Goal: Task Accomplishment & Management: Use online tool/utility

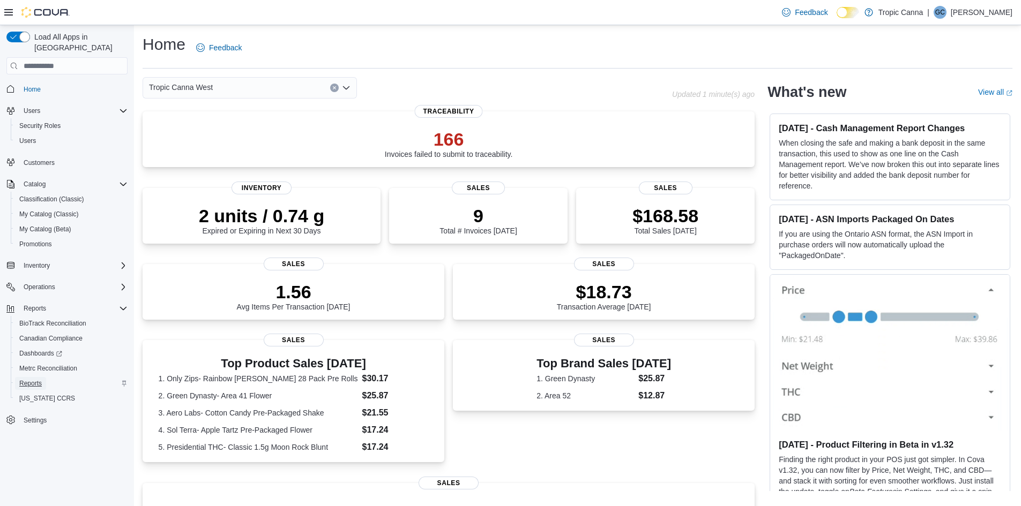
click at [31, 379] on span "Reports" at bounding box center [30, 383] width 23 height 9
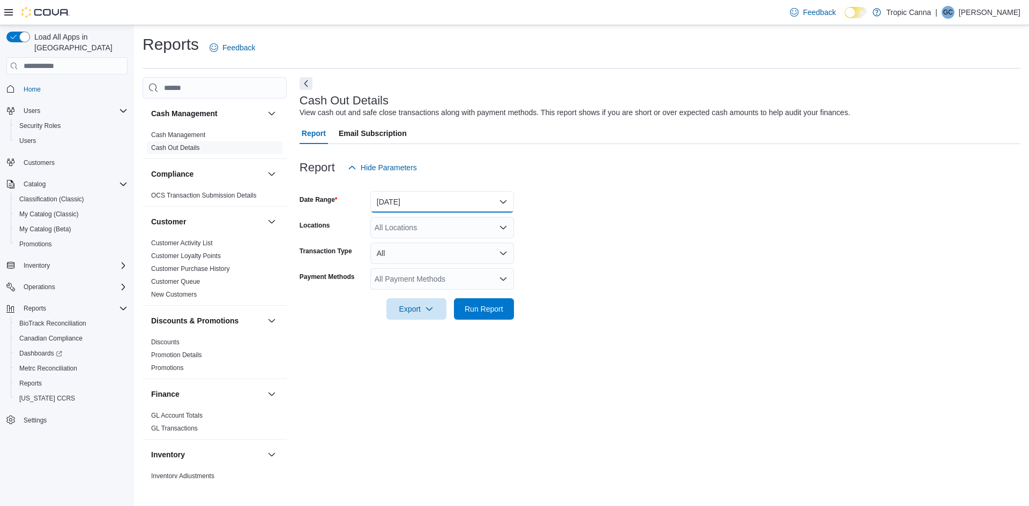
click at [425, 197] on button "Today" at bounding box center [442, 201] width 144 height 21
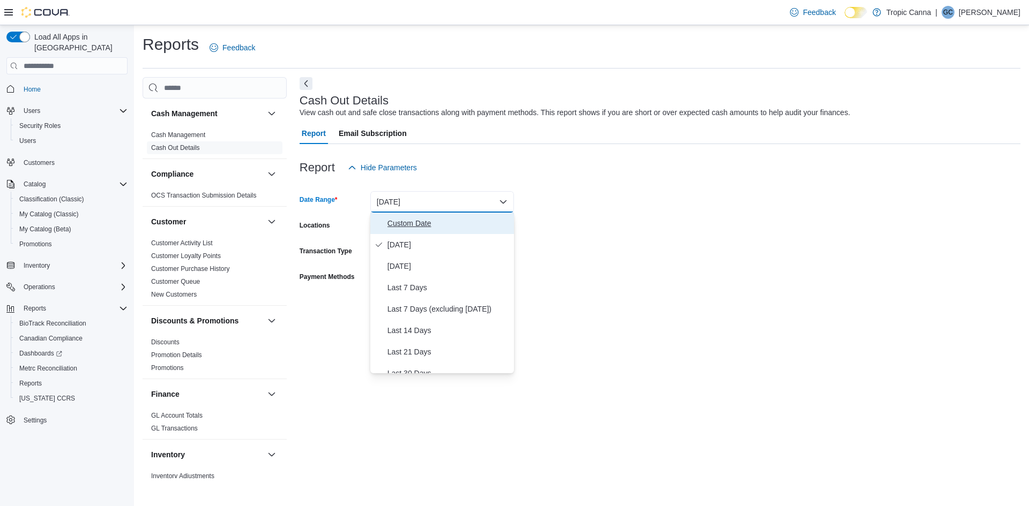
click at [416, 224] on span "Custom Date" at bounding box center [448, 223] width 122 height 13
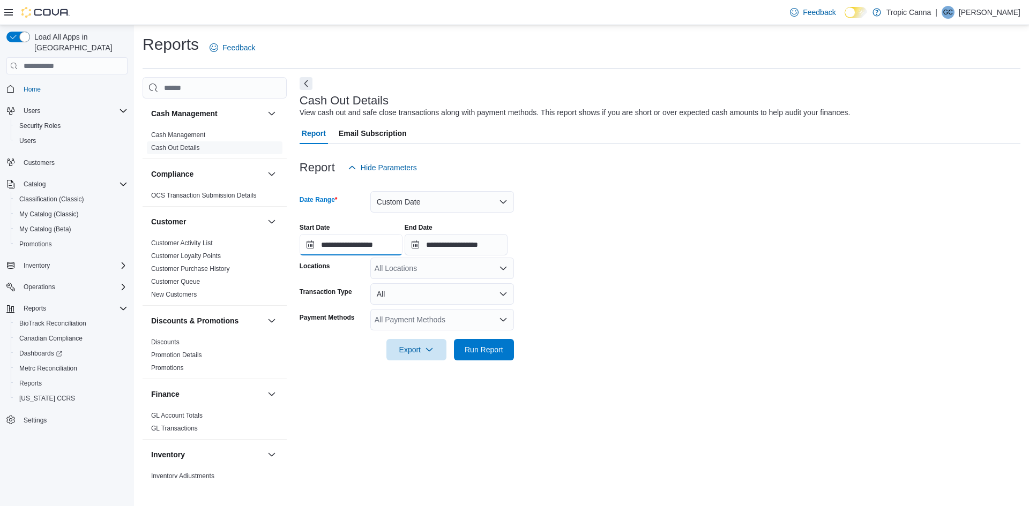
click at [350, 243] on input "**********" at bounding box center [351, 244] width 103 height 21
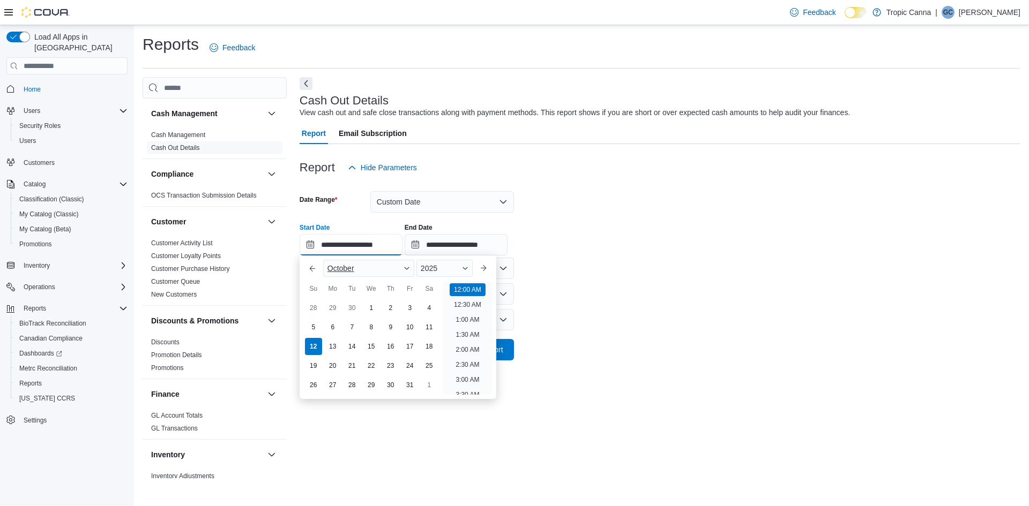
scroll to position [33, 0]
click at [416, 322] on div "10" at bounding box center [409, 327] width 19 height 19
click at [470, 331] on li "8:30 AM" at bounding box center [467, 328] width 32 height 13
type input "**********"
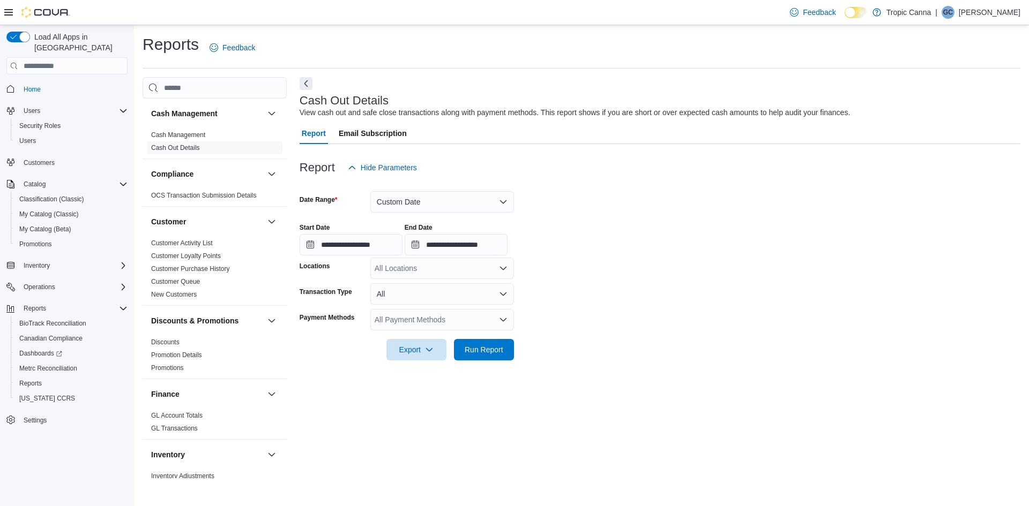
click at [568, 303] on form "**********" at bounding box center [660, 269] width 721 height 182
click at [504, 252] on input "**********" at bounding box center [456, 244] width 103 height 21
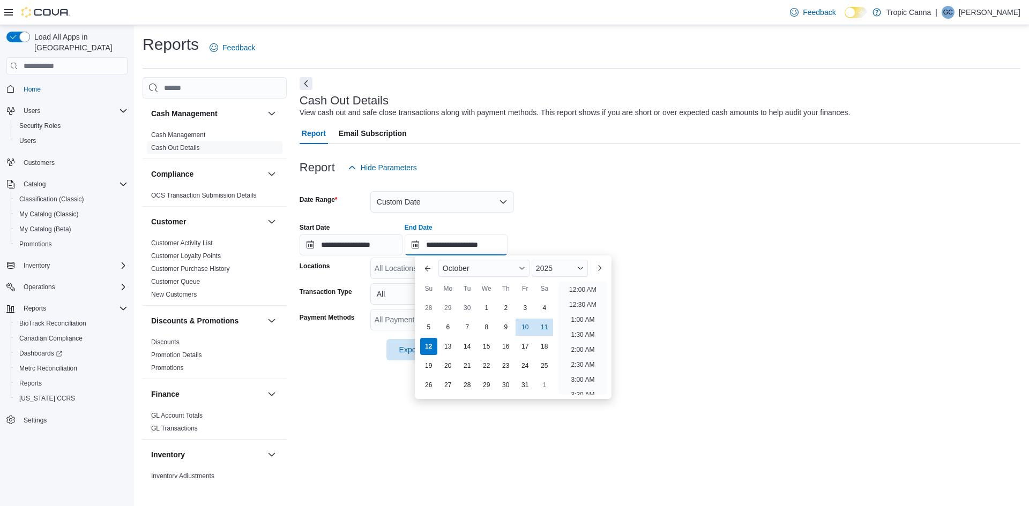
scroll to position [609, 0]
click at [521, 323] on div "10" at bounding box center [524, 327] width 19 height 19
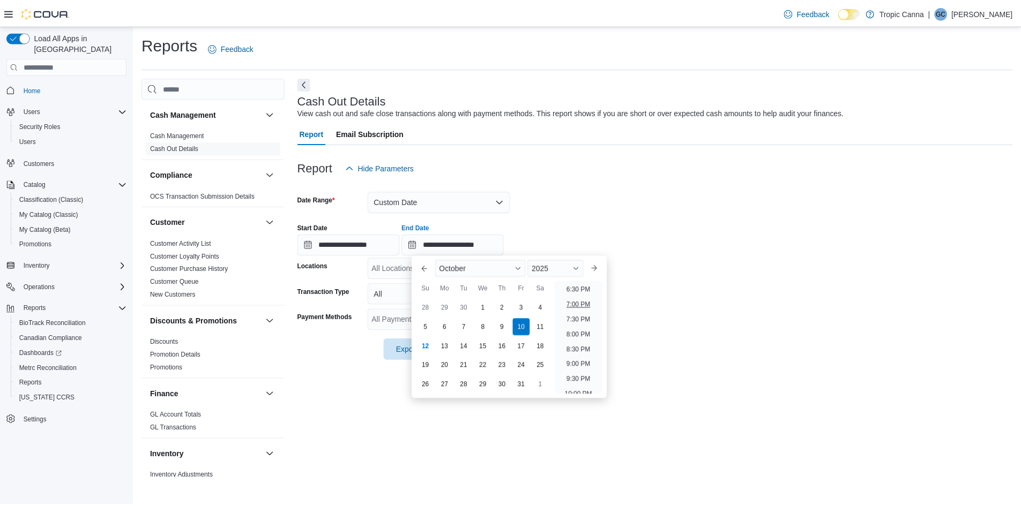
scroll to position [501, 0]
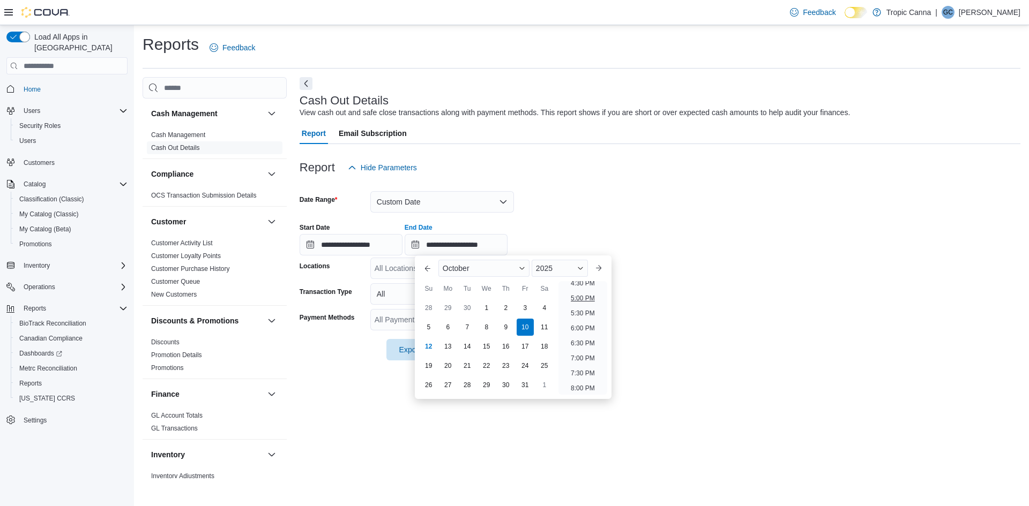
click at [587, 300] on li "5:00 PM" at bounding box center [582, 298] width 33 height 13
type input "**********"
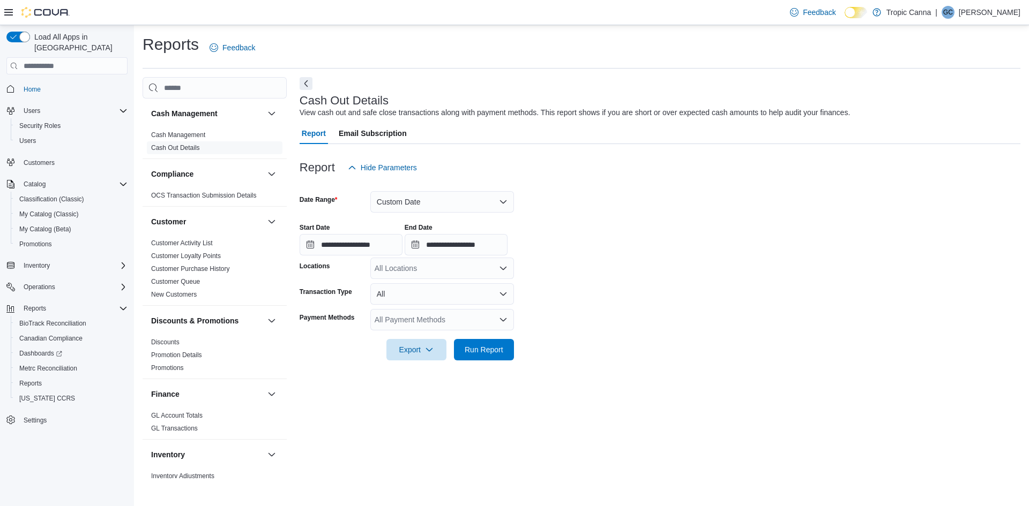
click at [471, 271] on div "All Locations" at bounding box center [442, 268] width 144 height 21
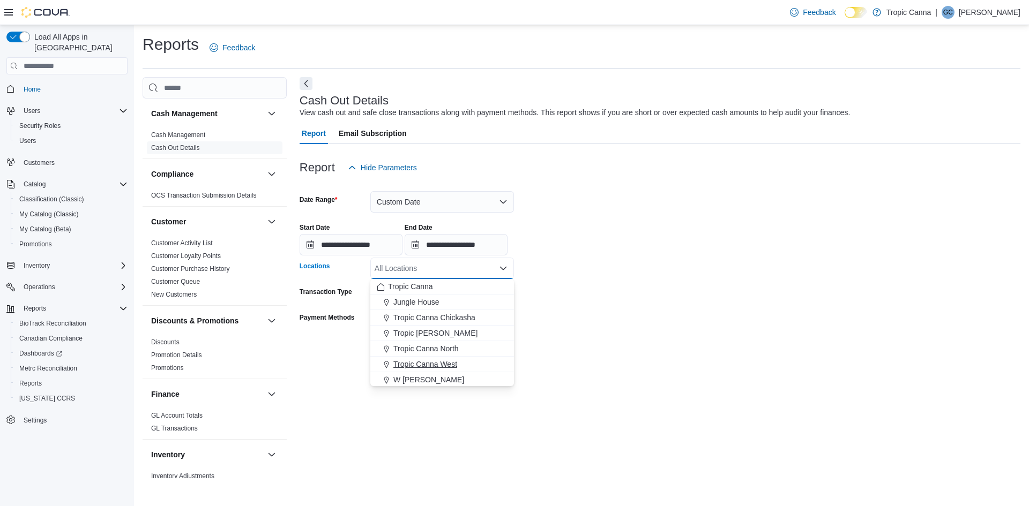
click at [441, 364] on span "Tropic Canna West" at bounding box center [425, 364] width 64 height 11
click at [570, 328] on form "**********" at bounding box center [660, 269] width 721 height 182
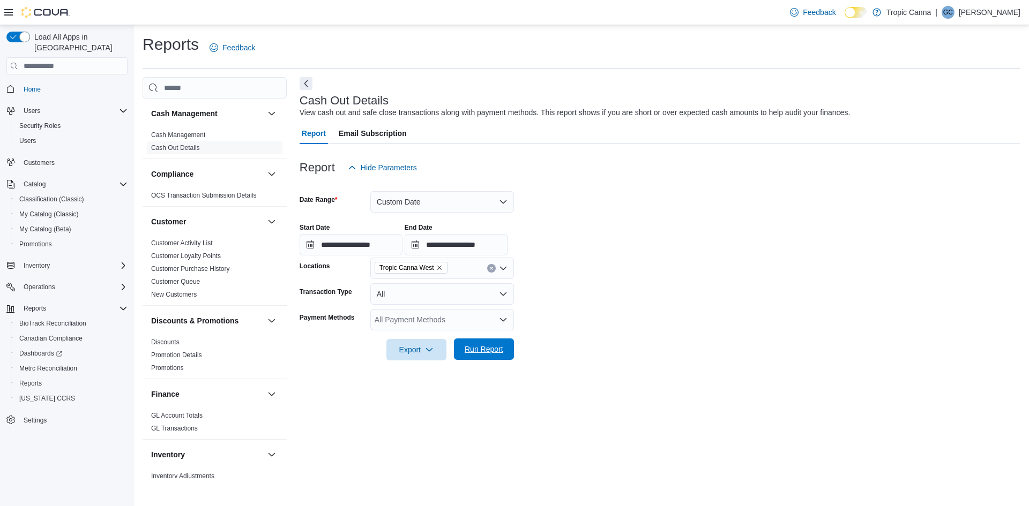
click at [503, 343] on span "Run Report" at bounding box center [483, 349] width 47 height 21
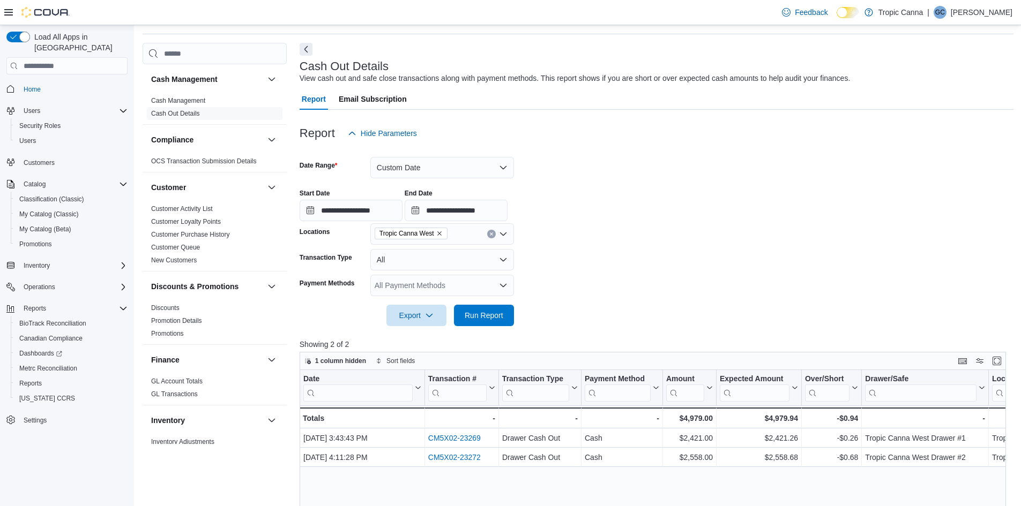
scroll to position [54, 0]
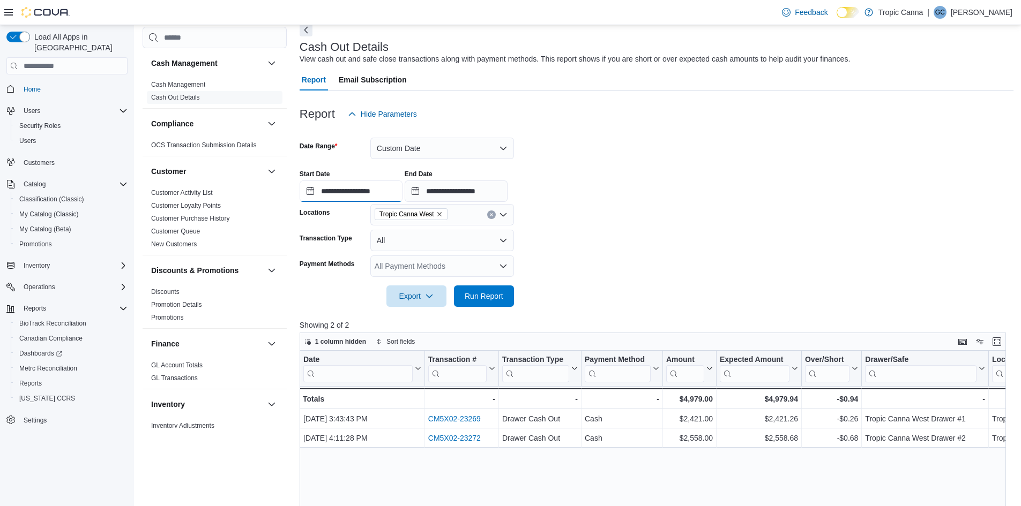
click at [350, 182] on input "**********" at bounding box center [351, 191] width 103 height 21
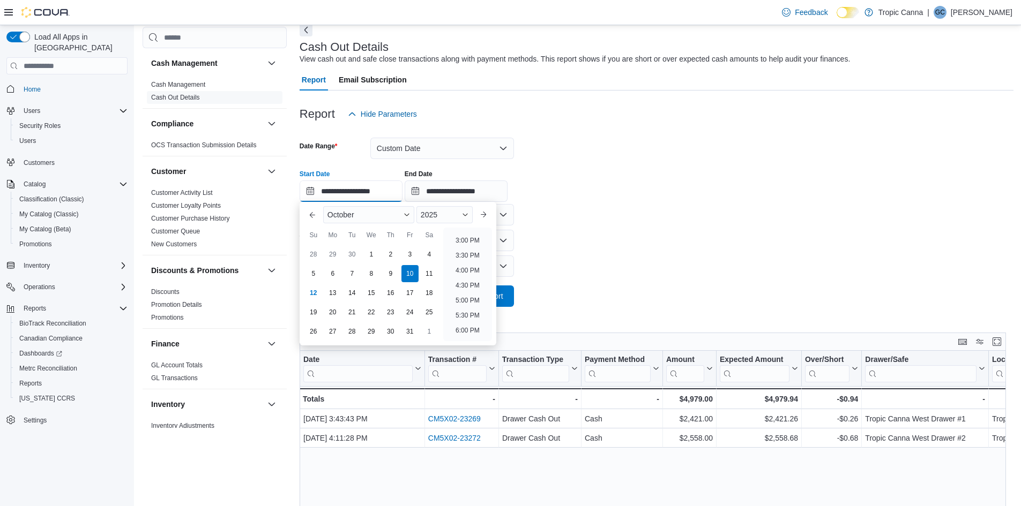
scroll to position [449, 0]
click at [467, 297] on li "5:00 PM" at bounding box center [467, 297] width 33 height 13
type input "**********"
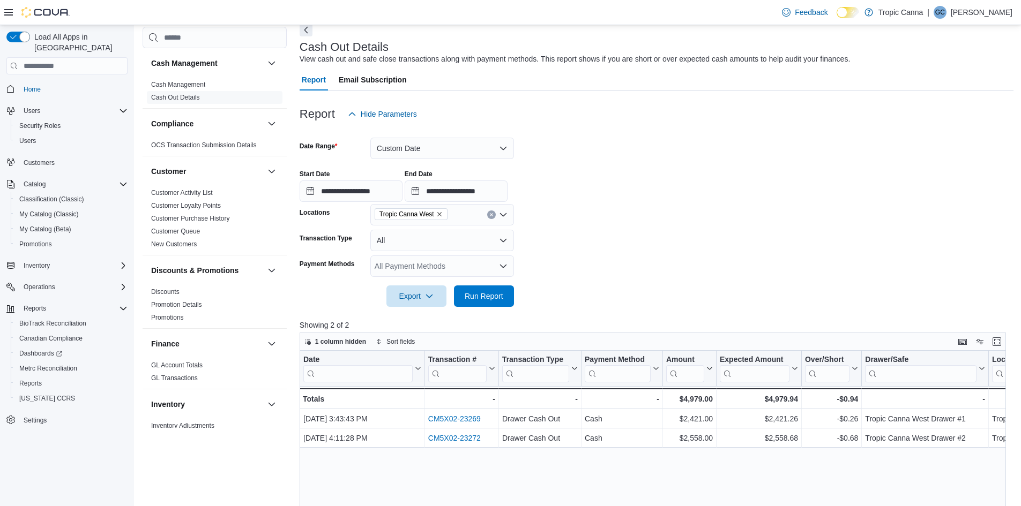
click at [574, 263] on form "**********" at bounding box center [657, 216] width 714 height 182
click at [456, 193] on input "**********" at bounding box center [456, 191] width 103 height 21
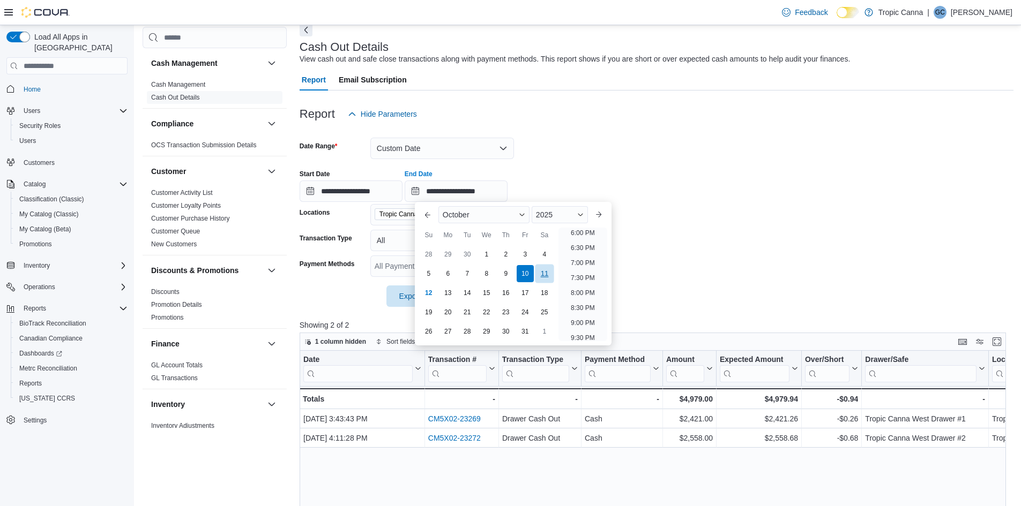
click at [543, 278] on div "11" at bounding box center [544, 274] width 19 height 19
click at [582, 248] on li "12:30 AM" at bounding box center [583, 251] width 36 height 13
type input "**********"
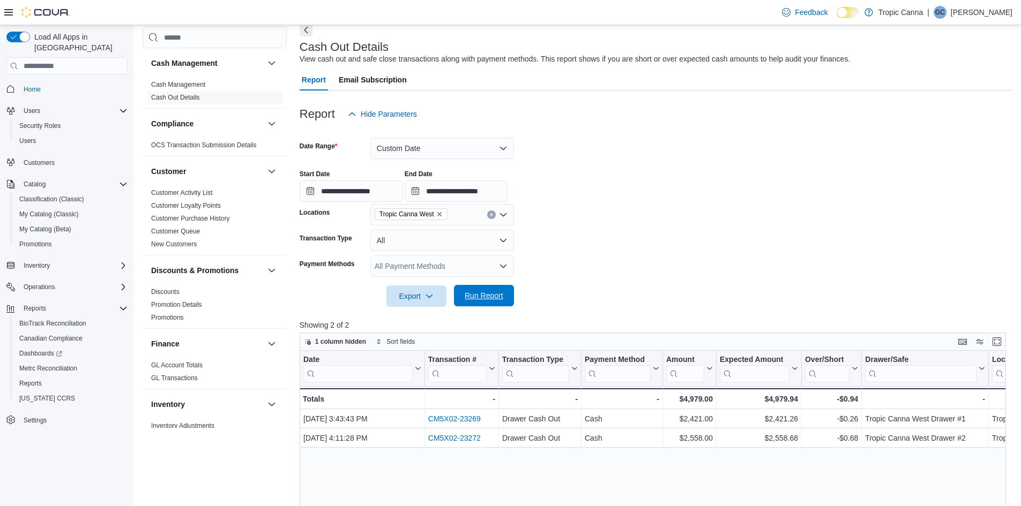
click at [488, 296] on span "Run Report" at bounding box center [484, 295] width 39 height 11
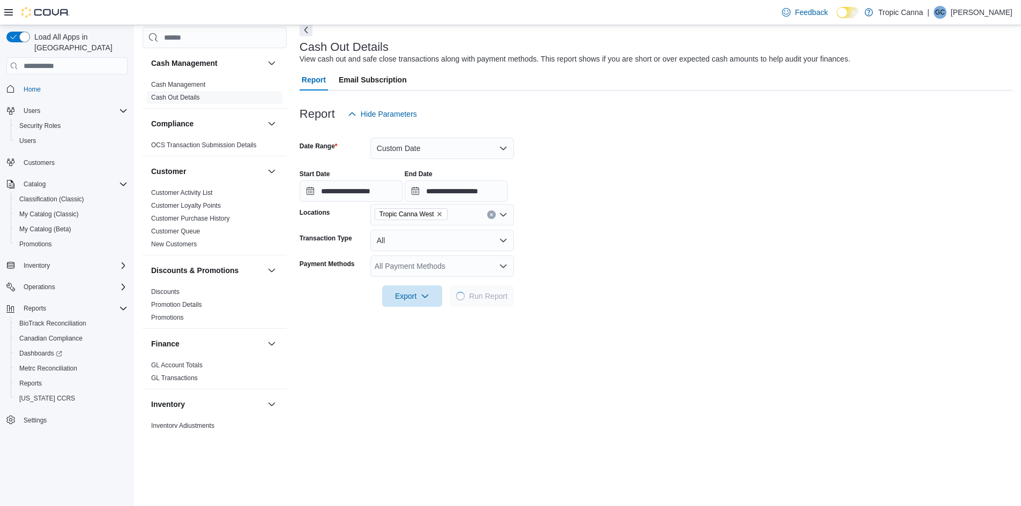
click at [587, 266] on form "**********" at bounding box center [656, 216] width 713 height 182
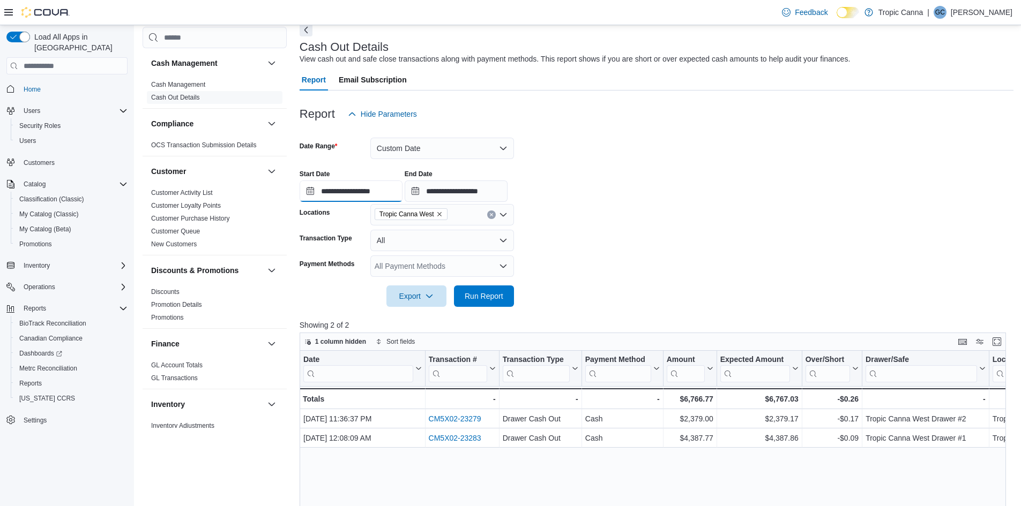
click at [383, 185] on input "**********" at bounding box center [351, 191] width 103 height 21
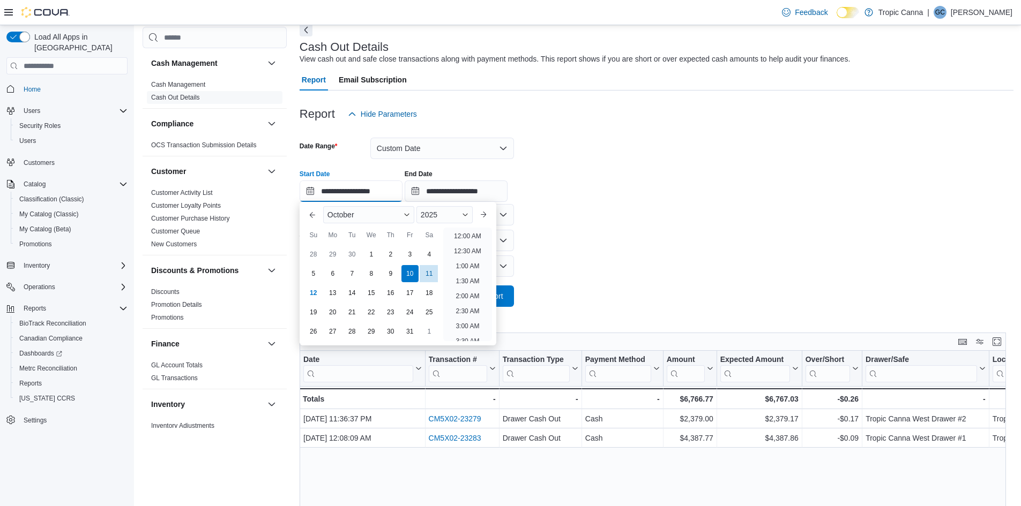
scroll to position [543, 0]
click at [433, 274] on div "11" at bounding box center [429, 274] width 19 height 19
click at [470, 245] on li "8:30 AM" at bounding box center [467, 247] width 32 height 13
type input "**********"
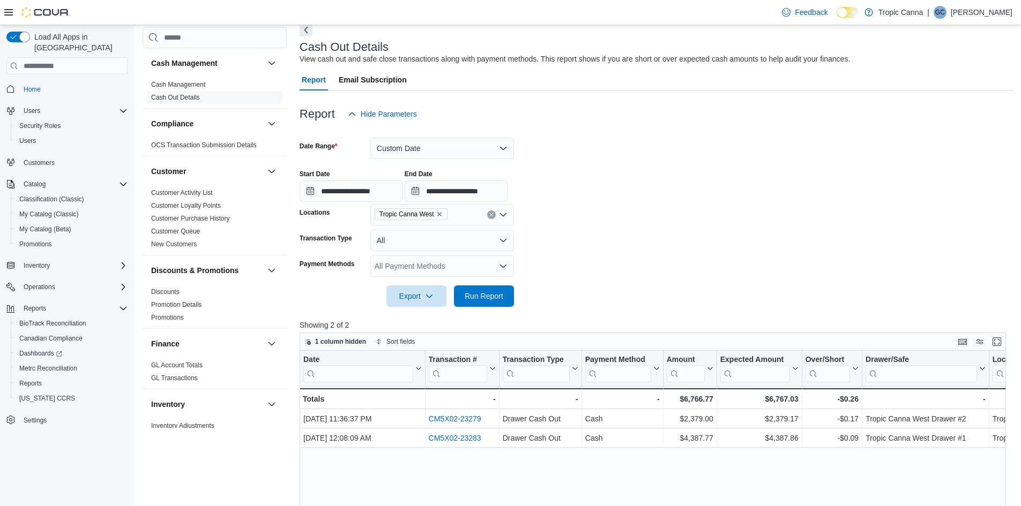
click at [585, 223] on form "**********" at bounding box center [657, 216] width 714 height 182
click at [481, 188] on input "**********" at bounding box center [456, 191] width 103 height 21
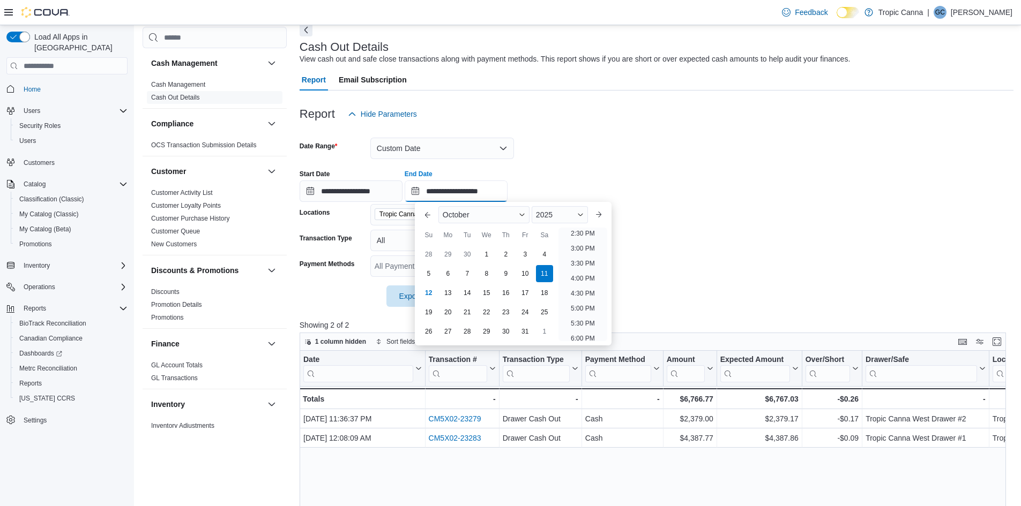
scroll to position [482, 0]
click at [587, 264] on li "5:00 PM" at bounding box center [582, 264] width 33 height 13
type input "**********"
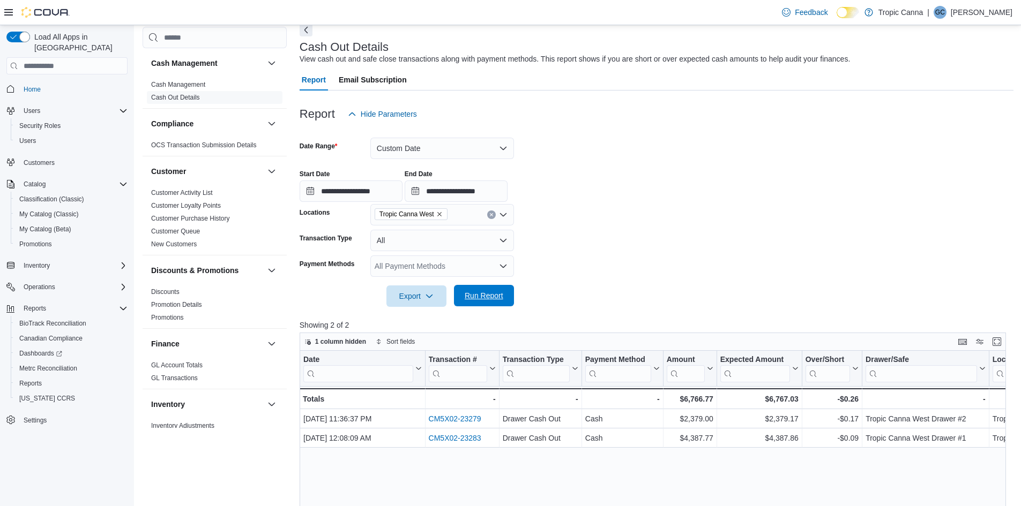
click at [478, 289] on span "Run Report" at bounding box center [483, 295] width 47 height 21
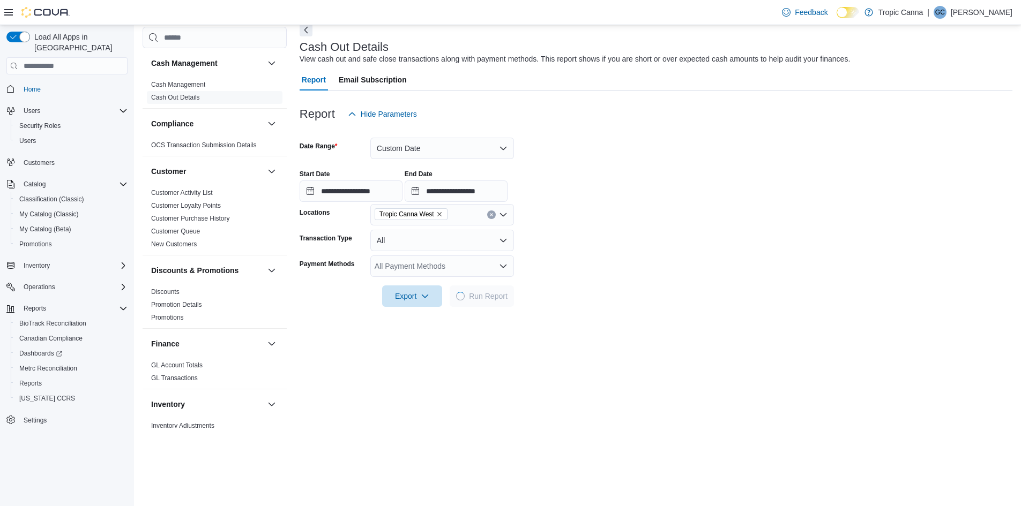
click at [587, 266] on form "**********" at bounding box center [656, 216] width 713 height 182
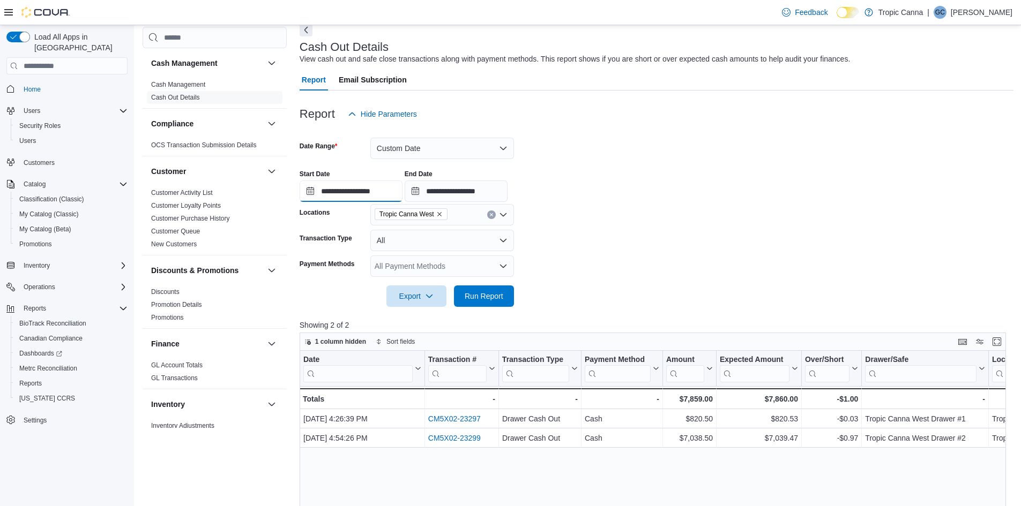
click at [365, 188] on input "**********" at bounding box center [351, 191] width 103 height 21
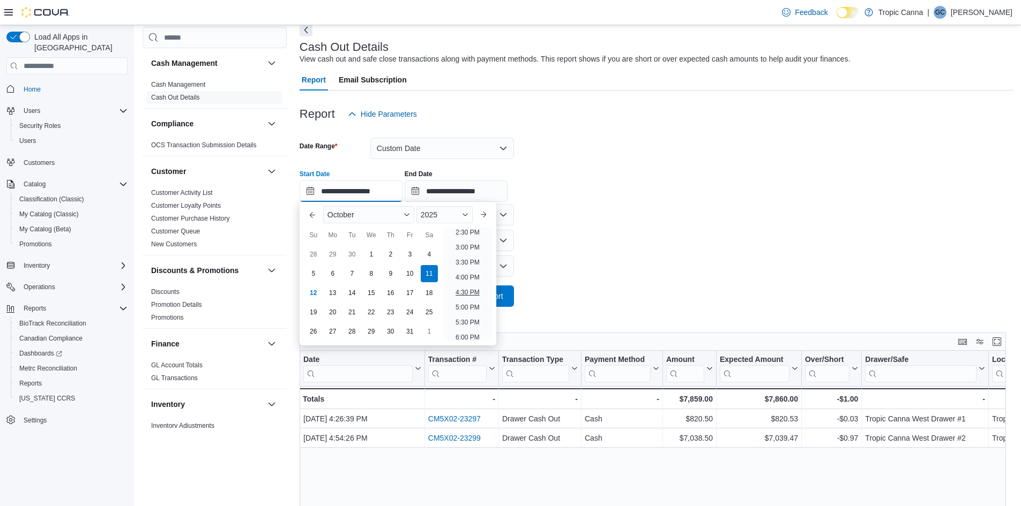
scroll to position [449, 0]
click at [468, 298] on li "5:00 PM" at bounding box center [467, 297] width 33 height 13
type input "**********"
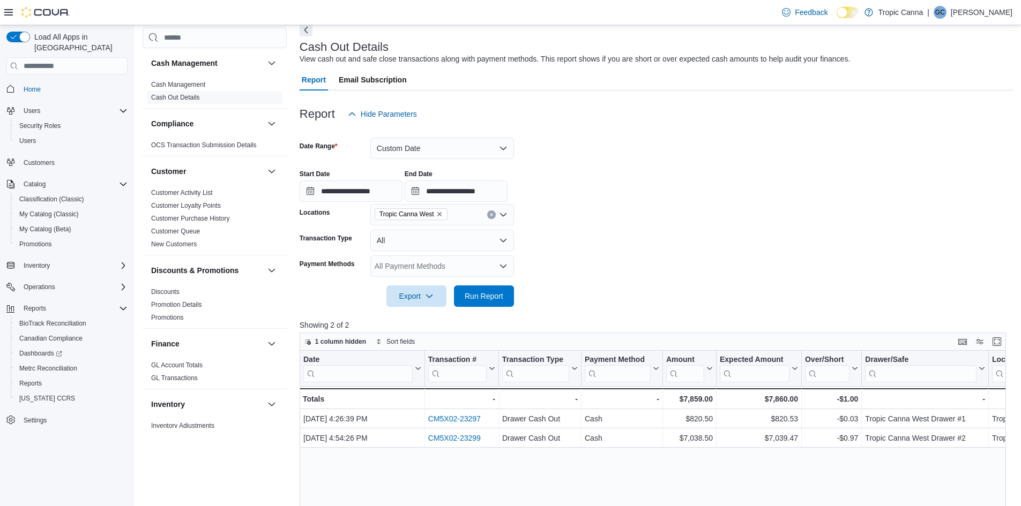
click at [557, 266] on form "**********" at bounding box center [657, 216] width 714 height 182
click at [482, 189] on input "**********" at bounding box center [456, 191] width 103 height 21
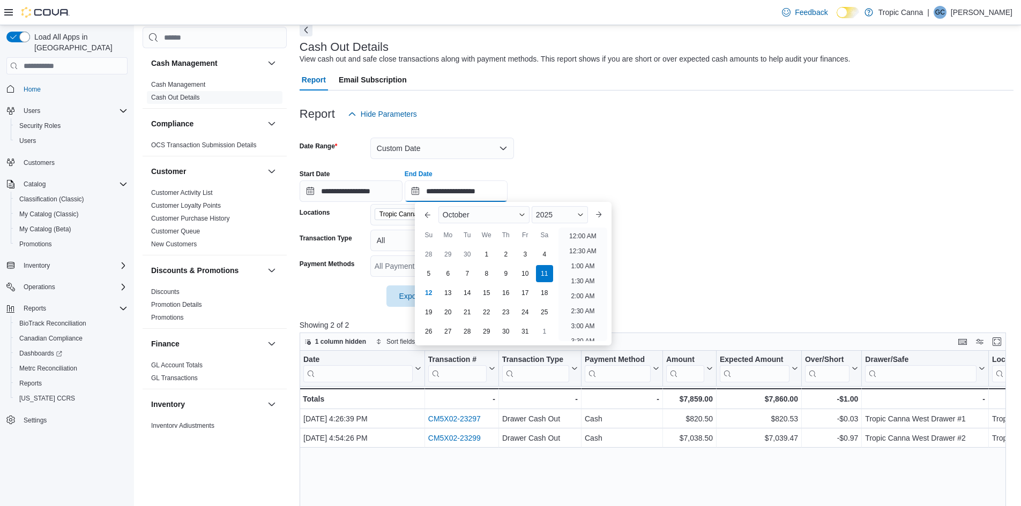
scroll to position [543, 0]
click at [430, 291] on div "12" at bounding box center [428, 293] width 19 height 19
click at [579, 248] on li "12:30 AM" at bounding box center [583, 251] width 36 height 13
type input "**********"
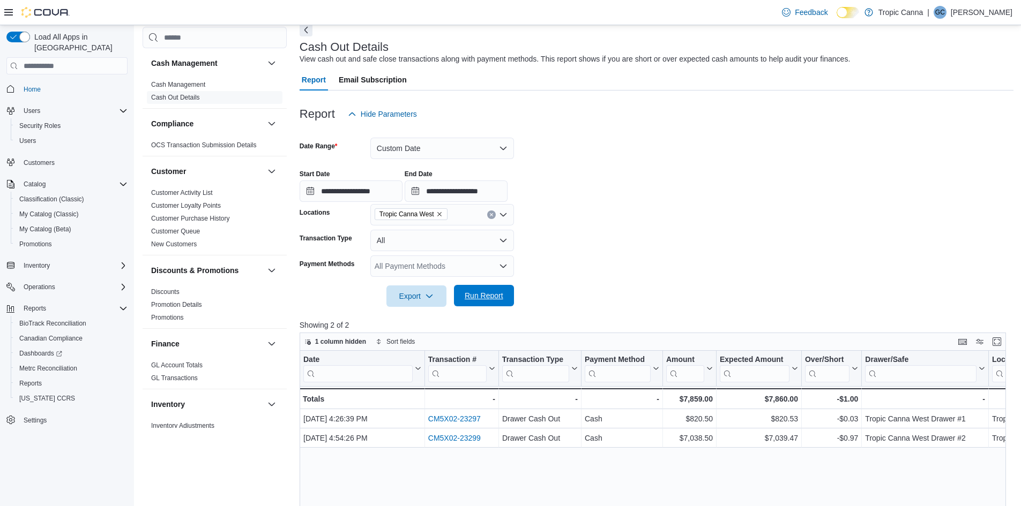
click at [512, 295] on button "Run Report" at bounding box center [484, 295] width 60 height 21
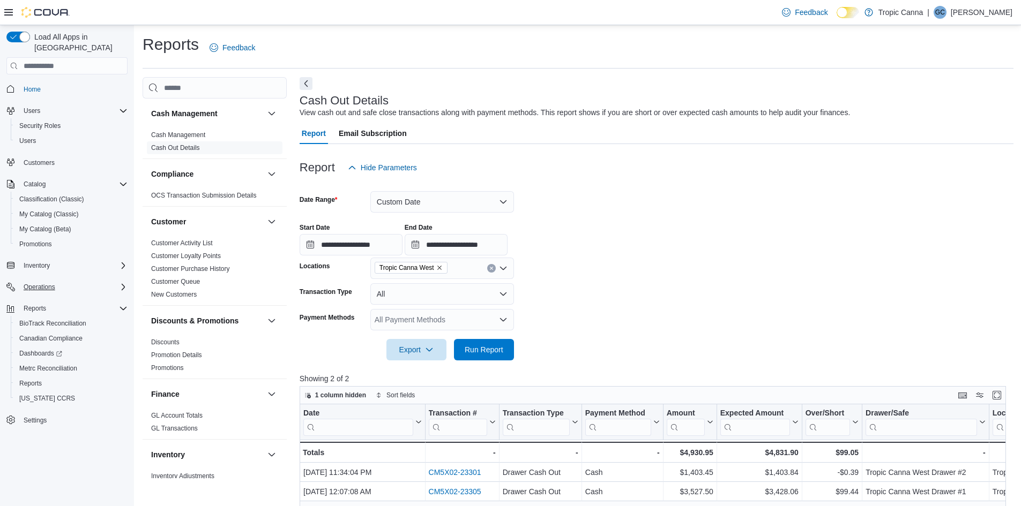
click at [121, 283] on icon "Complex example" at bounding box center [123, 287] width 9 height 9
click at [74, 313] on span "Traceabilty Dashboard" at bounding box center [51, 317] width 64 height 9
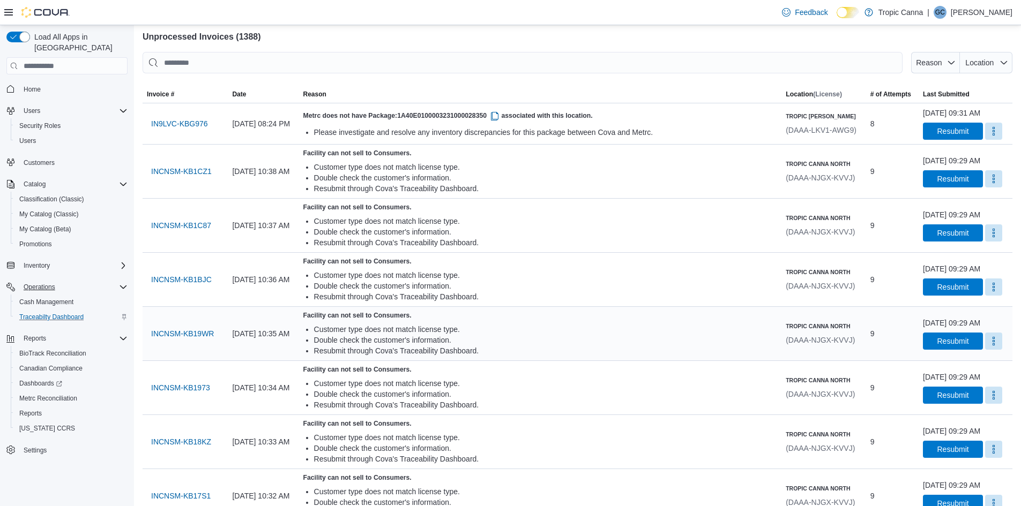
scroll to position [54, 0]
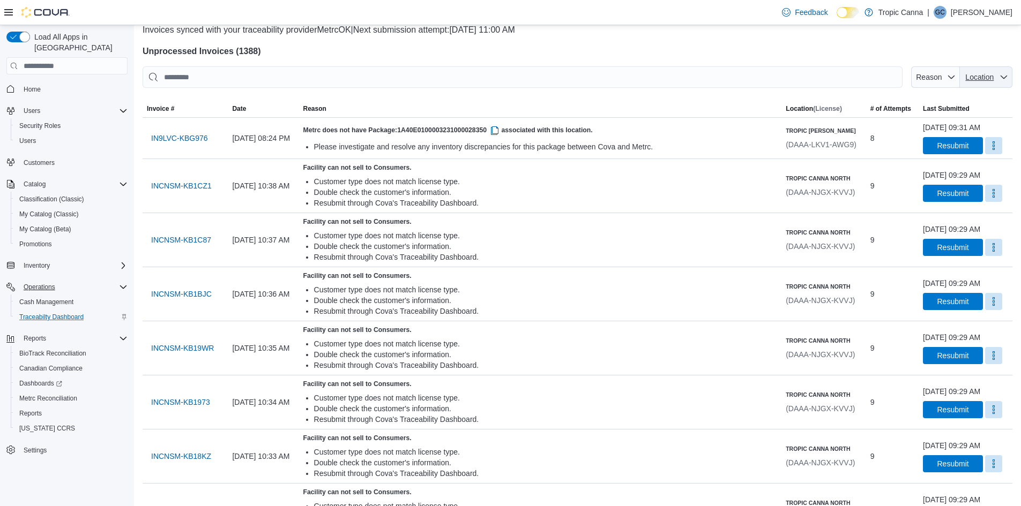
click at [993, 79] on span "Location" at bounding box center [979, 77] width 28 height 9
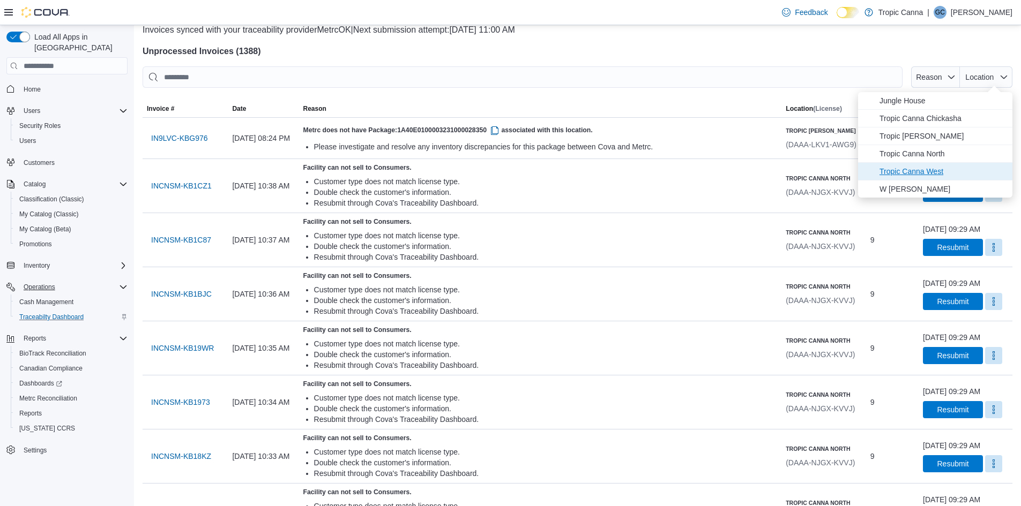
click at [916, 169] on span "Tropic Canna West" at bounding box center [942, 171] width 126 height 13
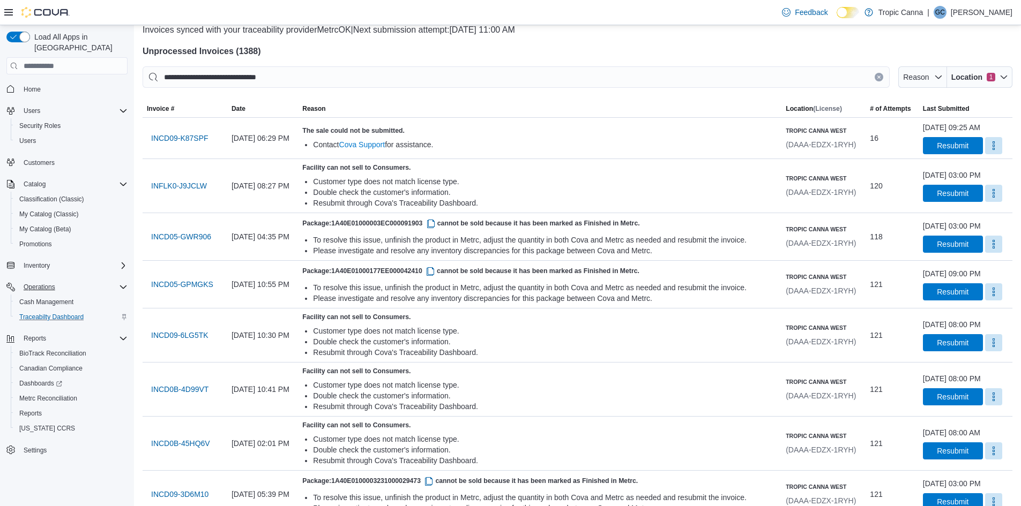
click at [698, 100] on span "Reason" at bounding box center [539, 108] width 483 height 17
click at [922, 83] on span "Reason" at bounding box center [922, 76] width 40 height 21
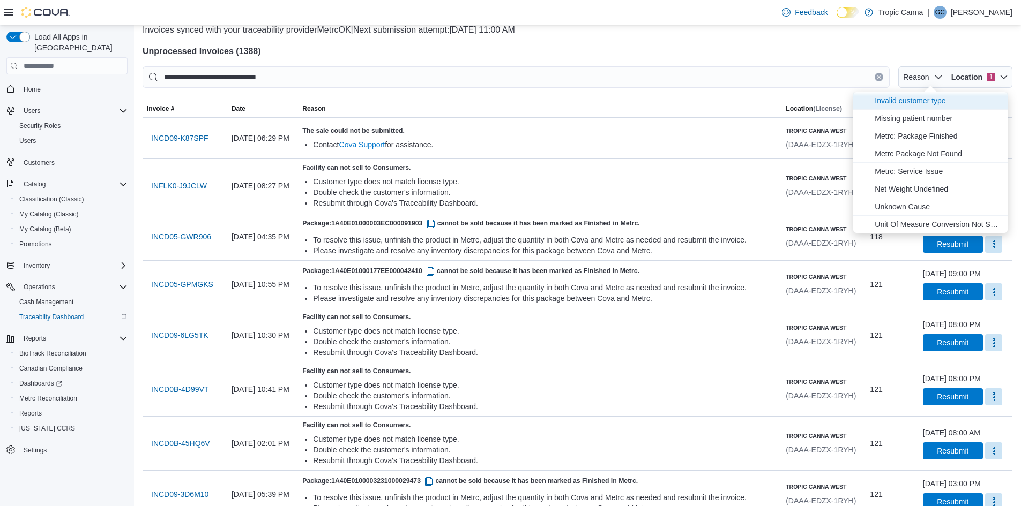
click at [902, 102] on span "Invalid customer type" at bounding box center [937, 100] width 126 height 13
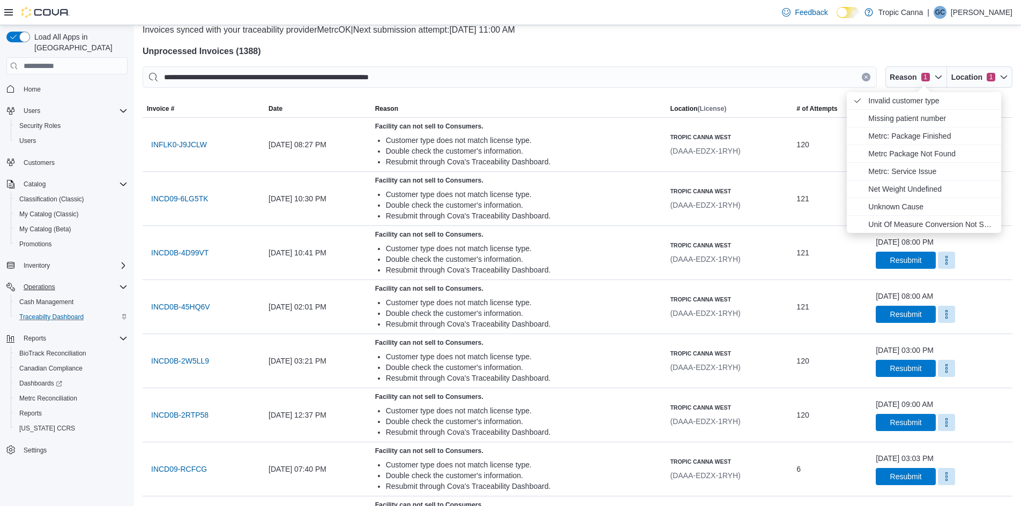
click at [746, 51] on h4 "Unprocessed Invoices ( 1388 )" at bounding box center [578, 51] width 870 height 13
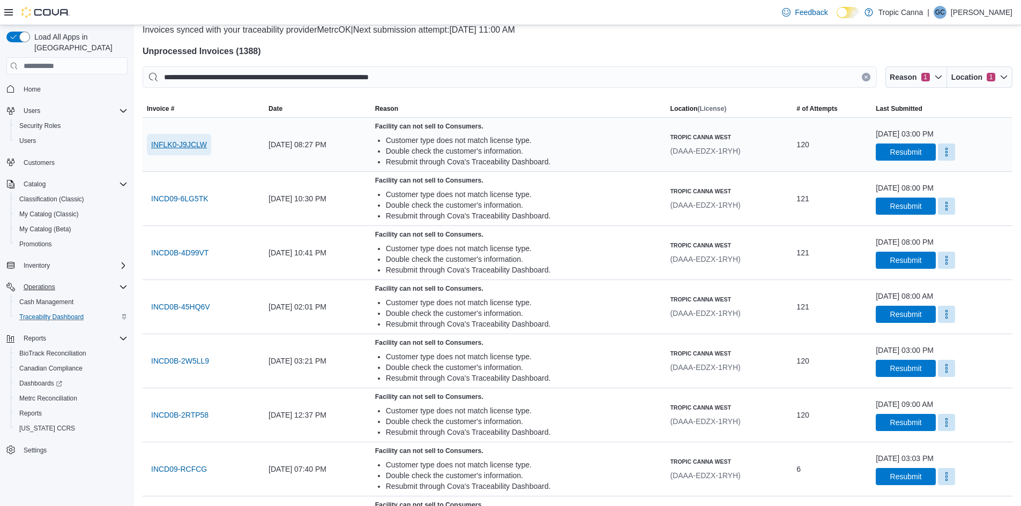
click at [198, 143] on span "INFLK0-J9JCLW" at bounding box center [179, 144] width 56 height 11
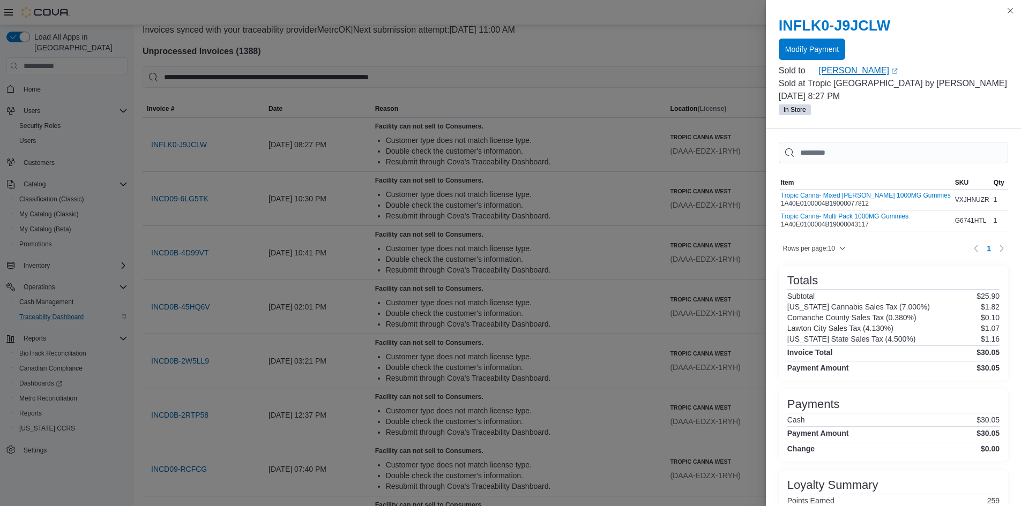
click at [847, 68] on link "MANUELA ROSALES (opens in a new tab or window)" at bounding box center [913, 70] width 190 height 13
click at [1015, 12] on button "Close this dialog" at bounding box center [1010, 10] width 13 height 13
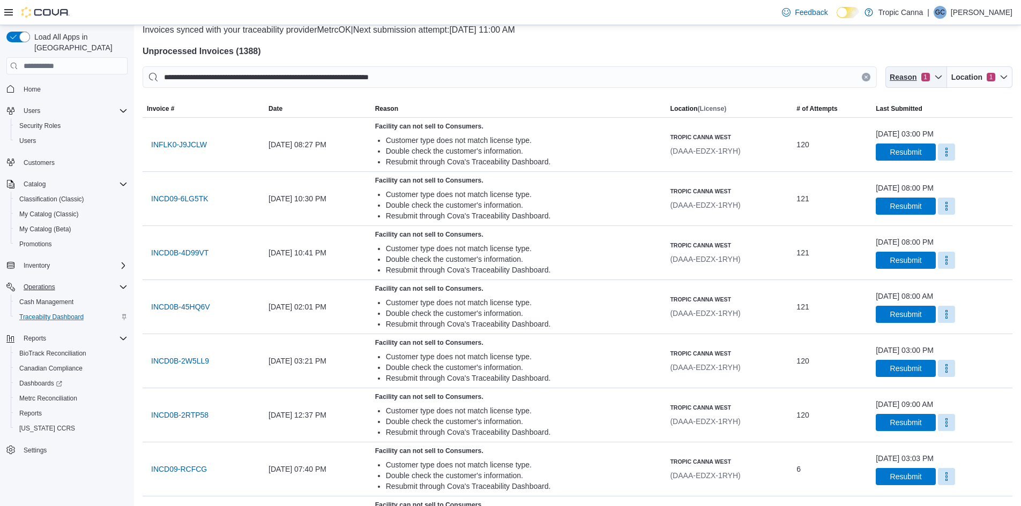
click at [930, 79] on span "1" at bounding box center [925, 77] width 9 height 9
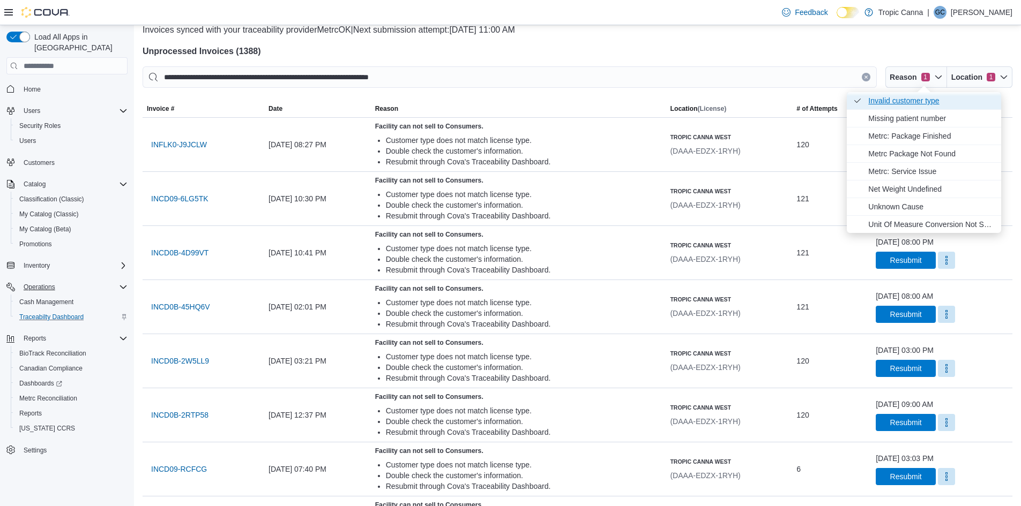
click at [904, 105] on span "Invalid customer type . Checked option." at bounding box center [931, 100] width 126 height 13
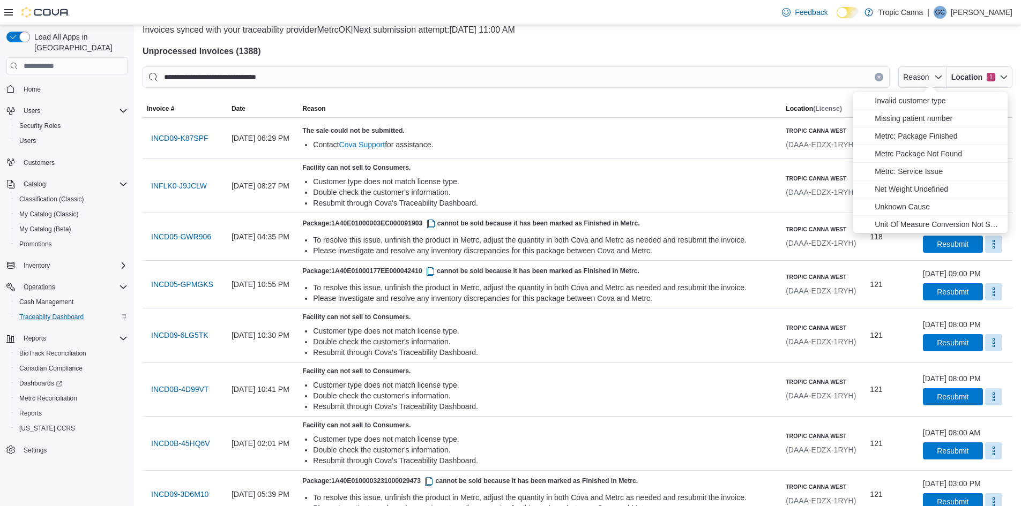
click at [717, 32] on p "Invoices synced with your traceability provider MetrcOK | Next submission attem…" at bounding box center [578, 30] width 870 height 13
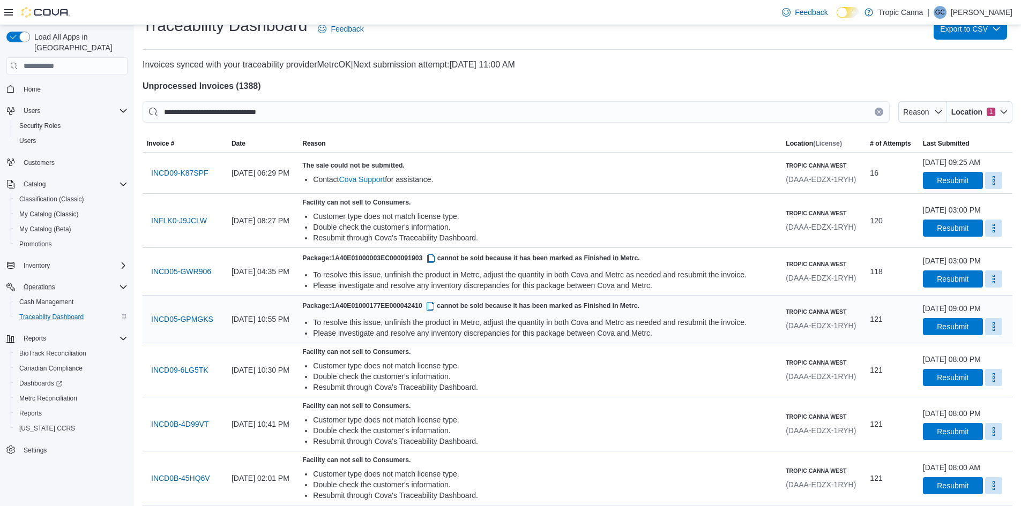
scroll to position [0, 0]
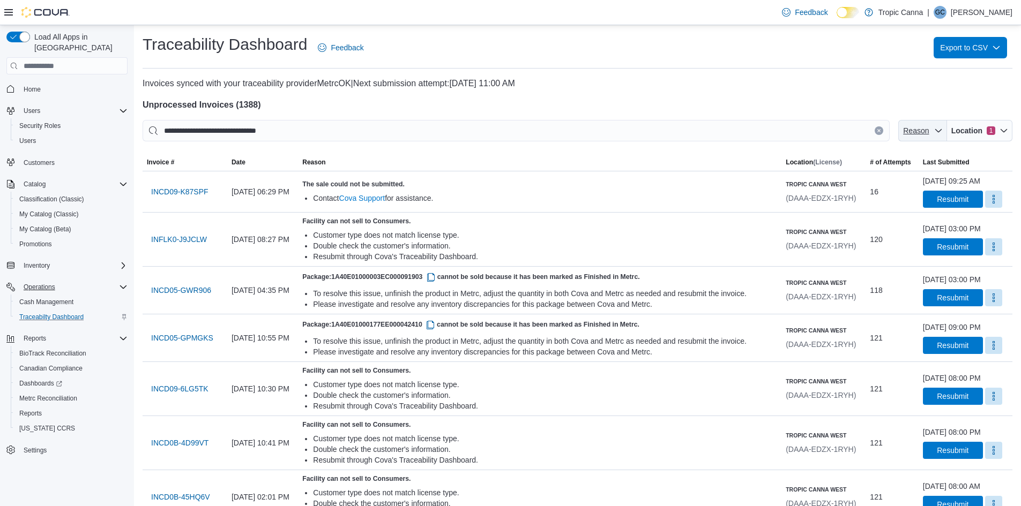
click at [926, 139] on span "Reason" at bounding box center [922, 130] width 40 height 21
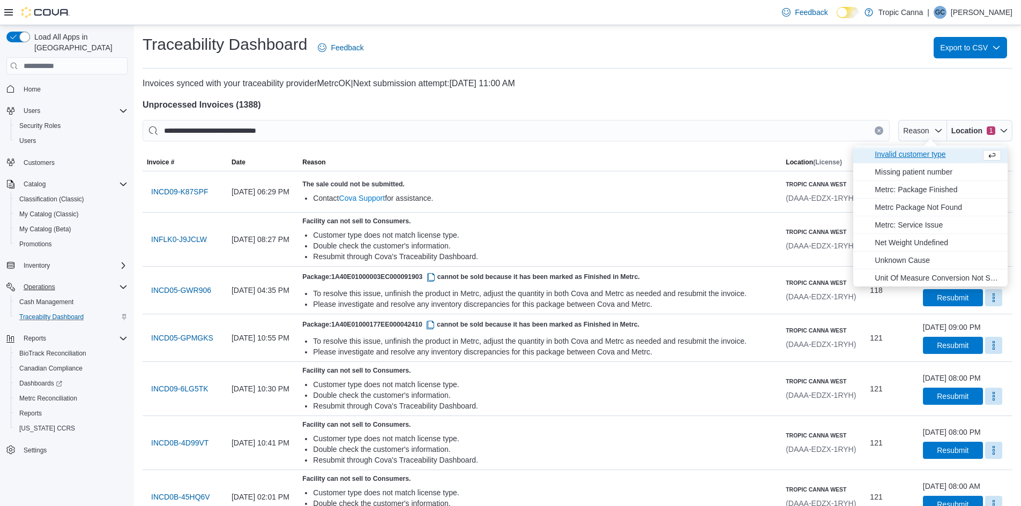
click at [917, 155] on span "Invalid customer type" at bounding box center [925, 154] width 102 height 13
type input "**********"
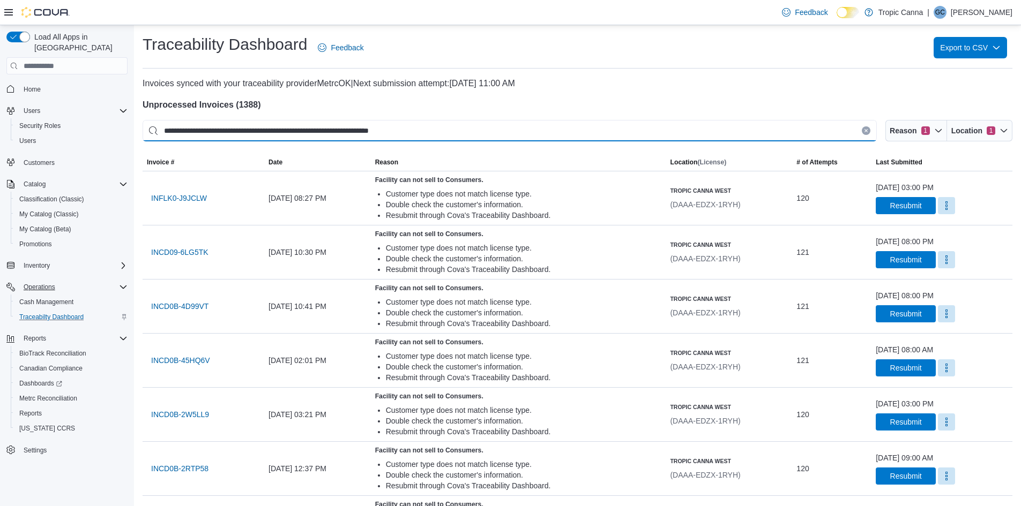
click at [809, 120] on input "**********" at bounding box center [510, 130] width 734 height 21
click at [817, 94] on div at bounding box center [578, 94] width 870 height 9
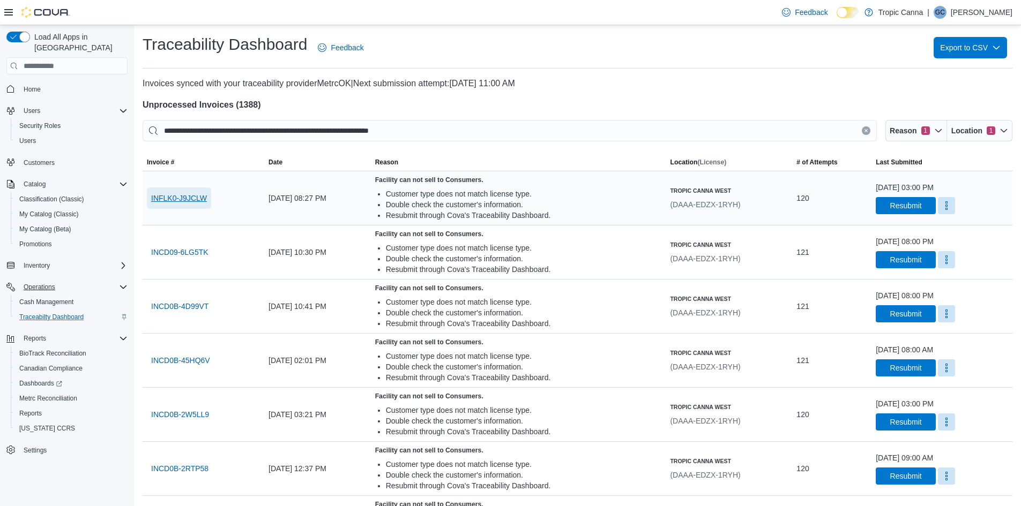
click at [178, 198] on span "INFLK0-J9JCLW" at bounding box center [179, 198] width 56 height 11
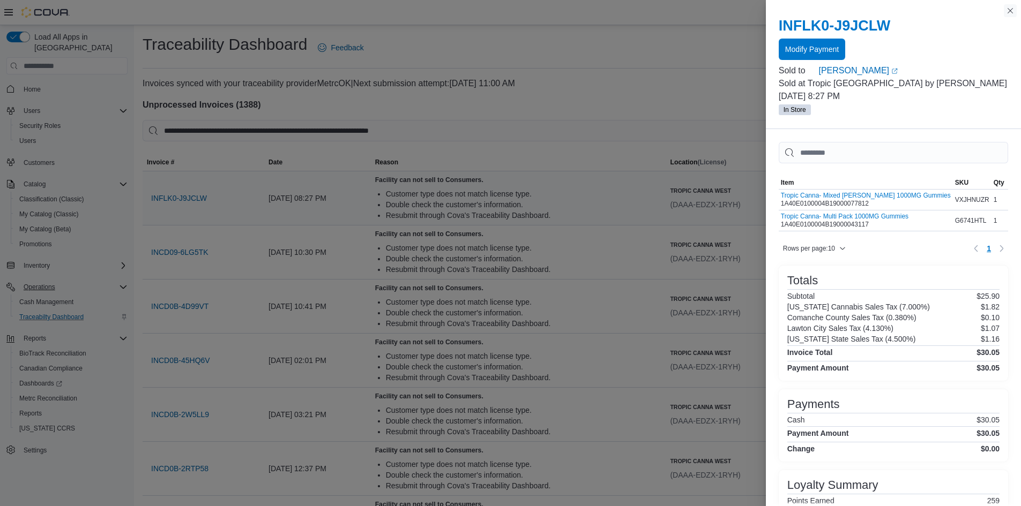
click at [1009, 11] on button "Close this dialog" at bounding box center [1010, 10] width 13 height 13
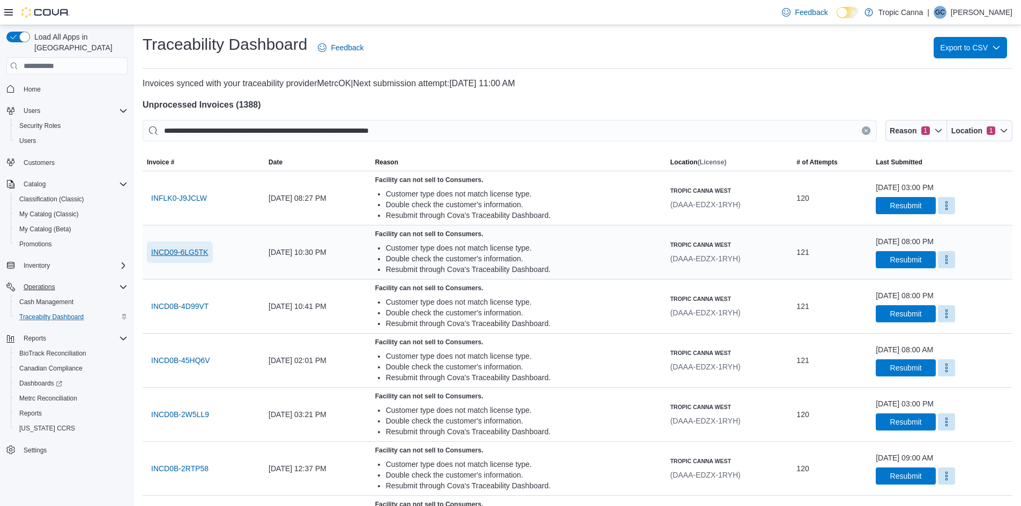
click at [192, 250] on span "INCD09-6LG5TK" at bounding box center [179, 252] width 57 height 11
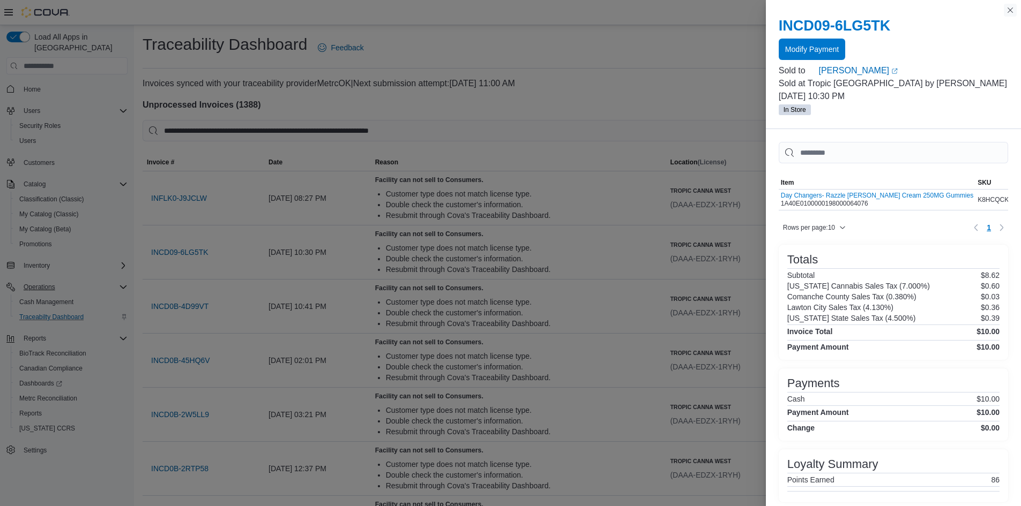
click at [1009, 8] on button "Close this dialog" at bounding box center [1010, 10] width 13 height 13
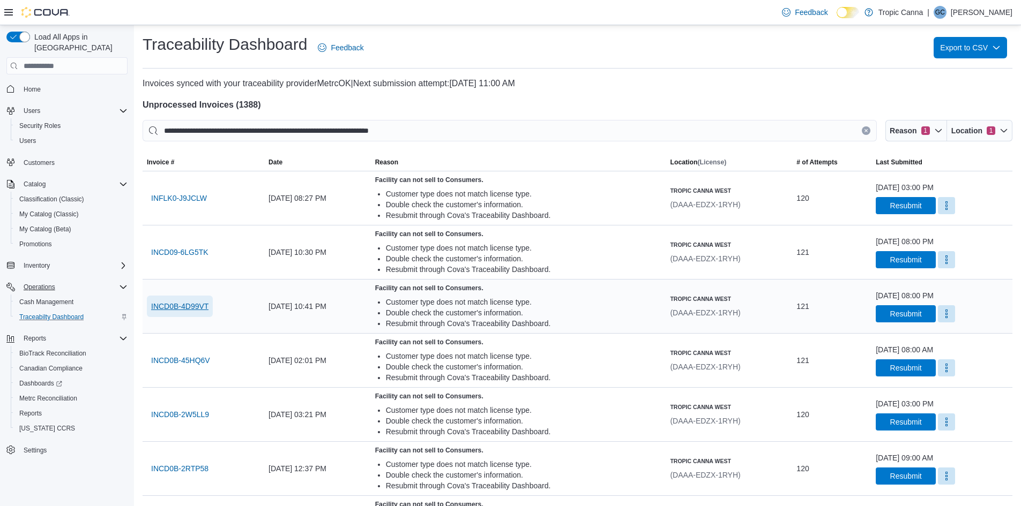
click at [186, 305] on span "INCD0B-4D99VT" at bounding box center [179, 306] width 57 height 11
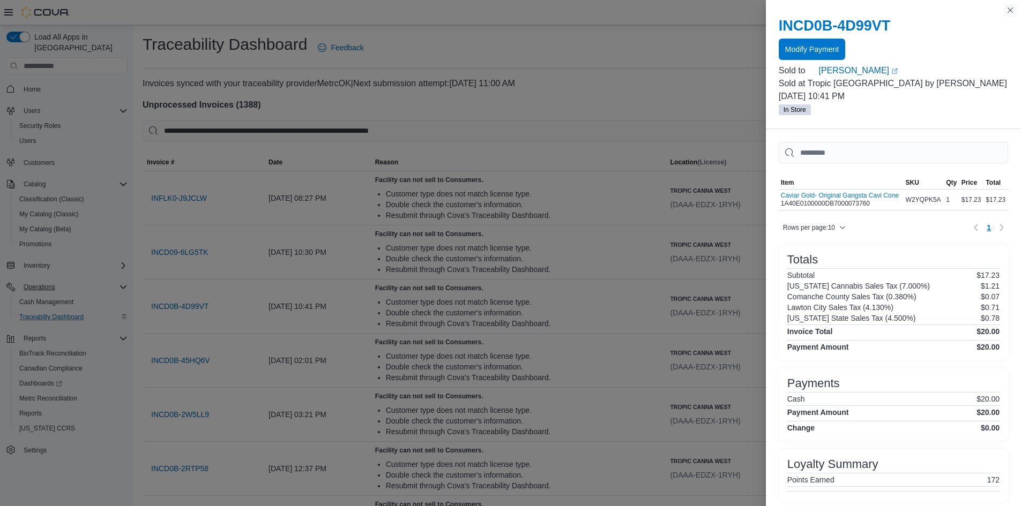
click at [1010, 10] on button "Close this dialog" at bounding box center [1010, 10] width 13 height 13
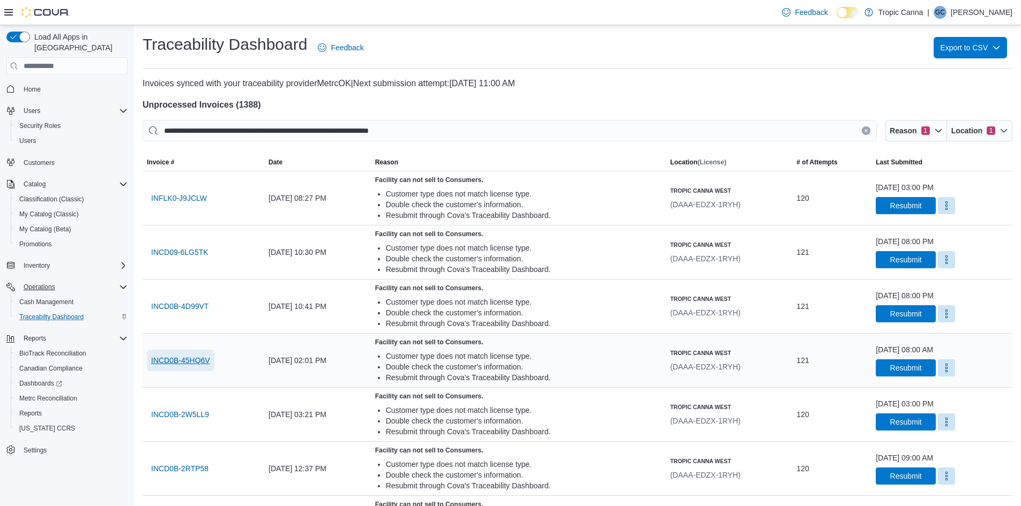
click at [189, 355] on span "INCD0B-45HQ6V" at bounding box center [180, 360] width 59 height 11
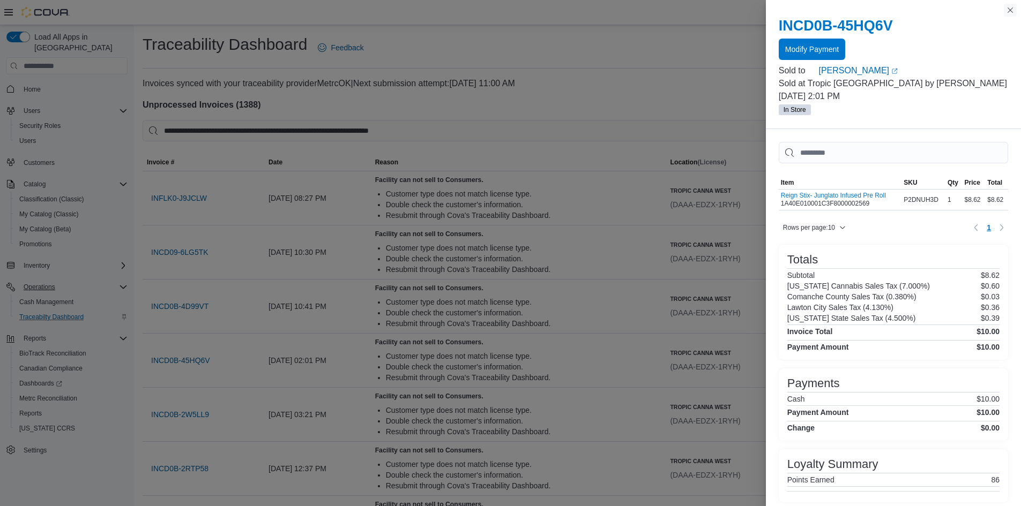
click at [1012, 8] on button "Close this dialog" at bounding box center [1010, 10] width 13 height 13
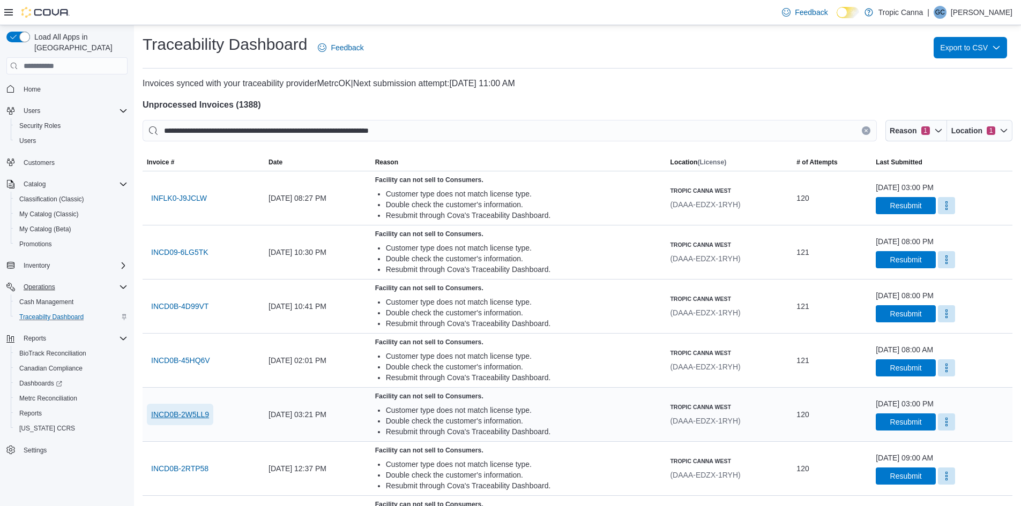
click at [181, 410] on span "INCD0B-2W5LL9" at bounding box center [180, 414] width 58 height 11
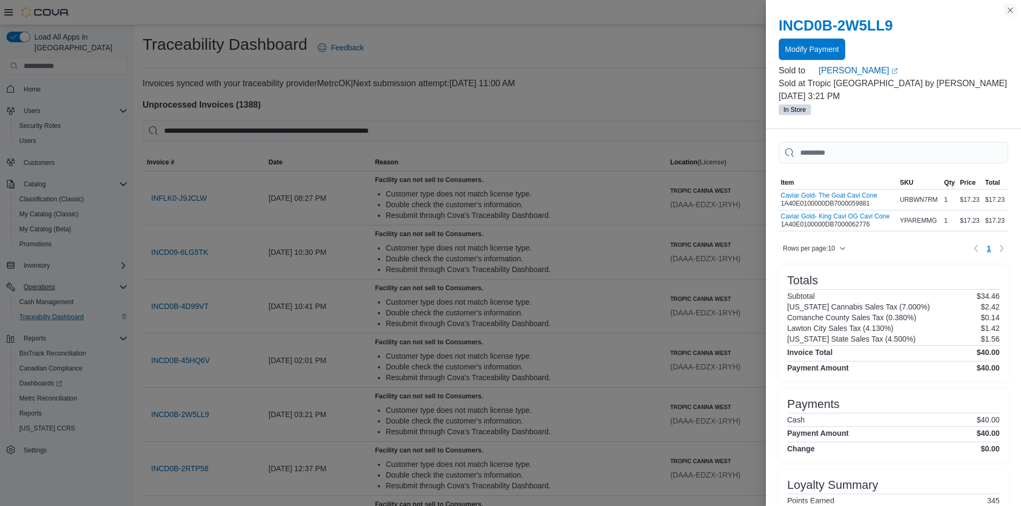
click at [1007, 11] on button "Close this dialog" at bounding box center [1010, 10] width 13 height 13
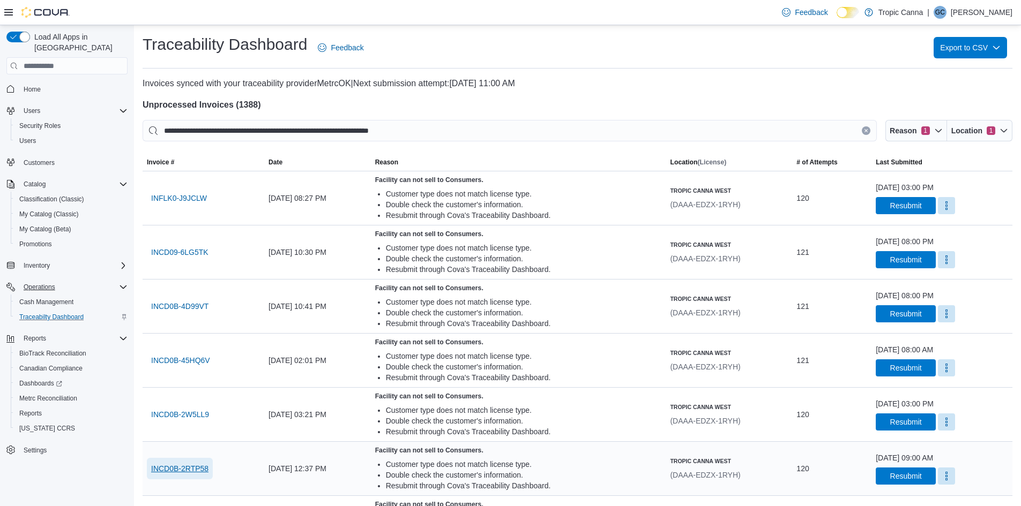
click at [180, 468] on span "INCD0B-2RTP58" at bounding box center [179, 468] width 57 height 11
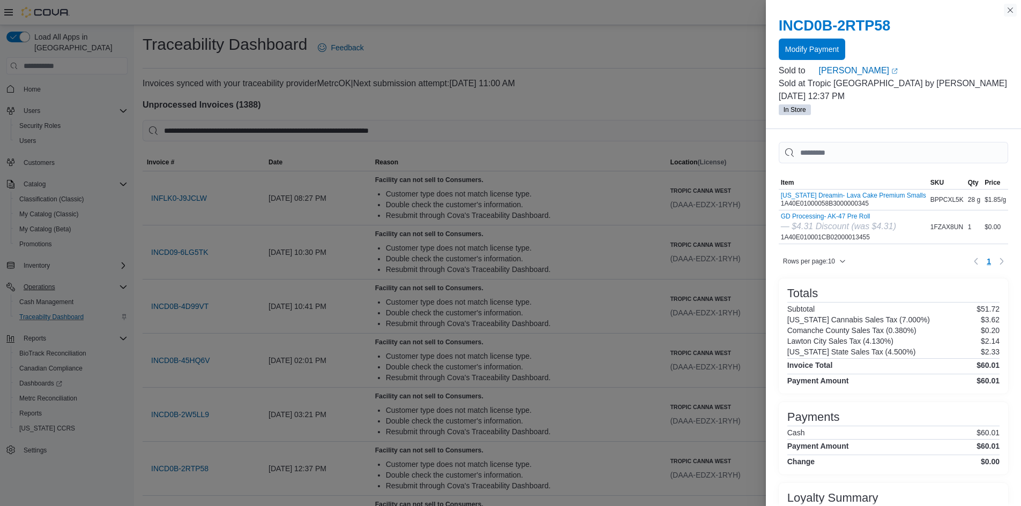
click at [1007, 10] on button "Close this dialog" at bounding box center [1010, 10] width 13 height 13
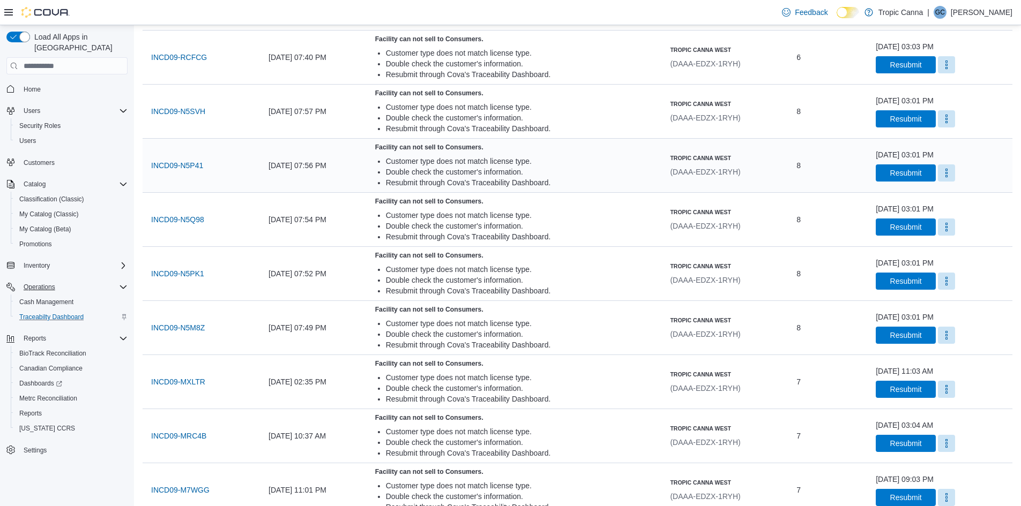
scroll to position [482, 0]
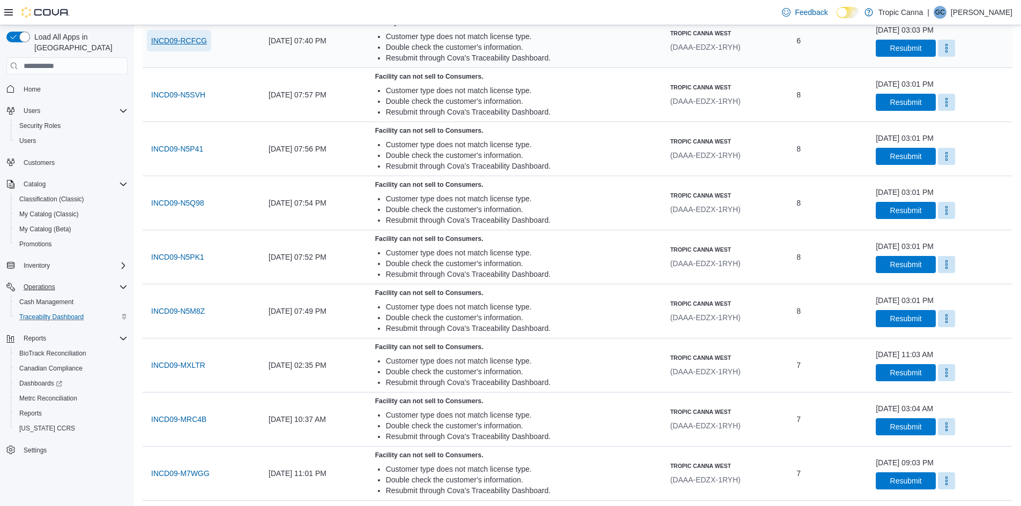
click at [181, 42] on span "INCD09-RCFCG" at bounding box center [179, 40] width 56 height 11
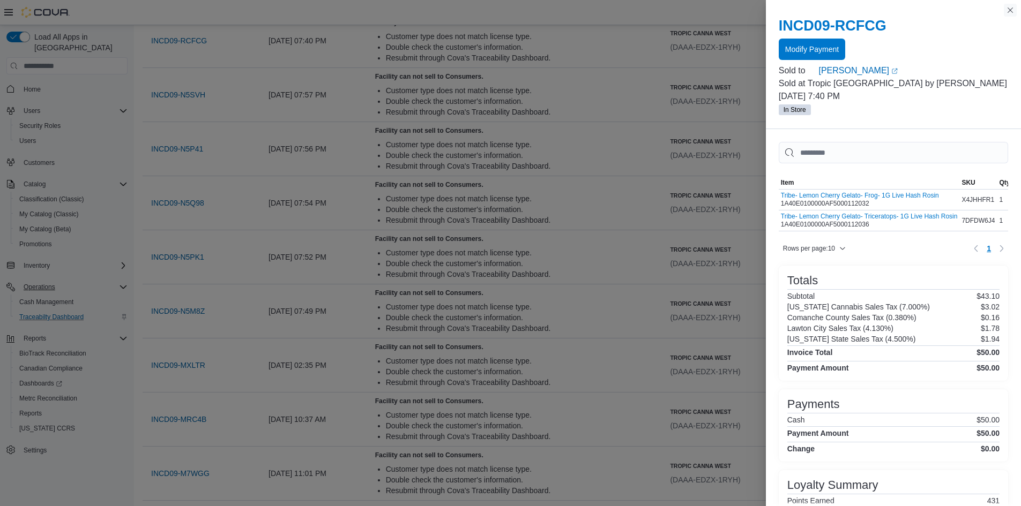
click at [1010, 10] on button "Close this dialog" at bounding box center [1010, 10] width 13 height 13
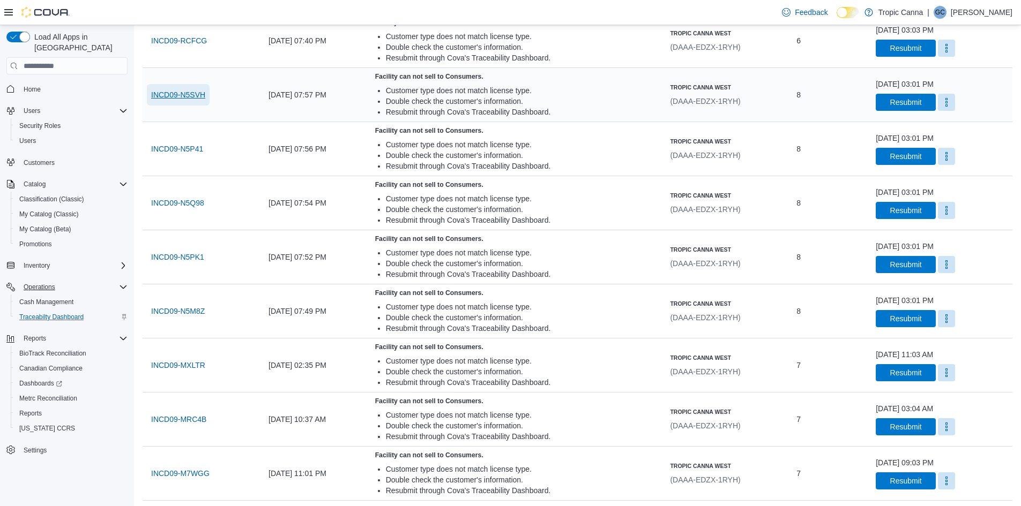
click at [182, 91] on span "INCD09-N5SVH" at bounding box center [178, 94] width 54 height 11
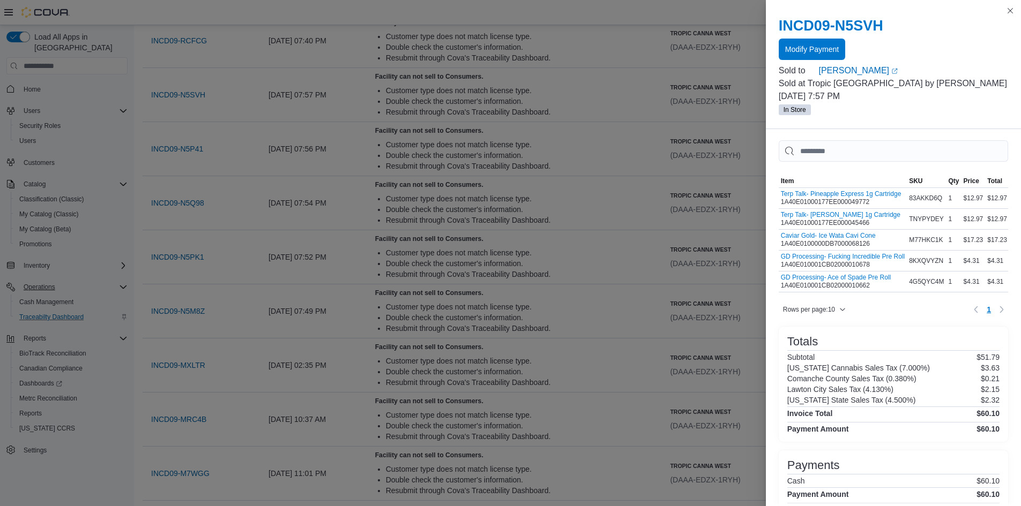
scroll to position [0, 0]
click at [1007, 12] on button "Close this dialog" at bounding box center [1010, 10] width 13 height 13
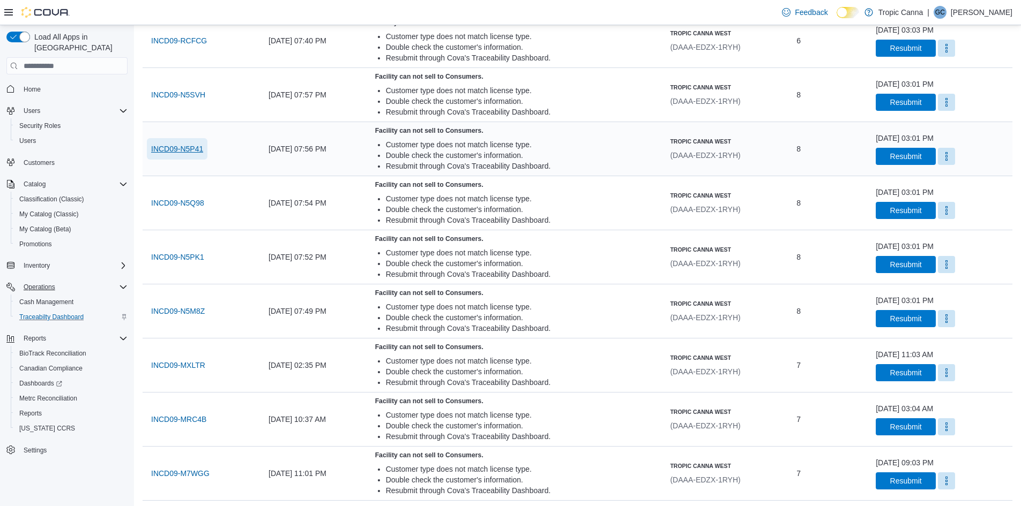
click at [187, 148] on span "INCD09-N5P41" at bounding box center [177, 149] width 52 height 11
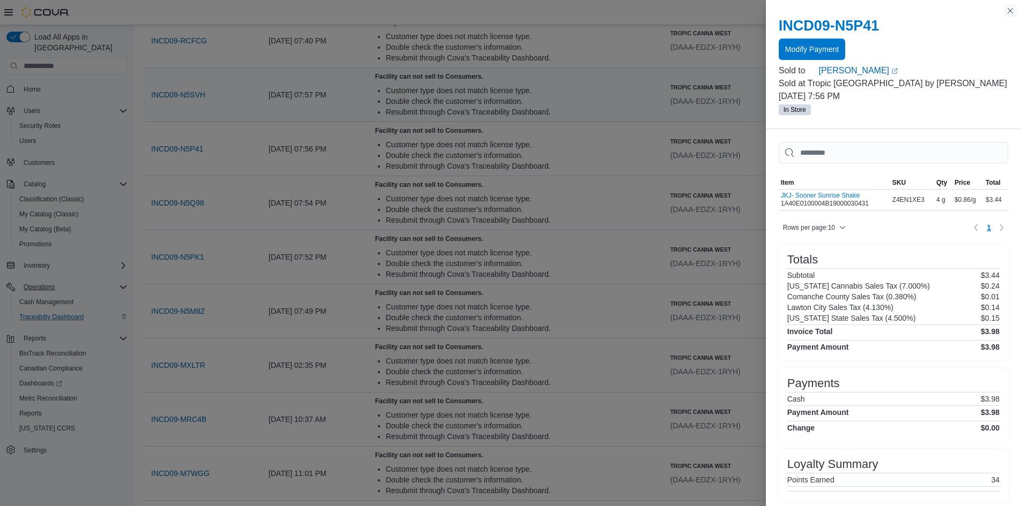
drag, startPoint x: 1009, startPoint y: 10, endPoint x: 632, endPoint y: 72, distance: 382.8
click at [1009, 10] on button "Close this dialog" at bounding box center [1010, 10] width 13 height 13
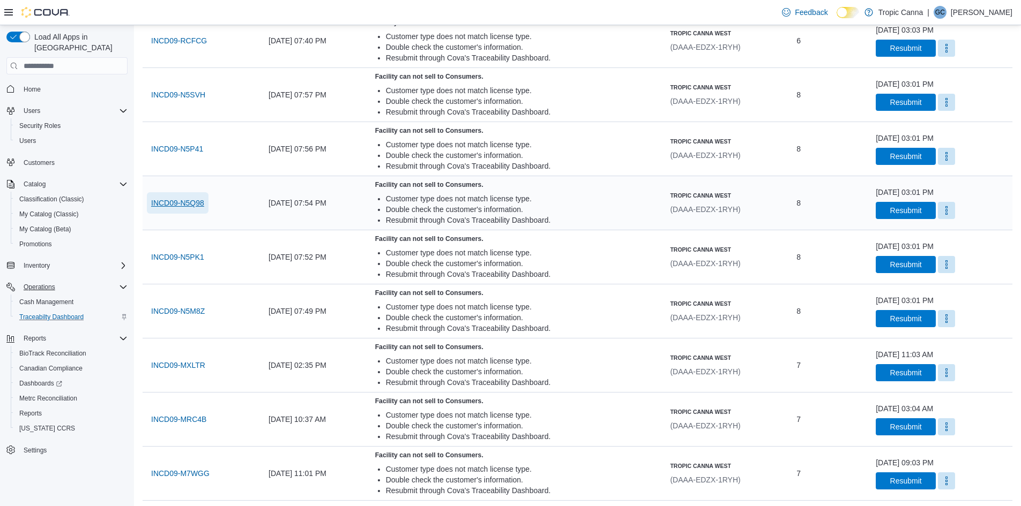
click at [181, 211] on span "INCD09-N5Q98" at bounding box center [177, 202] width 53 height 21
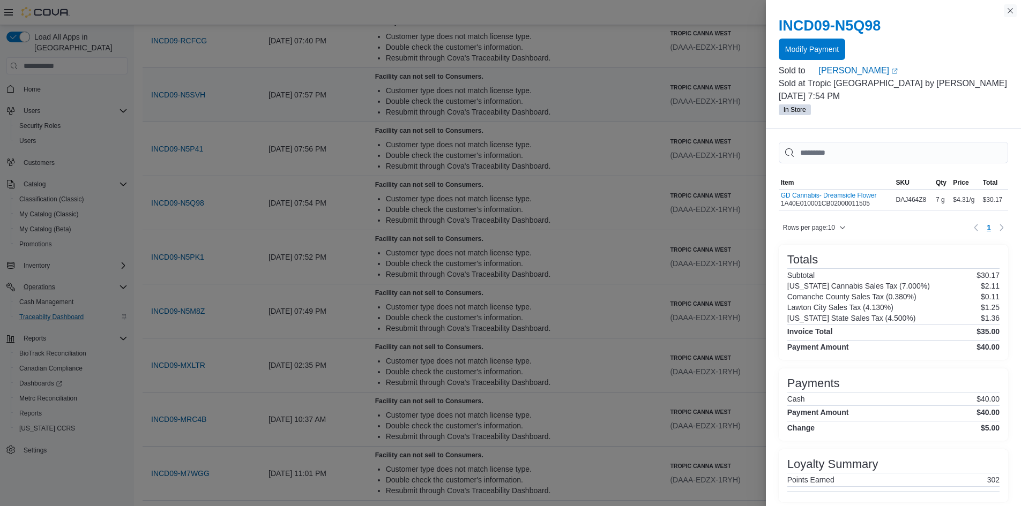
drag, startPoint x: 1010, startPoint y: 6, endPoint x: 812, endPoint y: 111, distance: 224.8
click at [1010, 6] on button "Close this dialog" at bounding box center [1010, 10] width 13 height 13
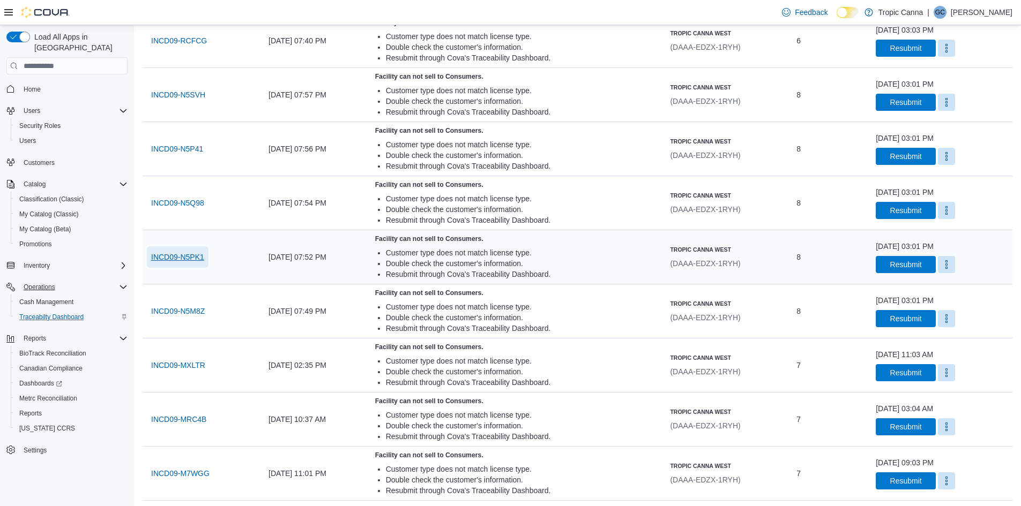
click at [173, 256] on span "INCD09-N5PK1" at bounding box center [177, 257] width 53 height 11
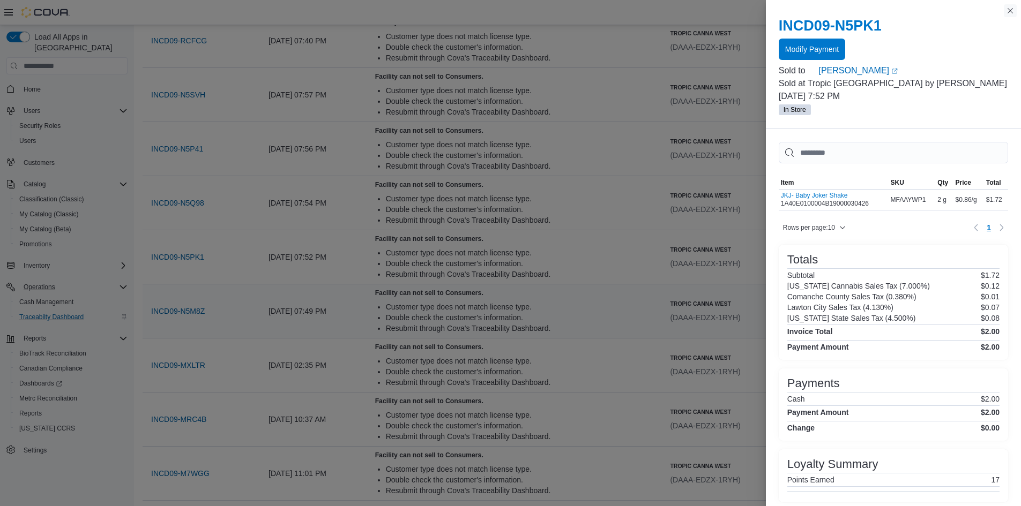
drag, startPoint x: 1007, startPoint y: 9, endPoint x: 389, endPoint y: 319, distance: 691.5
click at [1007, 9] on button "Close this dialog" at bounding box center [1010, 10] width 13 height 13
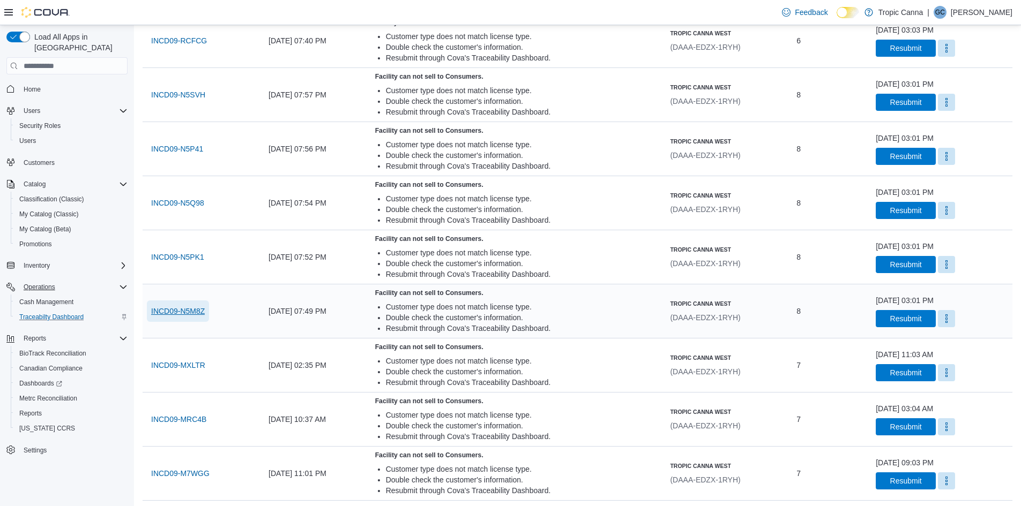
click at [186, 310] on span "INCD09-N5M8Z" at bounding box center [178, 311] width 54 height 11
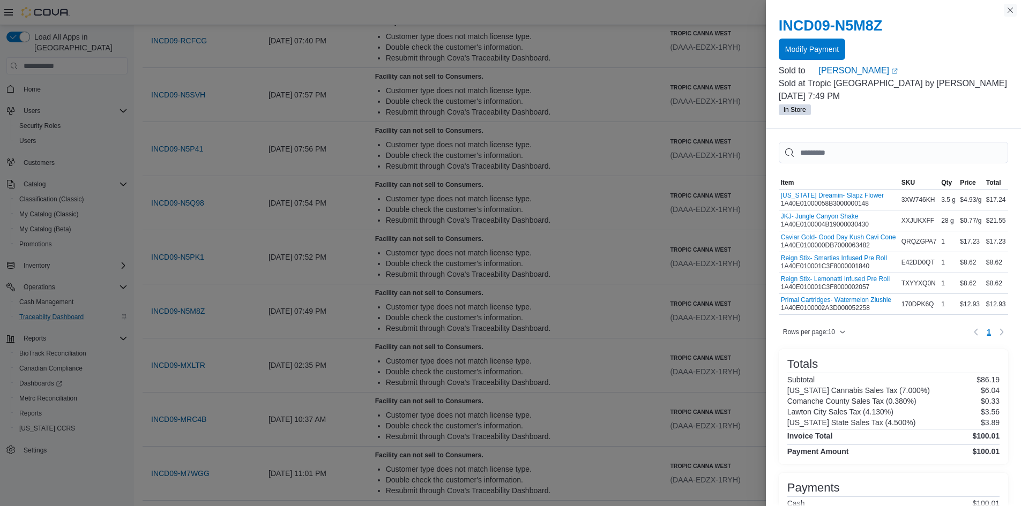
click at [1008, 8] on button "Close this dialog" at bounding box center [1010, 10] width 13 height 13
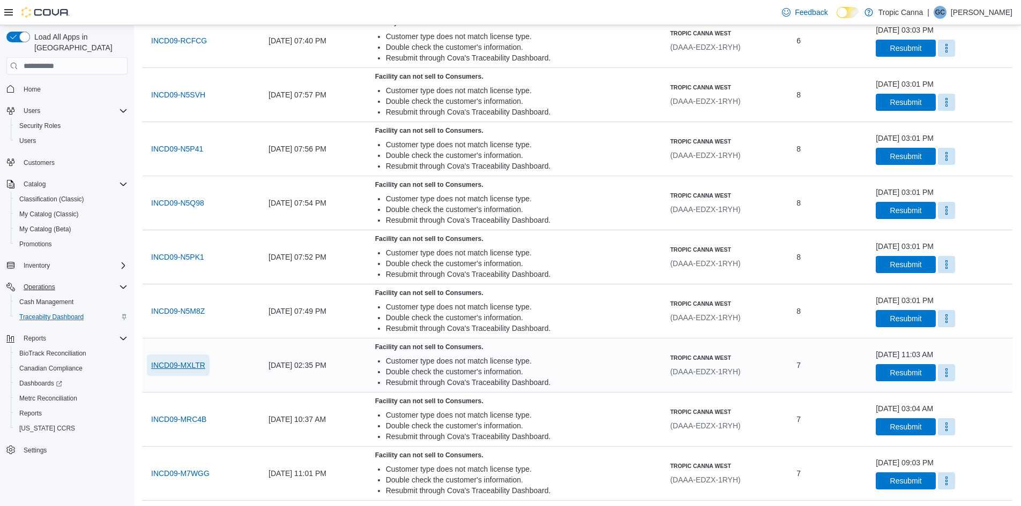
click at [186, 363] on span "INCD09-MXLTR" at bounding box center [178, 365] width 54 height 11
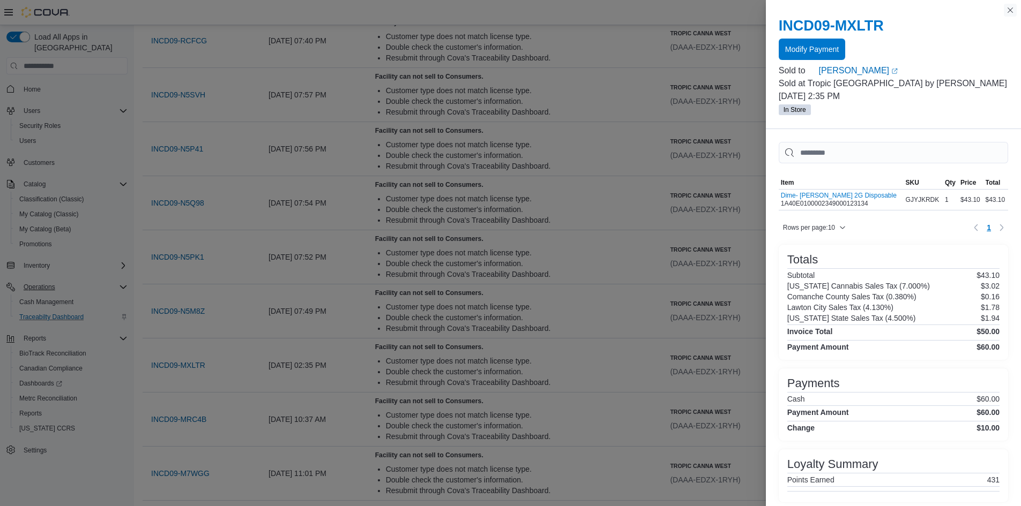
click at [1014, 9] on button "Close this dialog" at bounding box center [1010, 10] width 13 height 13
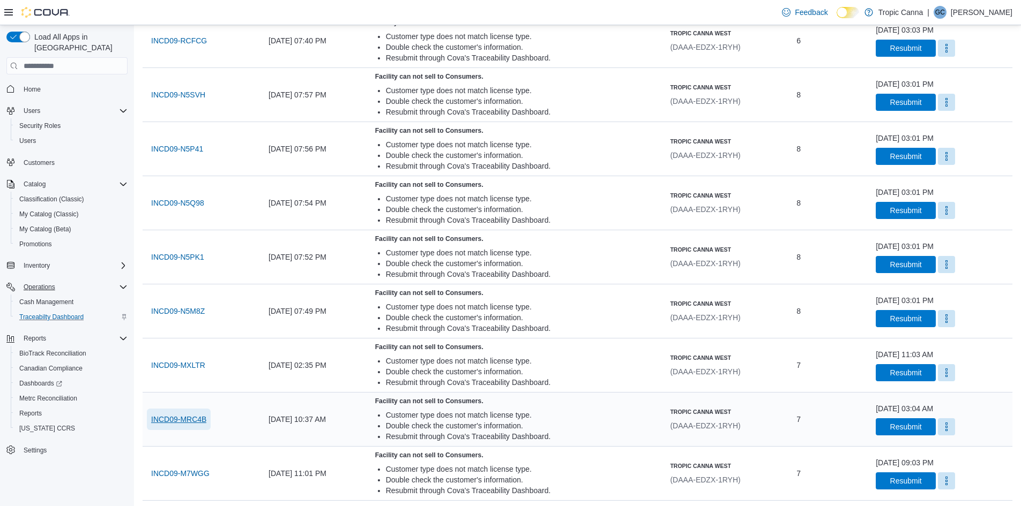
click at [186, 418] on span "INCD09-MRC4B" at bounding box center [178, 419] width 55 height 11
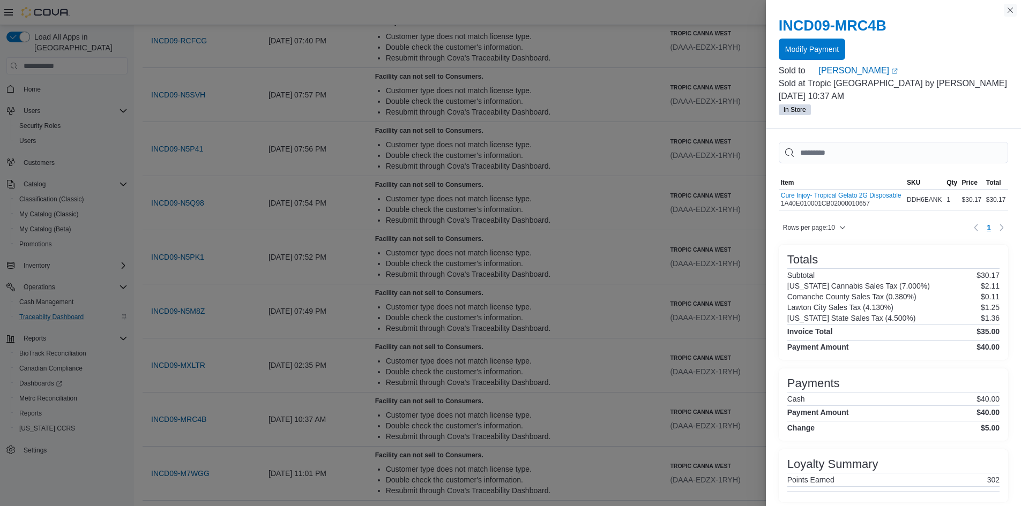
click at [1007, 12] on button "Close this dialog" at bounding box center [1010, 10] width 13 height 13
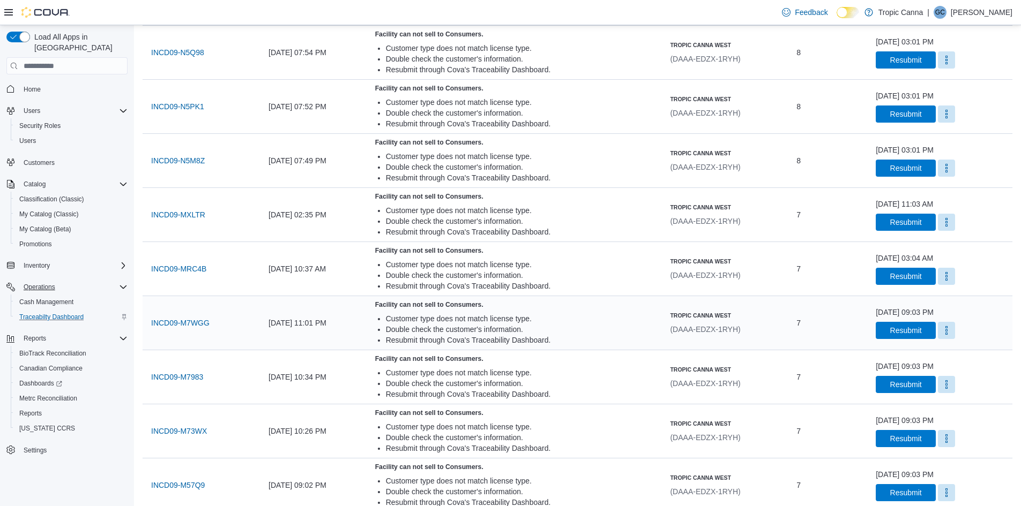
scroll to position [643, 0]
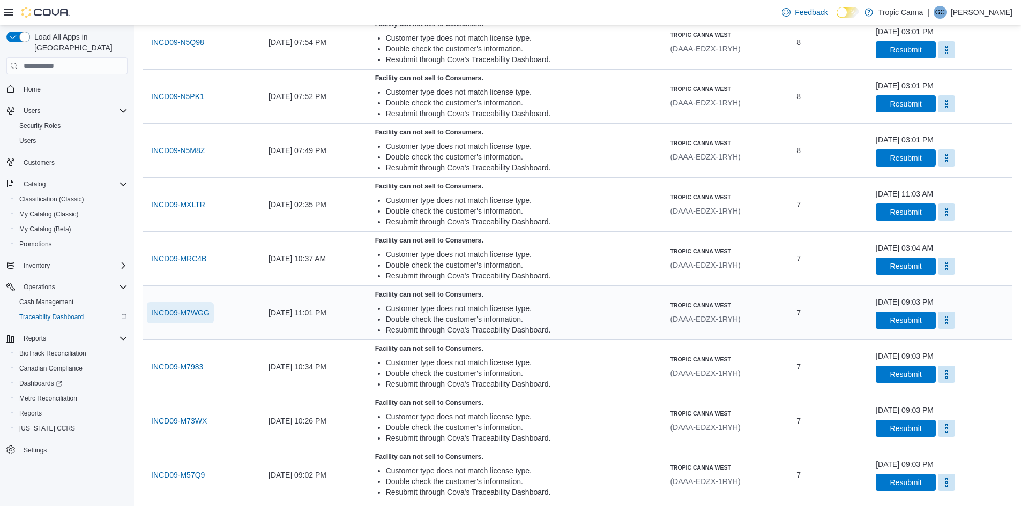
click at [188, 313] on span "INCD09-M7WGG" at bounding box center [180, 313] width 58 height 11
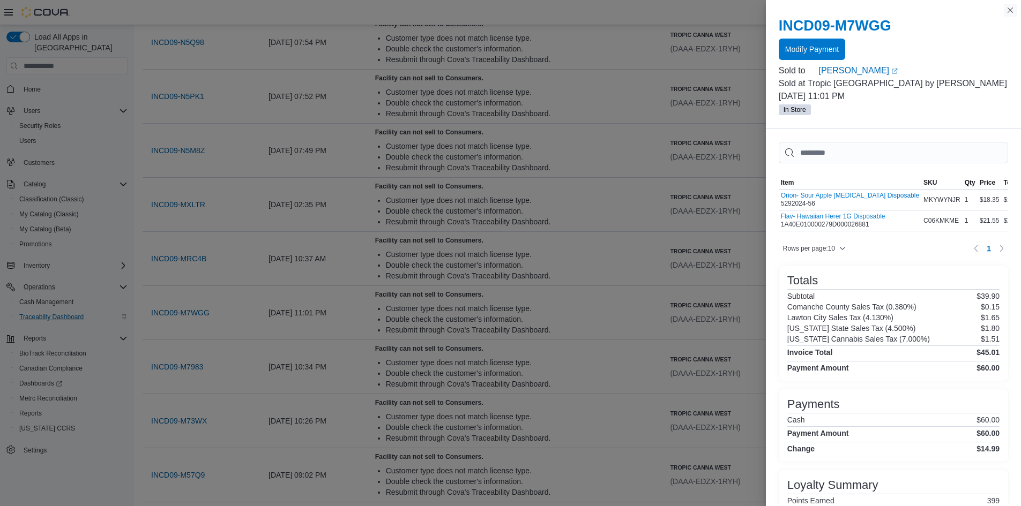
click at [1006, 13] on button "Close this dialog" at bounding box center [1010, 10] width 13 height 13
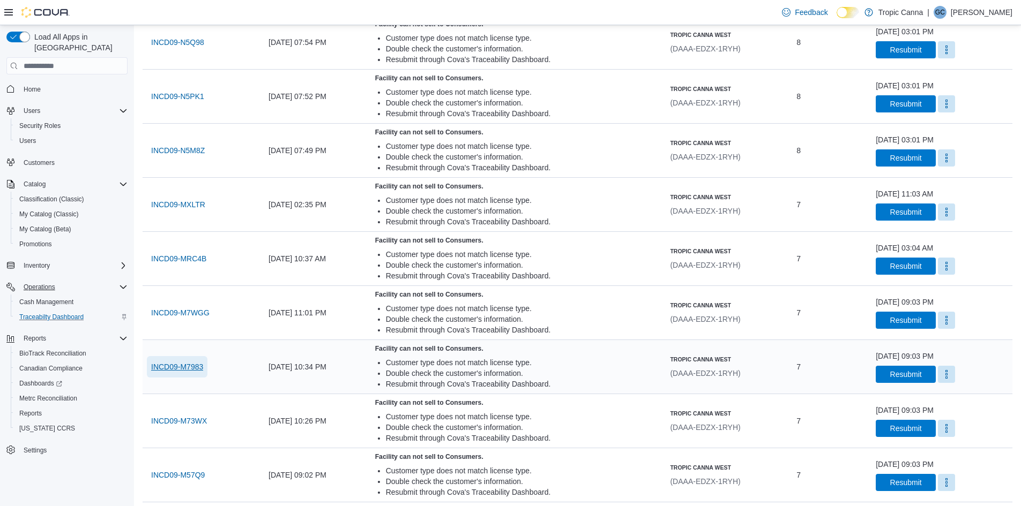
click at [183, 369] on span "INCD09-M7983" at bounding box center [177, 367] width 52 height 11
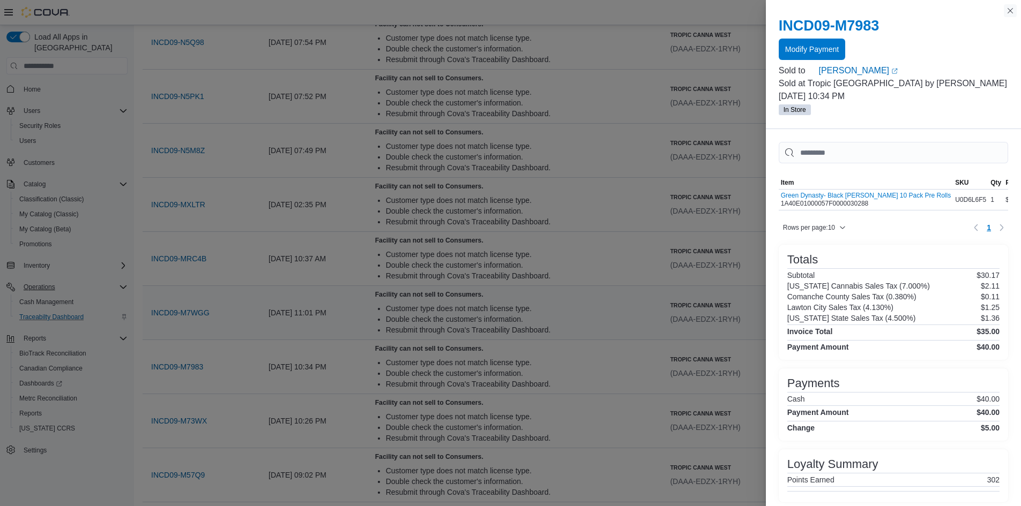
drag, startPoint x: 1007, startPoint y: 11, endPoint x: 402, endPoint y: 335, distance: 686.1
click at [1007, 11] on button "Close this dialog" at bounding box center [1010, 10] width 13 height 13
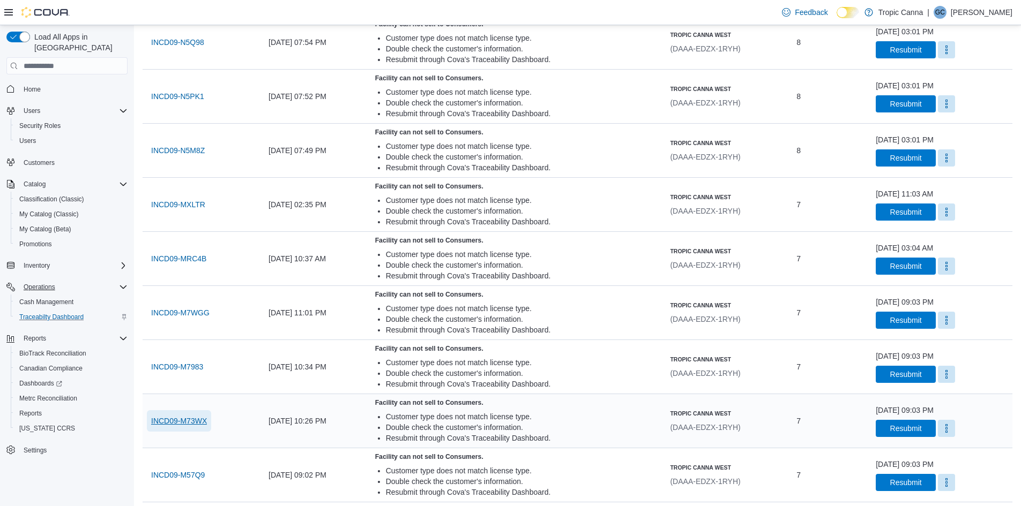
click at [201, 418] on span "INCD09-M73WX" at bounding box center [179, 421] width 56 height 11
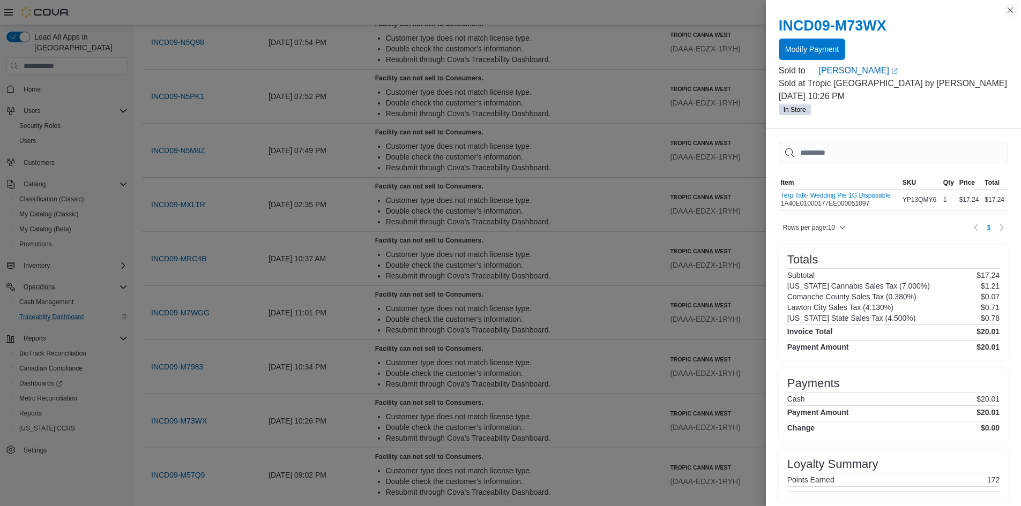
click at [1011, 15] on button "Close this dialog" at bounding box center [1010, 10] width 13 height 13
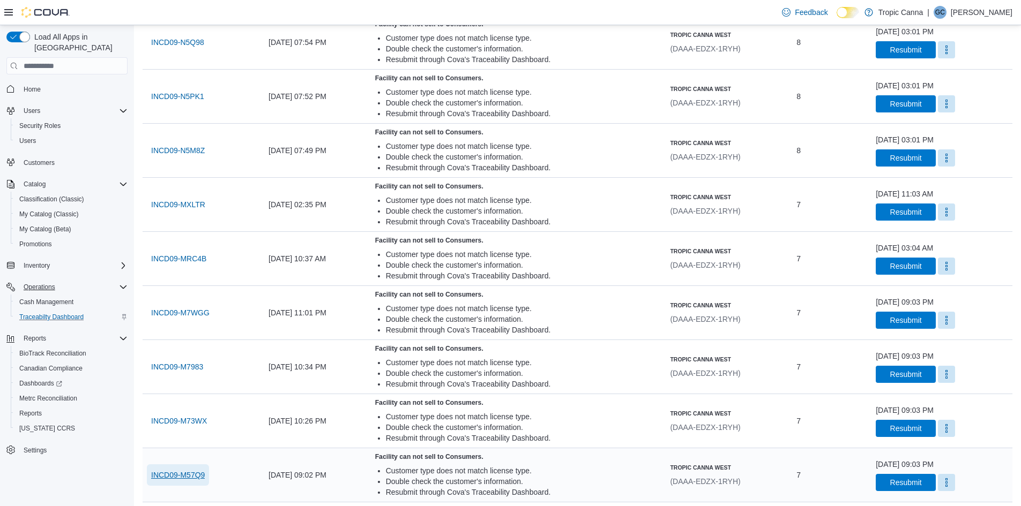
click at [177, 477] on span "INCD09-M57Q9" at bounding box center [178, 475] width 54 height 11
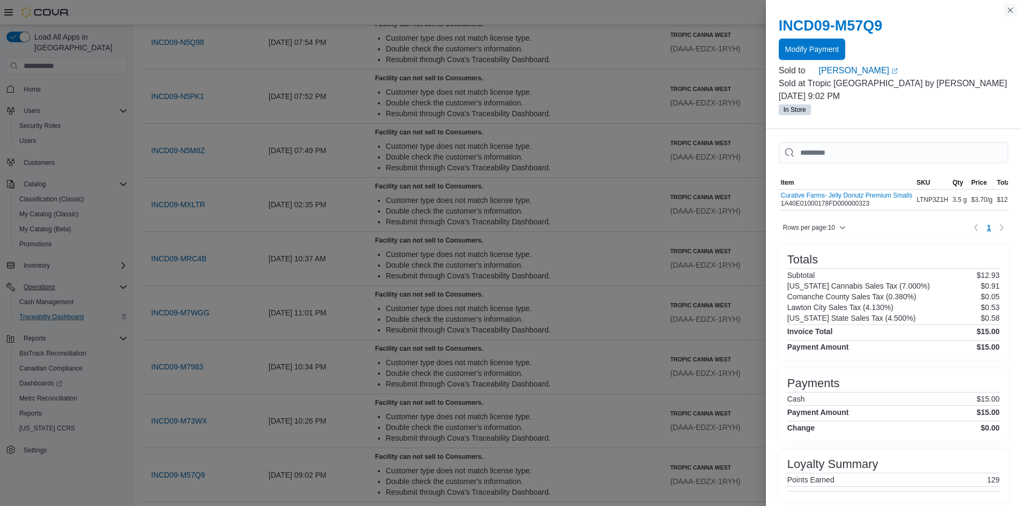
click at [1014, 10] on button "Close this dialog" at bounding box center [1010, 10] width 13 height 13
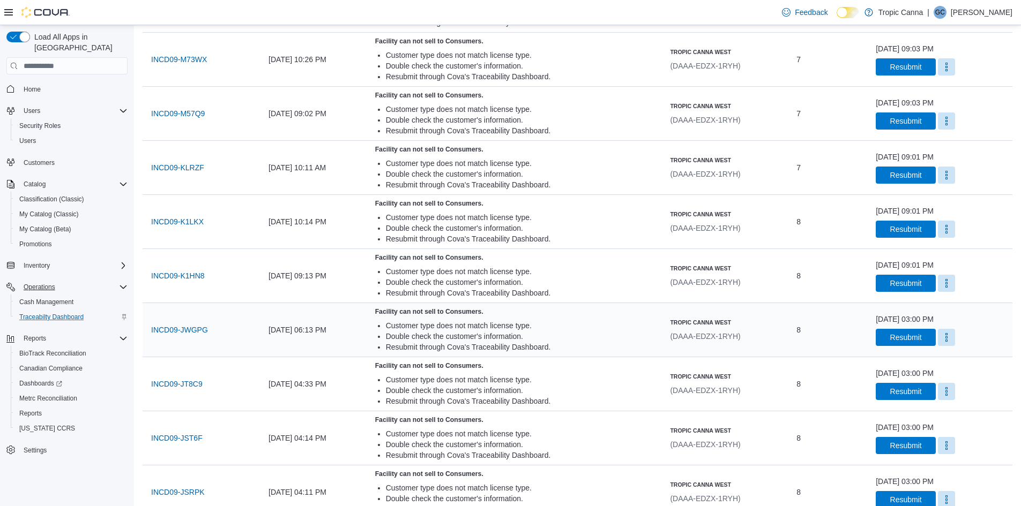
scroll to position [1052, 0]
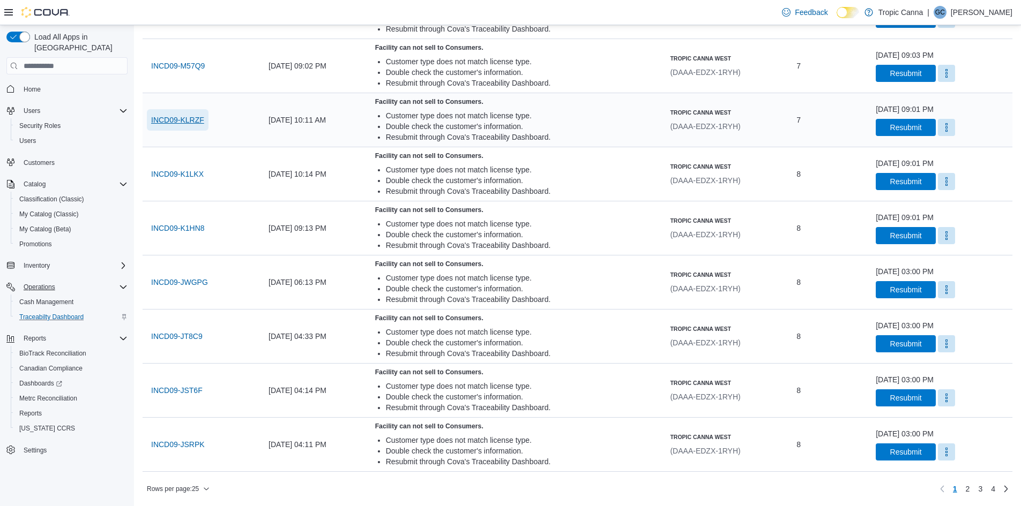
click at [191, 115] on span "INCD09-KLRZF" at bounding box center [177, 120] width 53 height 11
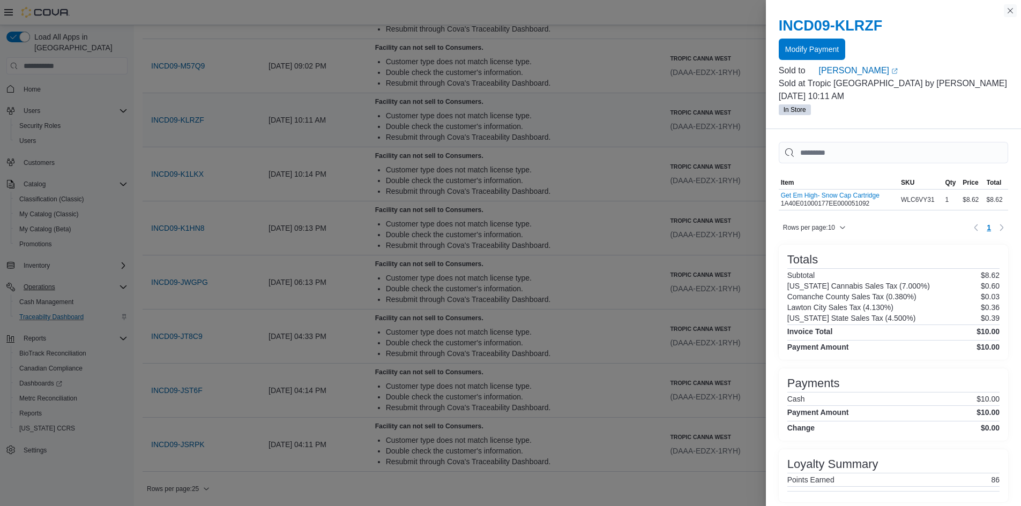
drag, startPoint x: 1009, startPoint y: 8, endPoint x: 460, endPoint y: 141, distance: 564.6
click at [1009, 8] on button "Close this dialog" at bounding box center [1010, 10] width 13 height 13
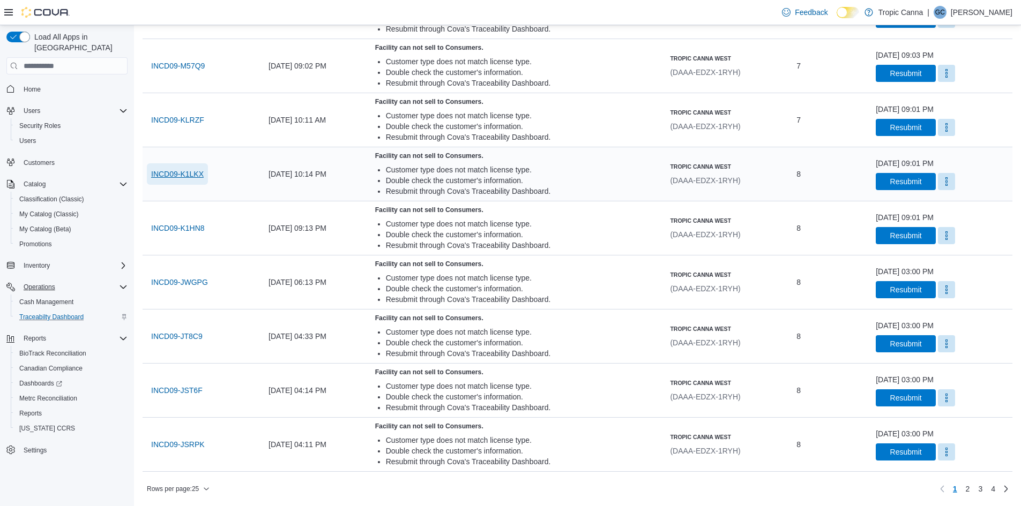
click at [195, 171] on span "INCD09-K1LKX" at bounding box center [177, 174] width 53 height 11
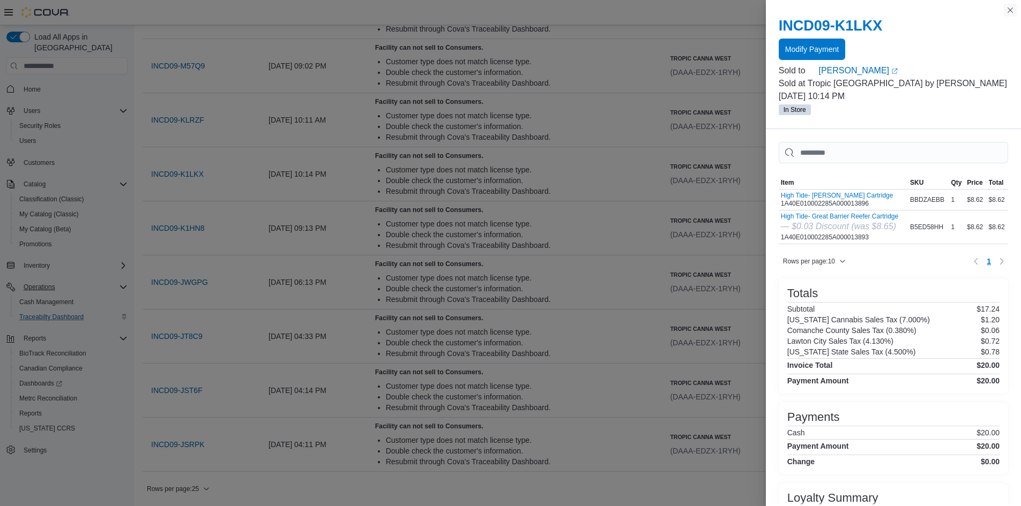
click at [1009, 10] on button "Close this dialog" at bounding box center [1010, 10] width 13 height 13
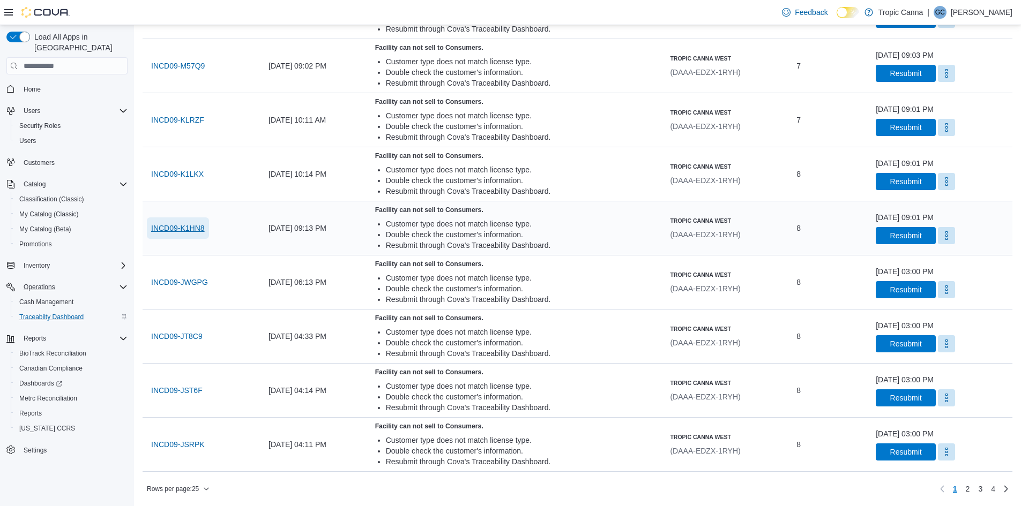
click at [174, 228] on span "INCD09-K1HN8" at bounding box center [178, 228] width 54 height 11
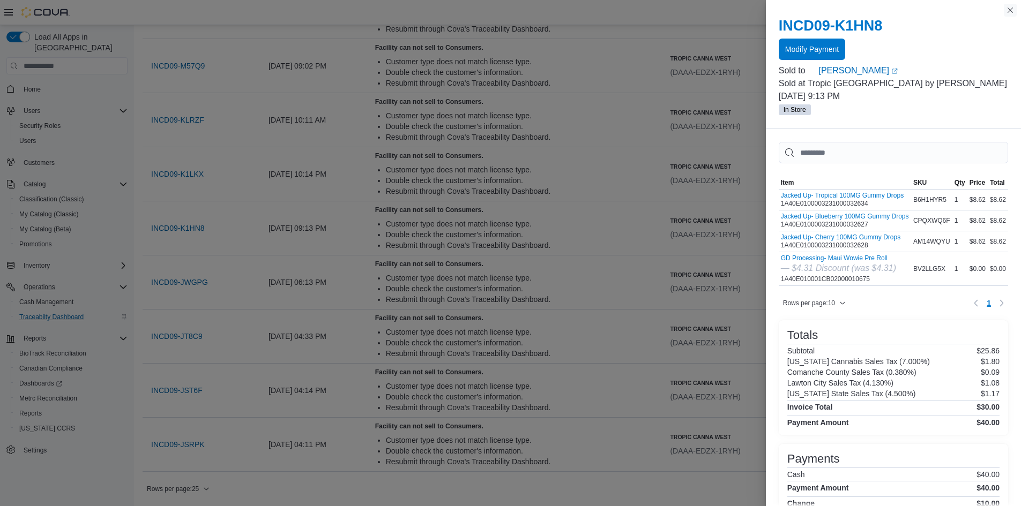
click at [1009, 11] on button "Close this dialog" at bounding box center [1010, 10] width 13 height 13
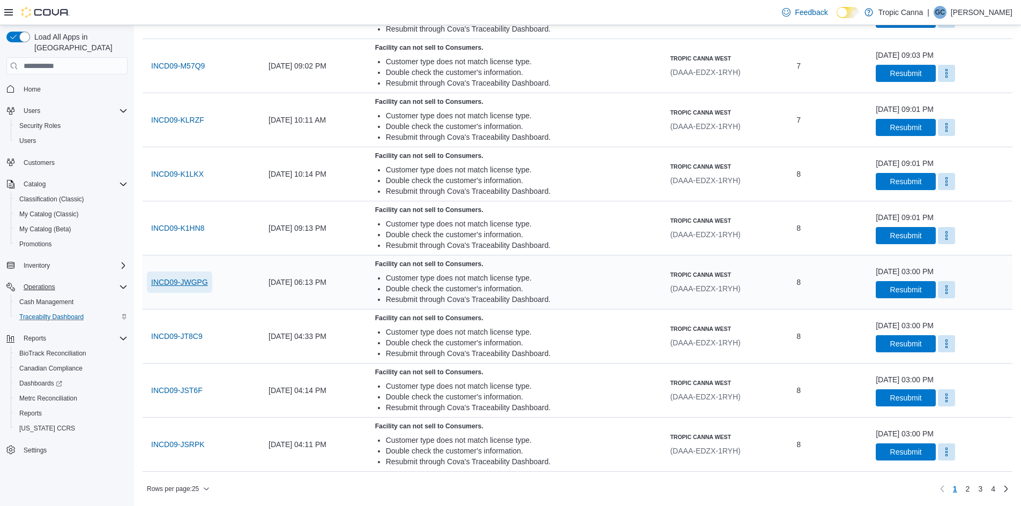
click at [190, 283] on span "INCD09-JWGPG" at bounding box center [179, 282] width 57 height 11
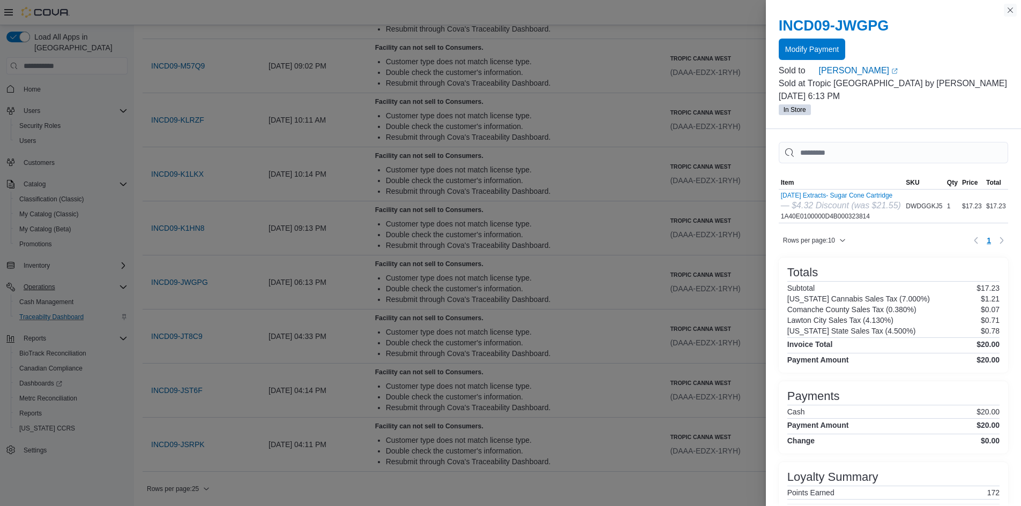
click at [1004, 9] on button "Close this dialog" at bounding box center [1010, 10] width 13 height 13
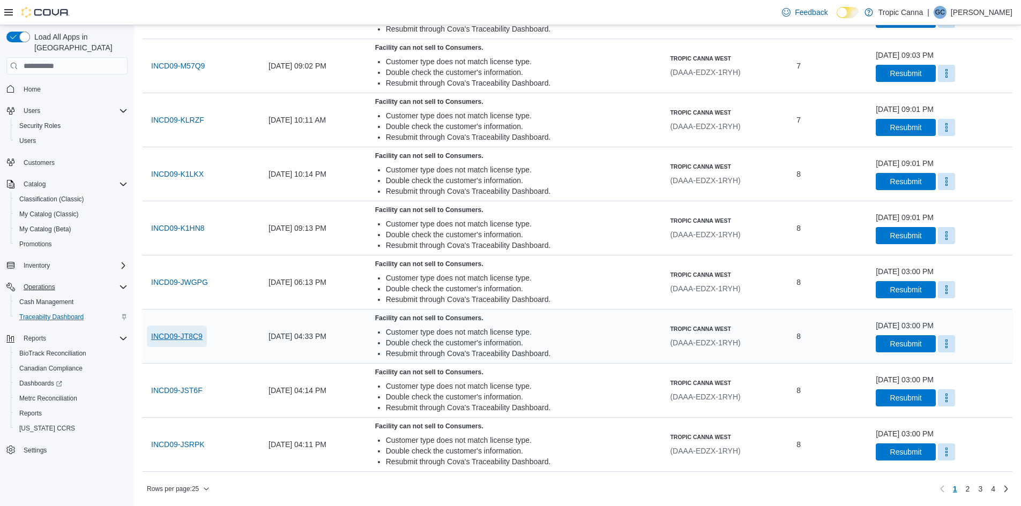
click at [177, 338] on span "INCD09-JT8C9" at bounding box center [176, 336] width 51 height 11
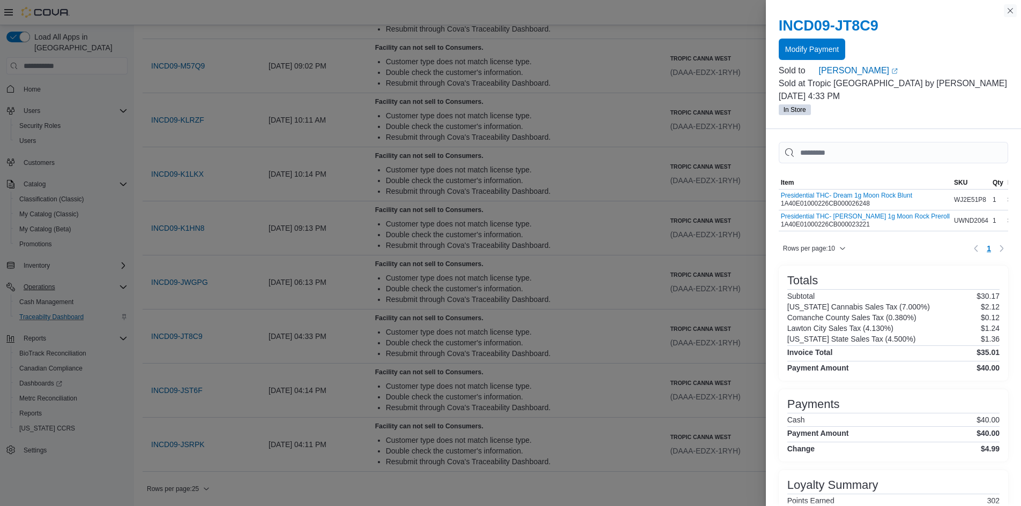
drag, startPoint x: 1007, startPoint y: 6, endPoint x: 1009, endPoint y: 12, distance: 6.6
click at [1007, 6] on button "Close this dialog" at bounding box center [1010, 10] width 13 height 13
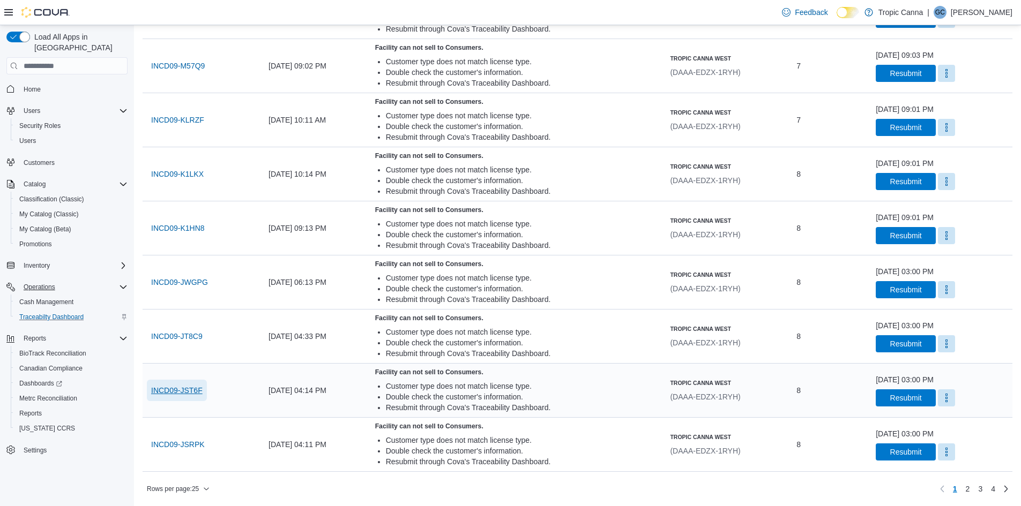
click at [178, 388] on span "INCD09-JST6F" at bounding box center [176, 390] width 51 height 11
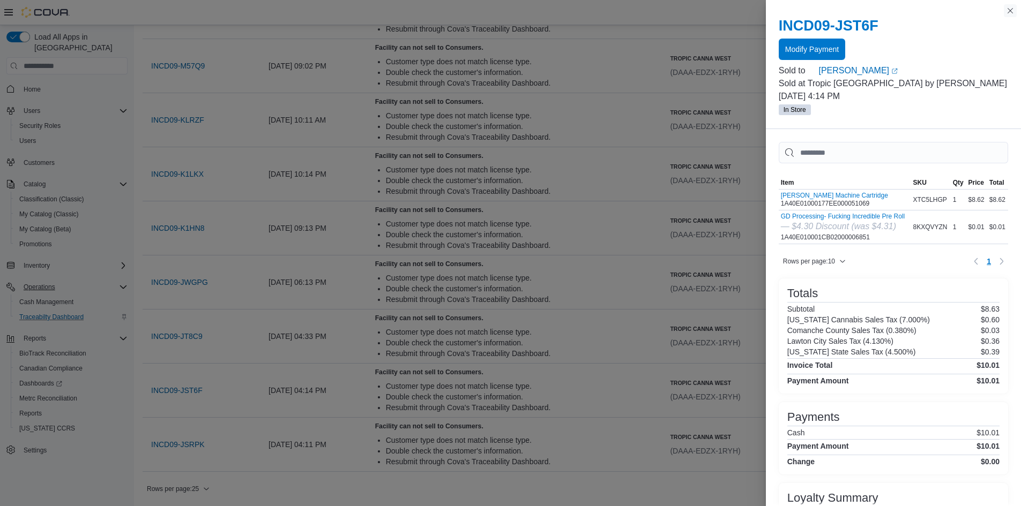
drag, startPoint x: 1011, startPoint y: 14, endPoint x: 1002, endPoint y: 14, distance: 9.1
click at [1010, 14] on button "Close this dialog" at bounding box center [1010, 10] width 13 height 13
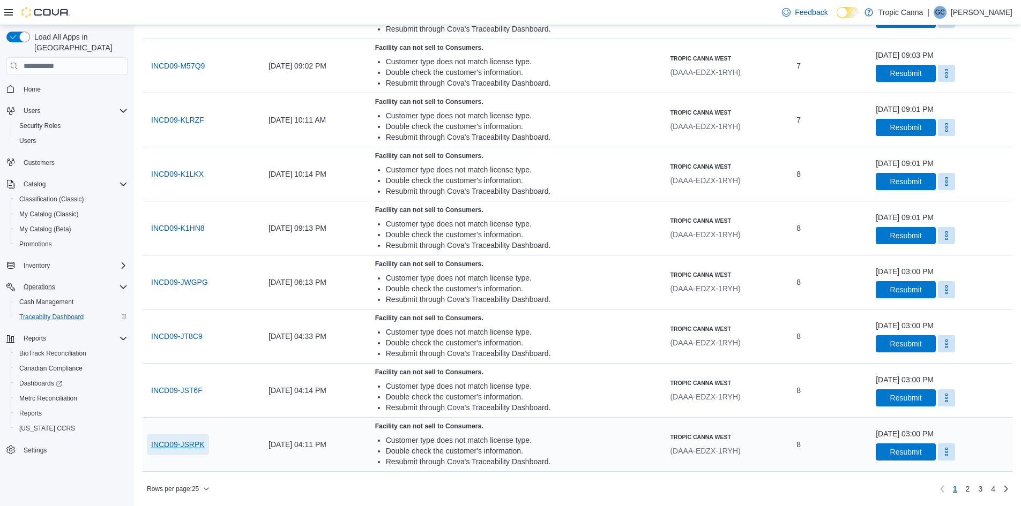
click at [181, 446] on span "INCD09-JSRPK" at bounding box center [178, 444] width 54 height 11
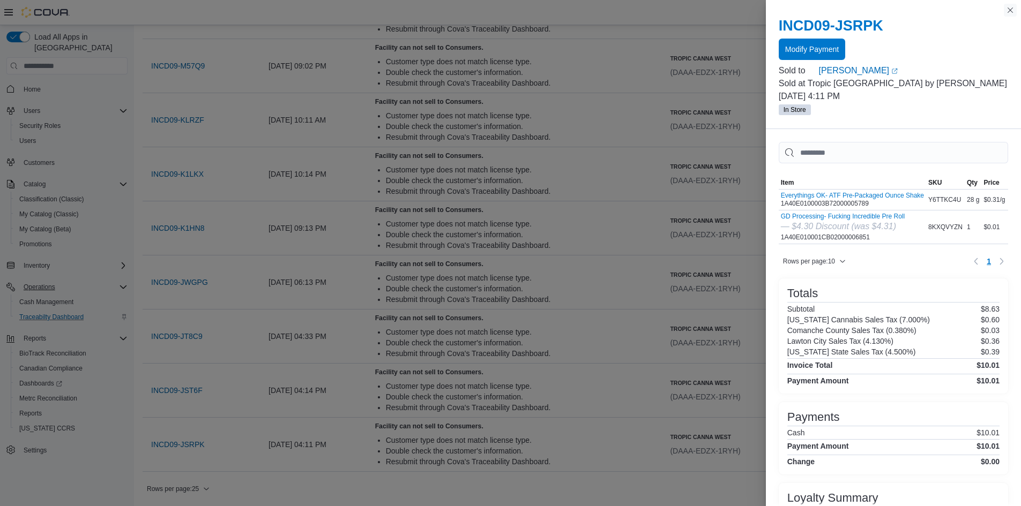
click at [1014, 7] on button "Close this dialog" at bounding box center [1010, 10] width 13 height 13
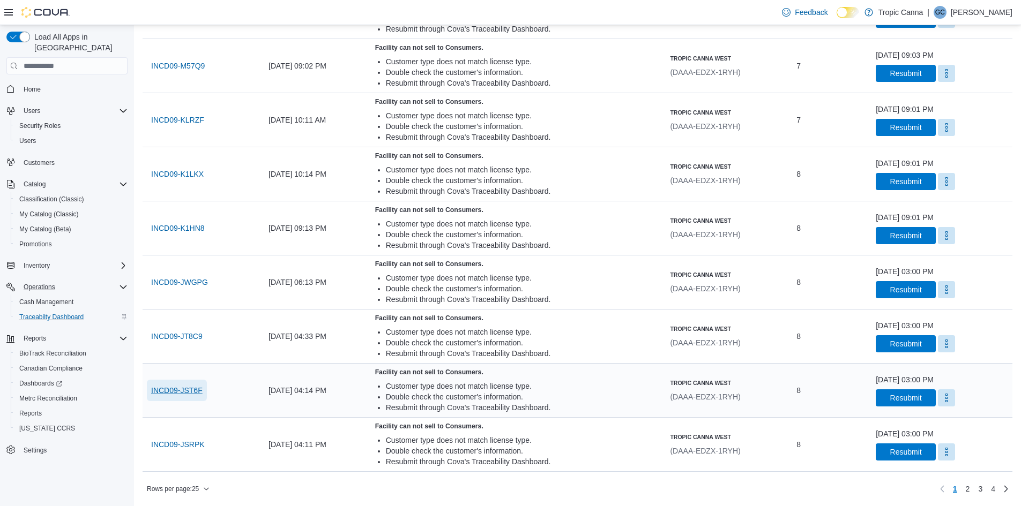
click at [186, 387] on span "INCD09-JST6F" at bounding box center [176, 390] width 51 height 11
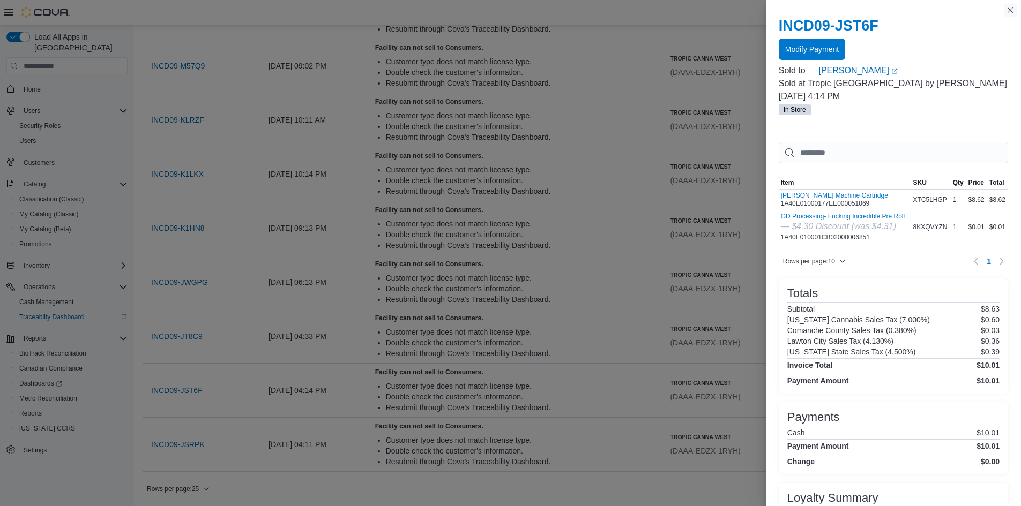
click at [1013, 11] on button "Close this dialog" at bounding box center [1010, 10] width 13 height 13
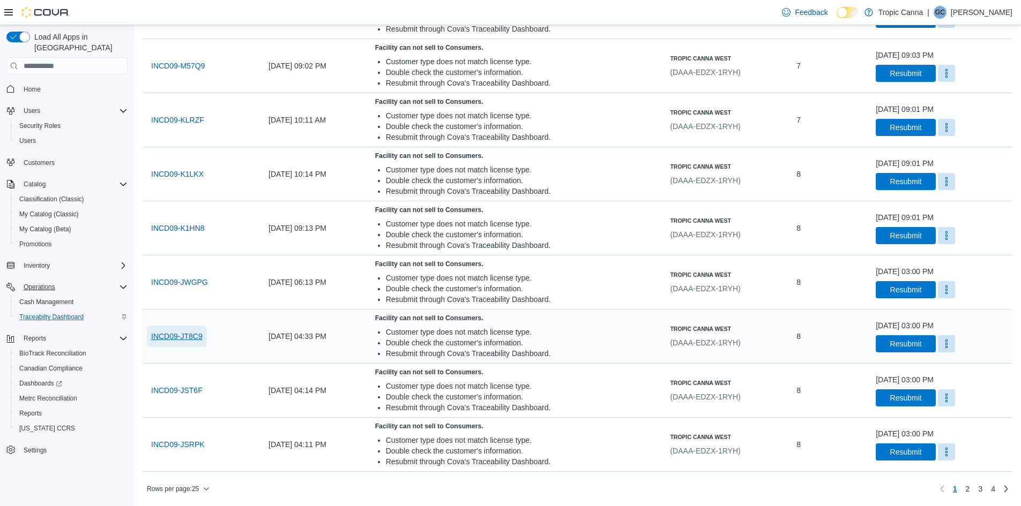
click at [185, 332] on span "INCD09-JT8C9" at bounding box center [176, 336] width 51 height 11
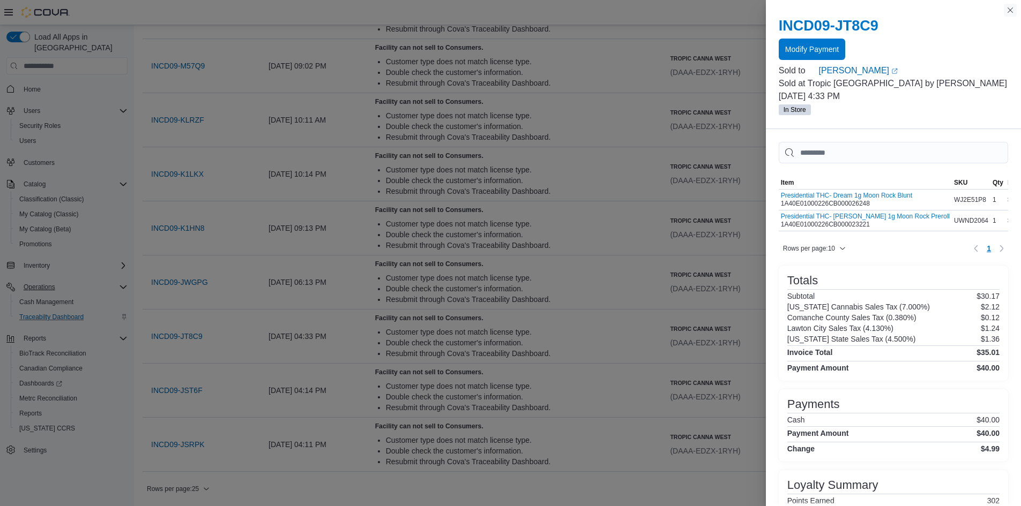
click at [1009, 9] on button "Close this dialog" at bounding box center [1010, 10] width 13 height 13
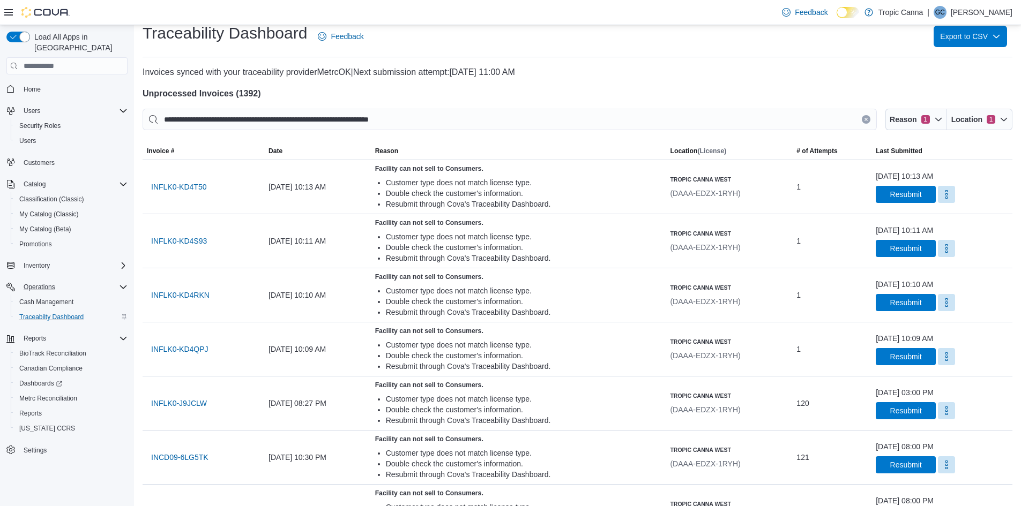
scroll to position [0, 0]
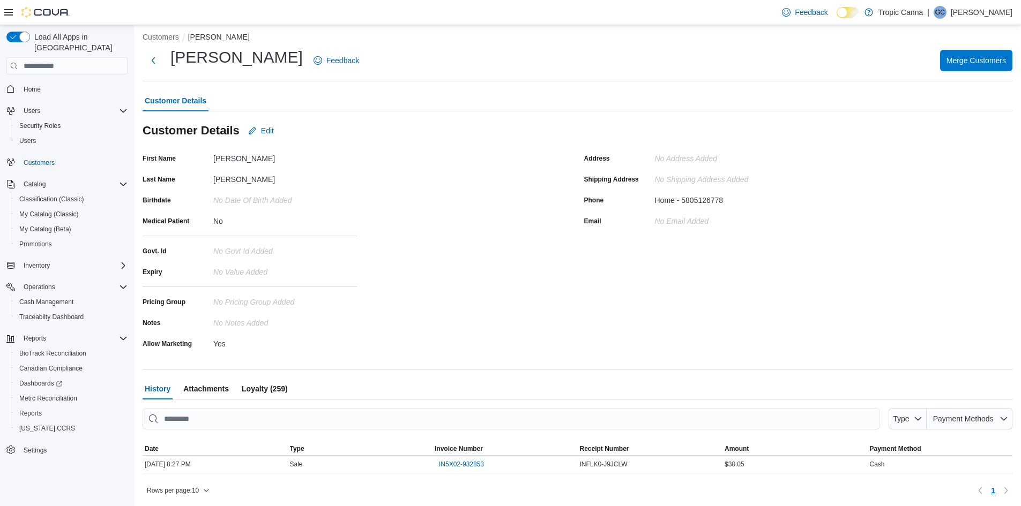
scroll to position [8, 0]
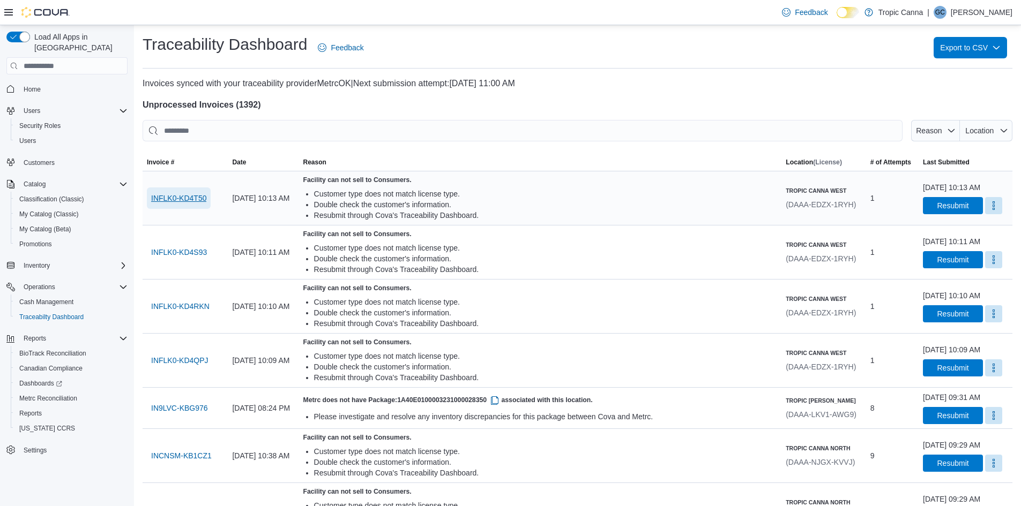
click at [179, 200] on span "INFLK0-KD4T50" at bounding box center [178, 198] width 55 height 11
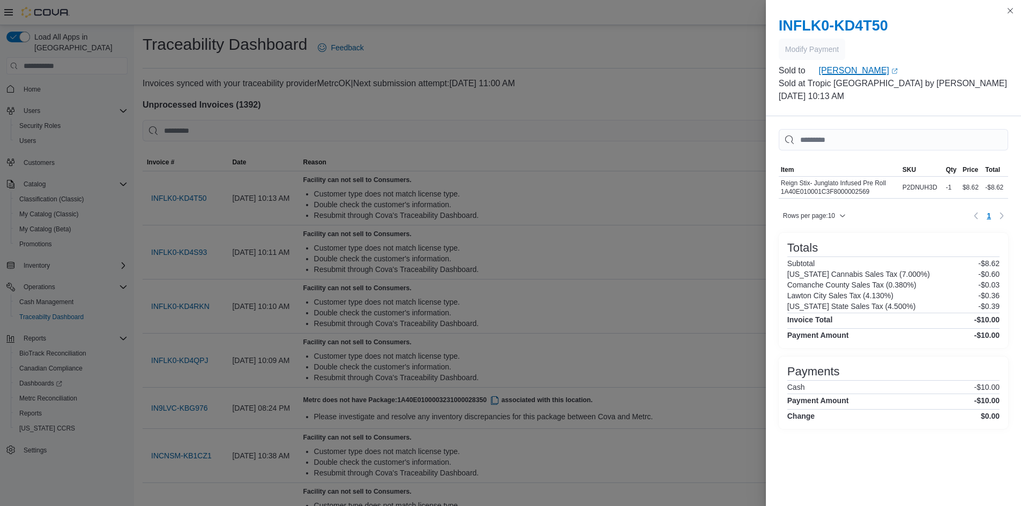
click at [838, 67] on link "David Greear (opens in a new tab or window)" at bounding box center [913, 70] width 190 height 13
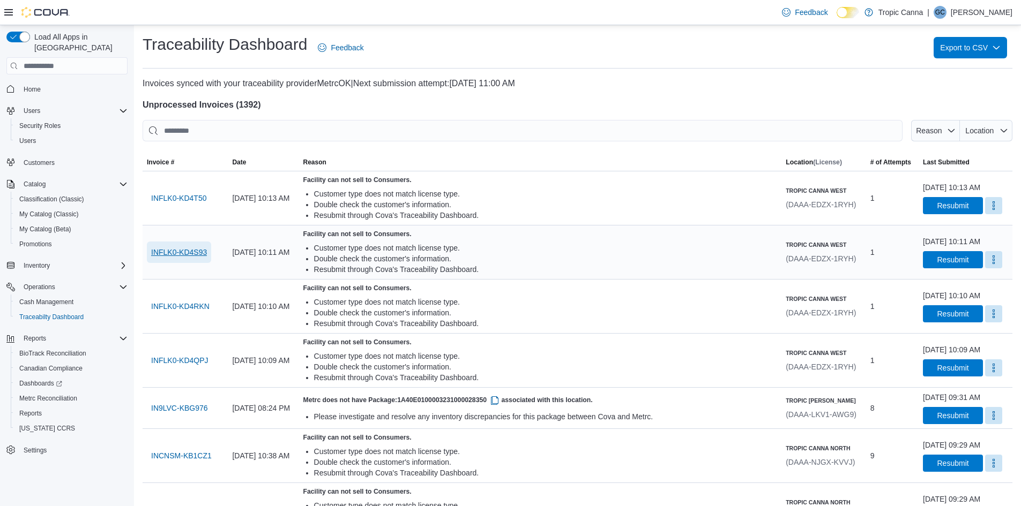
click at [169, 252] on span "INFLK0-KD4S93" at bounding box center [179, 252] width 56 height 11
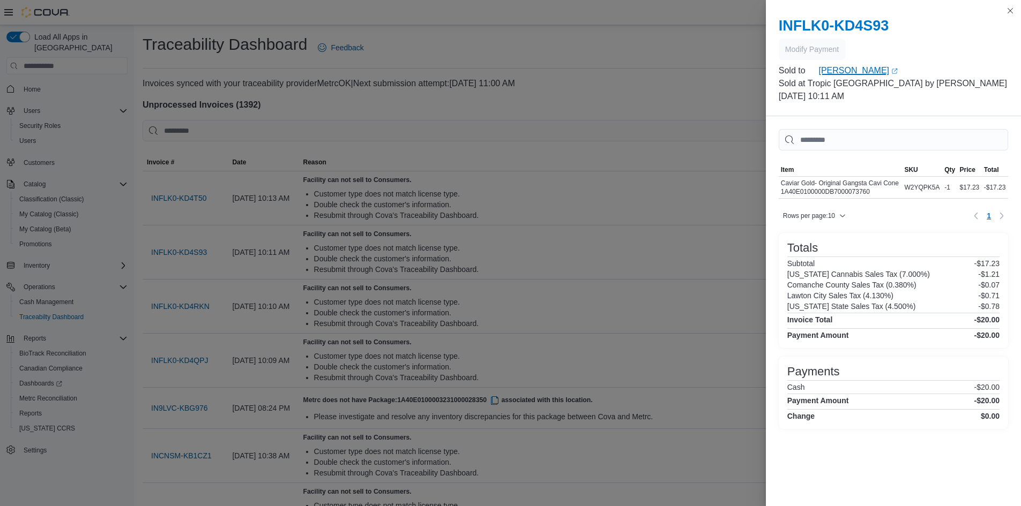
click at [851, 72] on link "David Greear (opens in a new tab or window)" at bounding box center [913, 70] width 190 height 13
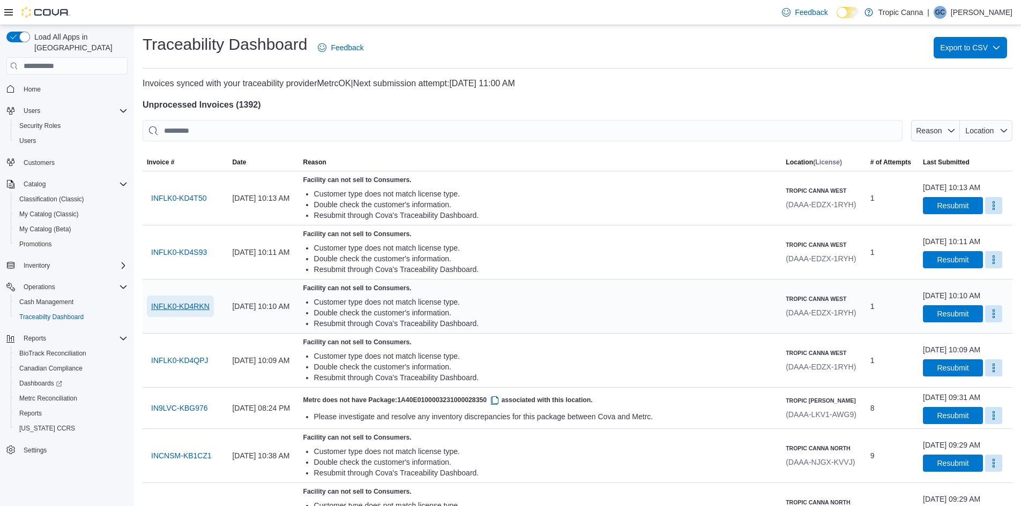
click at [174, 308] on span "INFLK0-KD4RKN" at bounding box center [180, 306] width 58 height 11
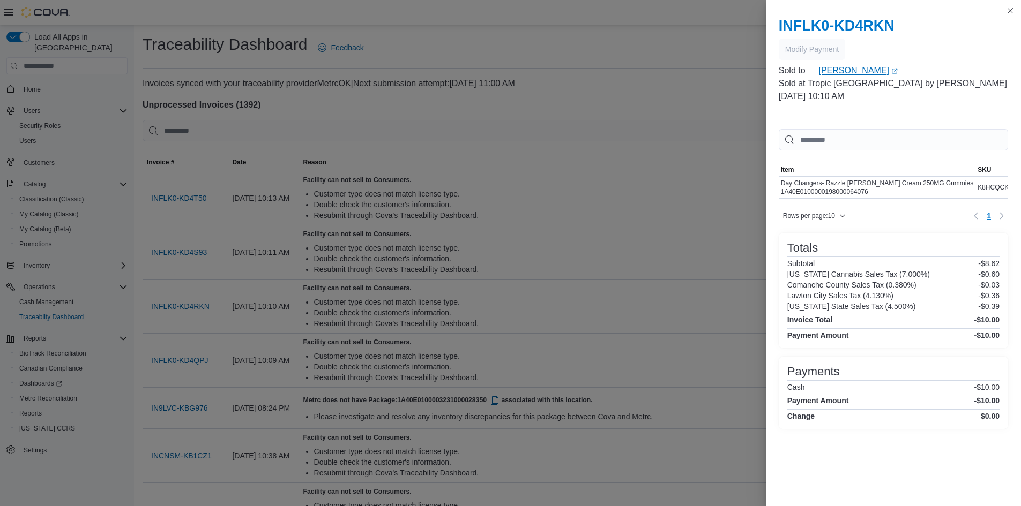
click at [825, 73] on link "Fabian Marte (opens in a new tab or window)" at bounding box center [913, 70] width 190 height 13
drag, startPoint x: 1013, startPoint y: 11, endPoint x: 1007, endPoint y: 13, distance: 6.1
click at [1013, 11] on button "Close this dialog" at bounding box center [1010, 10] width 13 height 13
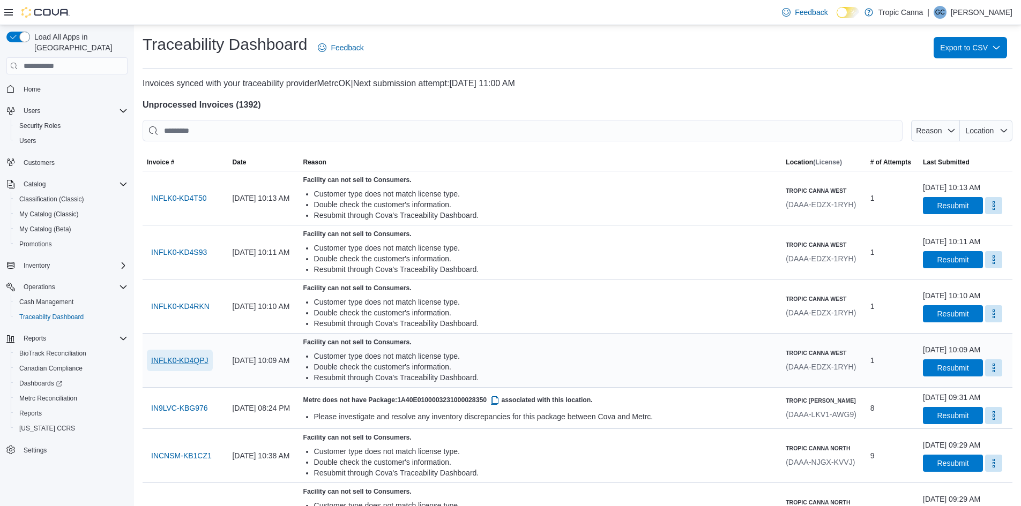
click at [191, 361] on span "INFLK0-KD4QPJ" at bounding box center [179, 360] width 57 height 11
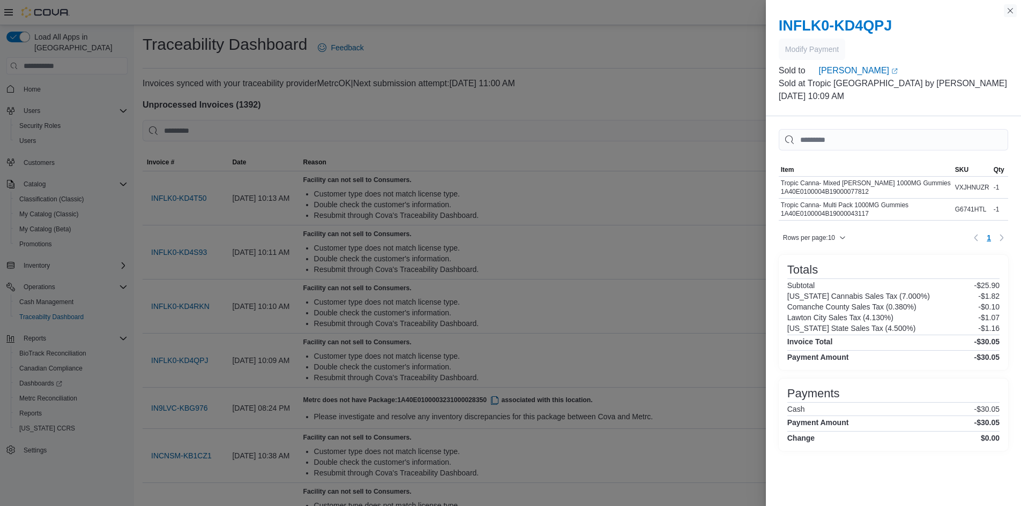
drag, startPoint x: 1009, startPoint y: 13, endPoint x: 986, endPoint y: 54, distance: 46.5
click at [1009, 13] on button "Close this dialog" at bounding box center [1010, 10] width 13 height 13
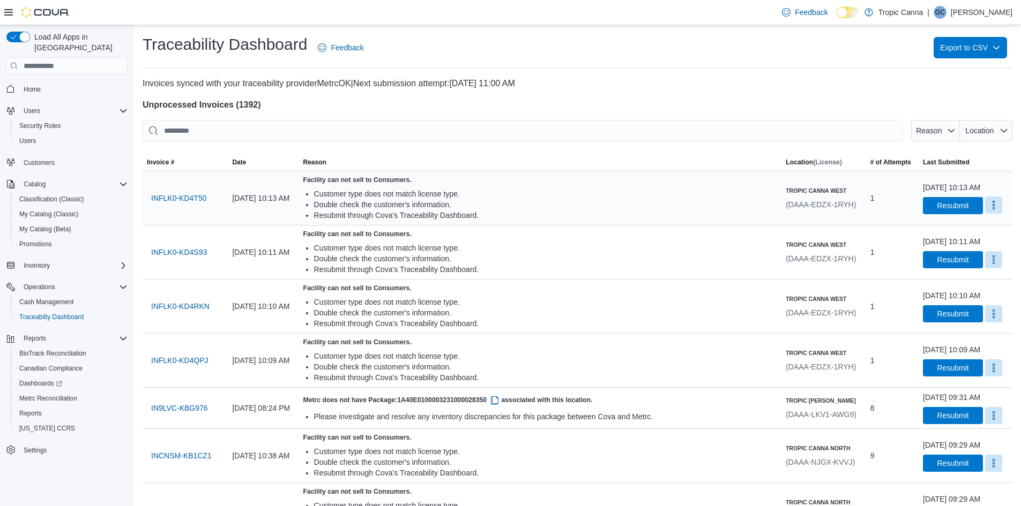
click at [985, 207] on button "More" at bounding box center [993, 205] width 17 height 17
click at [552, 118] on div at bounding box center [578, 115] width 870 height 9
click at [179, 196] on span "INFLK0-KD4T50" at bounding box center [178, 198] width 55 height 11
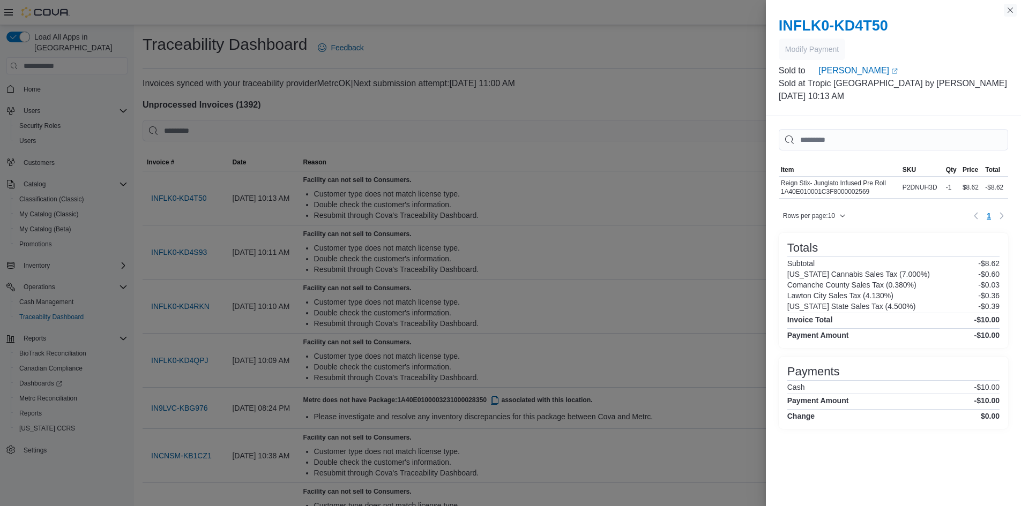
click at [1008, 11] on button "Close this dialog" at bounding box center [1010, 10] width 13 height 13
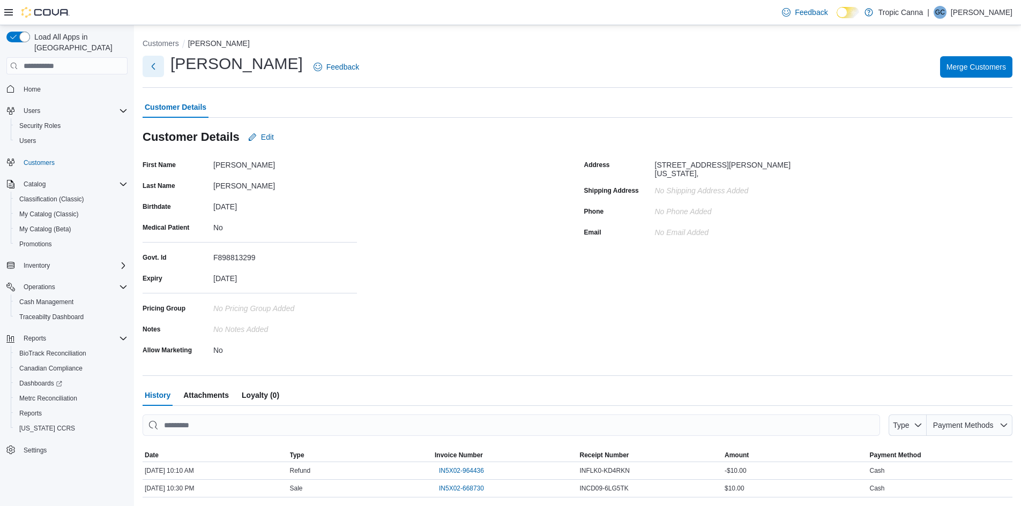
click at [146, 65] on button "Next" at bounding box center [153, 66] width 21 height 21
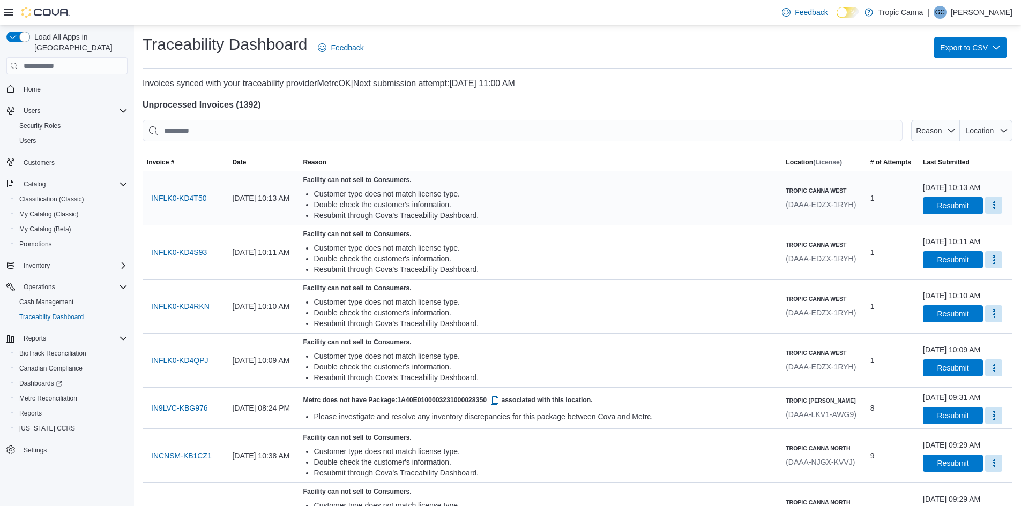
click at [985, 205] on button "More" at bounding box center [993, 205] width 17 height 17
click at [974, 236] on span "Mark as Resolved" at bounding box center [974, 232] width 60 height 11
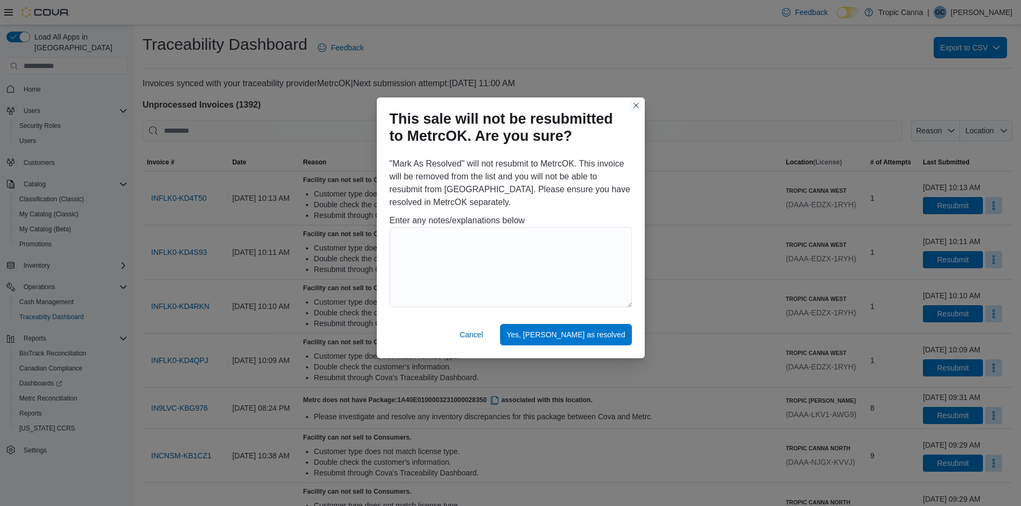
click at [632, 105] on button "Closes this modal window" at bounding box center [636, 105] width 13 height 13
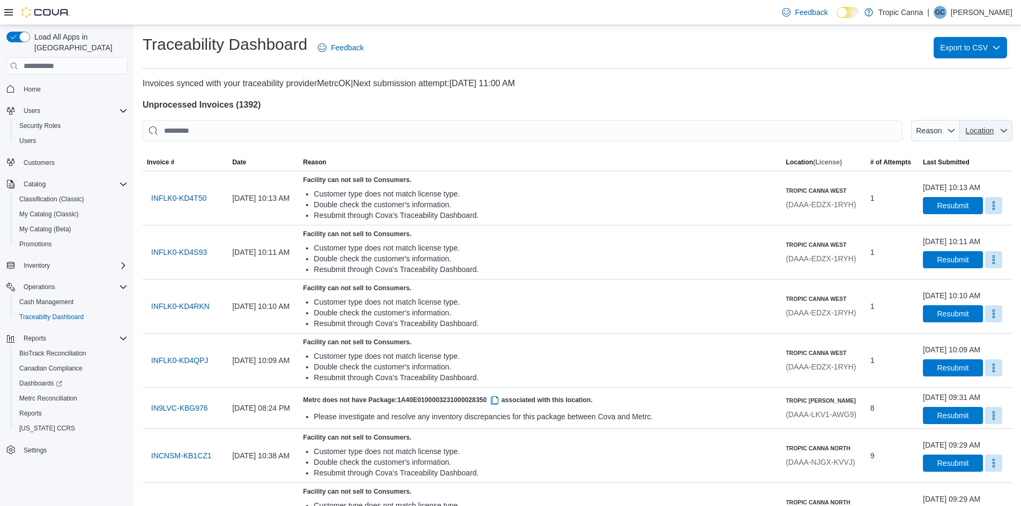
click at [984, 125] on span "Location" at bounding box center [979, 130] width 31 height 11
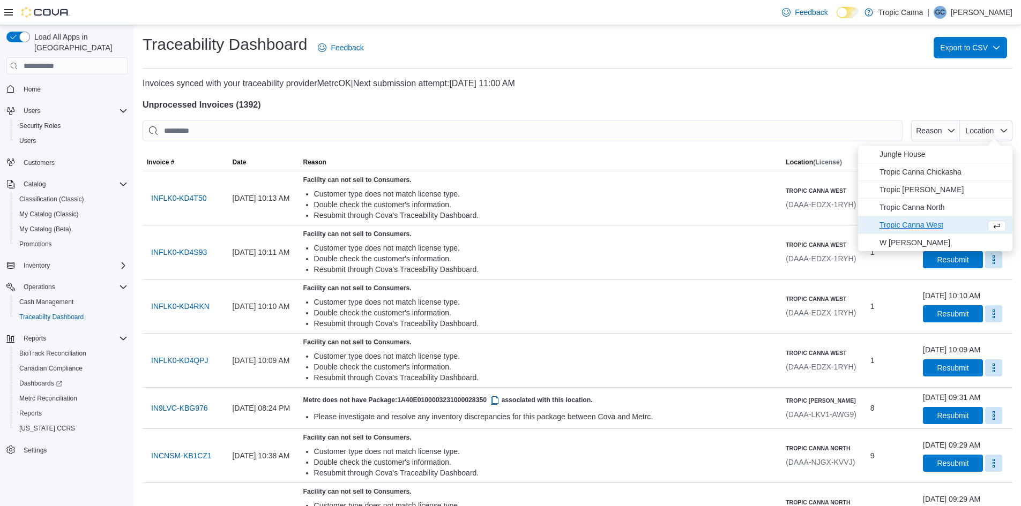
click at [913, 223] on span "Tropic Canna West" at bounding box center [930, 225] width 102 height 13
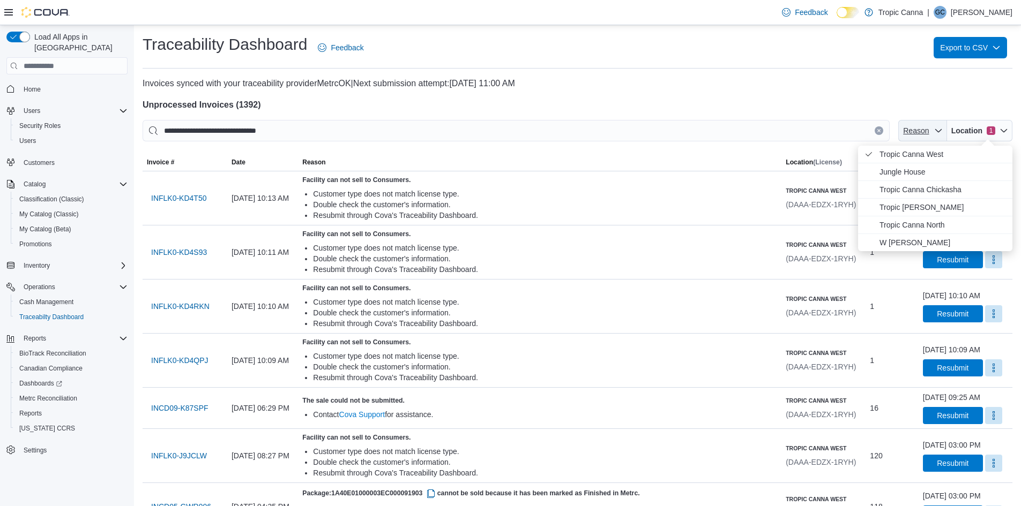
click at [929, 133] on span "Reason" at bounding box center [916, 130] width 26 height 9
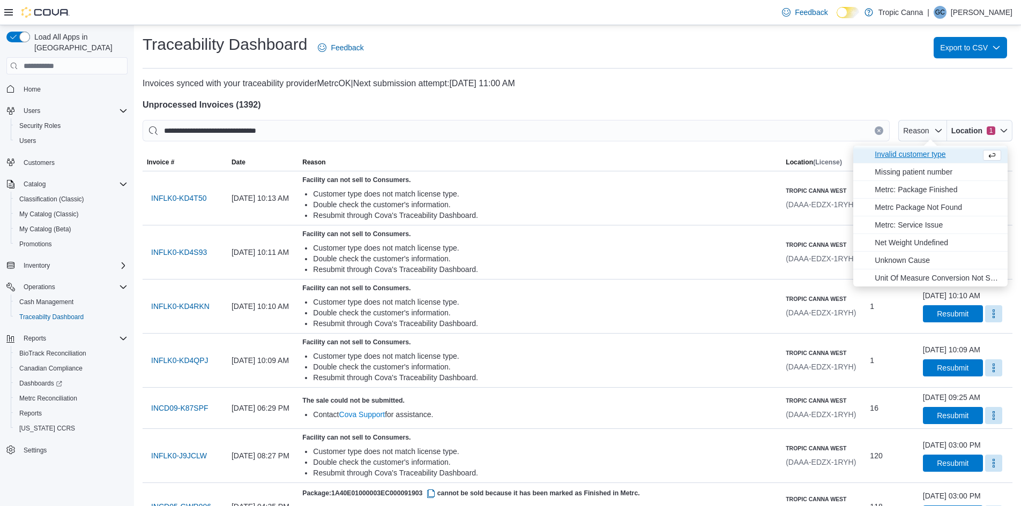
click at [927, 158] on span "Invalid customer type" at bounding box center [925, 154] width 102 height 13
type input "**********"
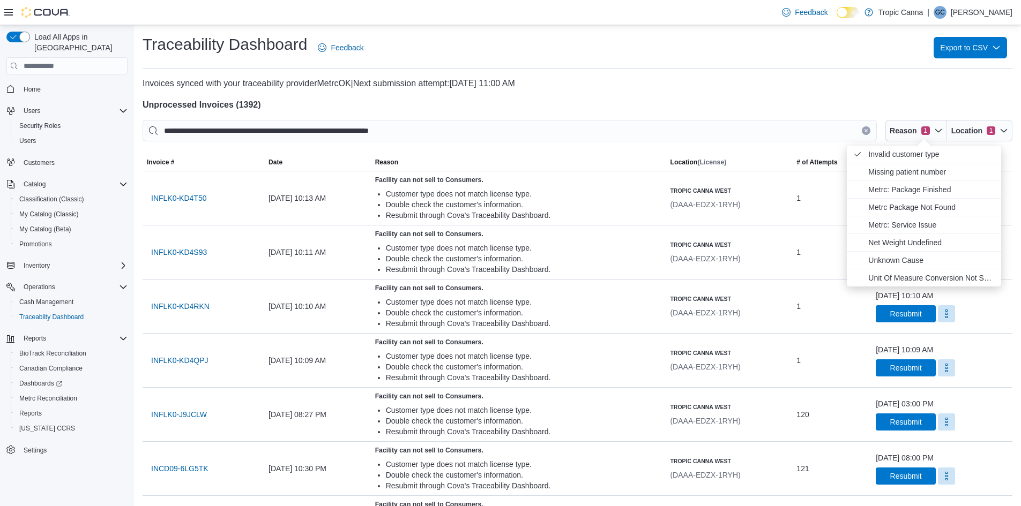
click at [796, 99] on h4 "Unprocessed Invoices ( 1392 )" at bounding box center [578, 105] width 870 height 13
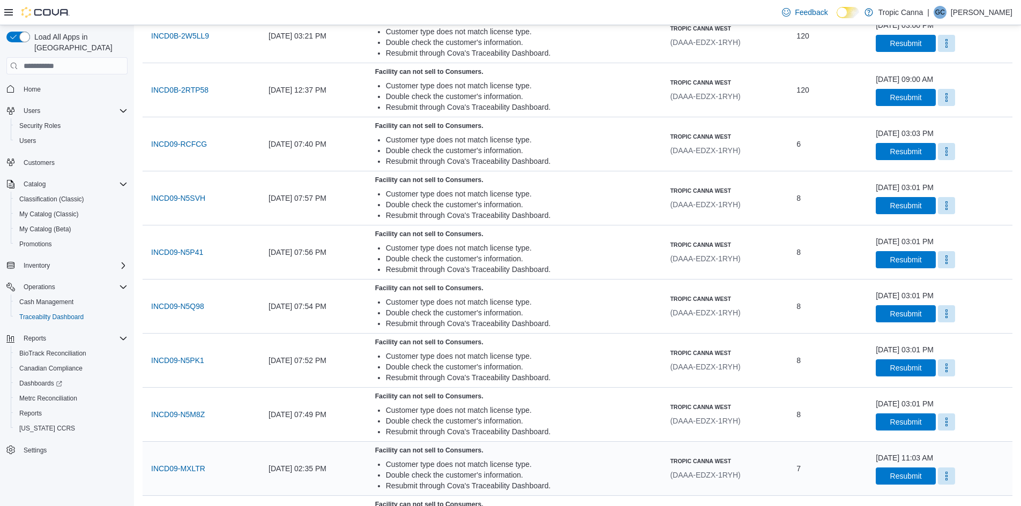
scroll to position [589, 0]
